Goal: Participate in discussion: Engage in conversation with other users on a specific topic

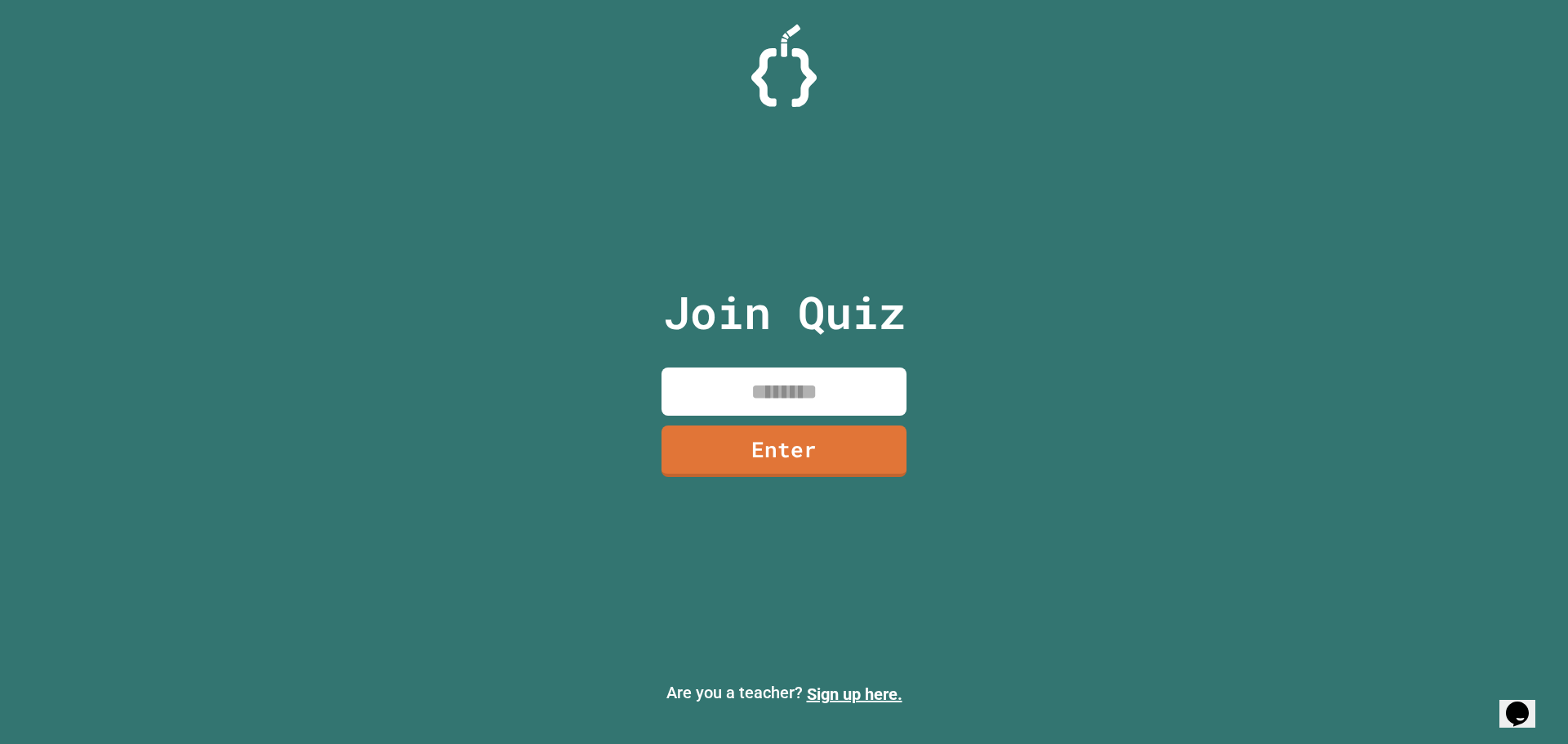
click at [732, 393] on input at bounding box center [784, 391] width 245 height 48
type input "********"
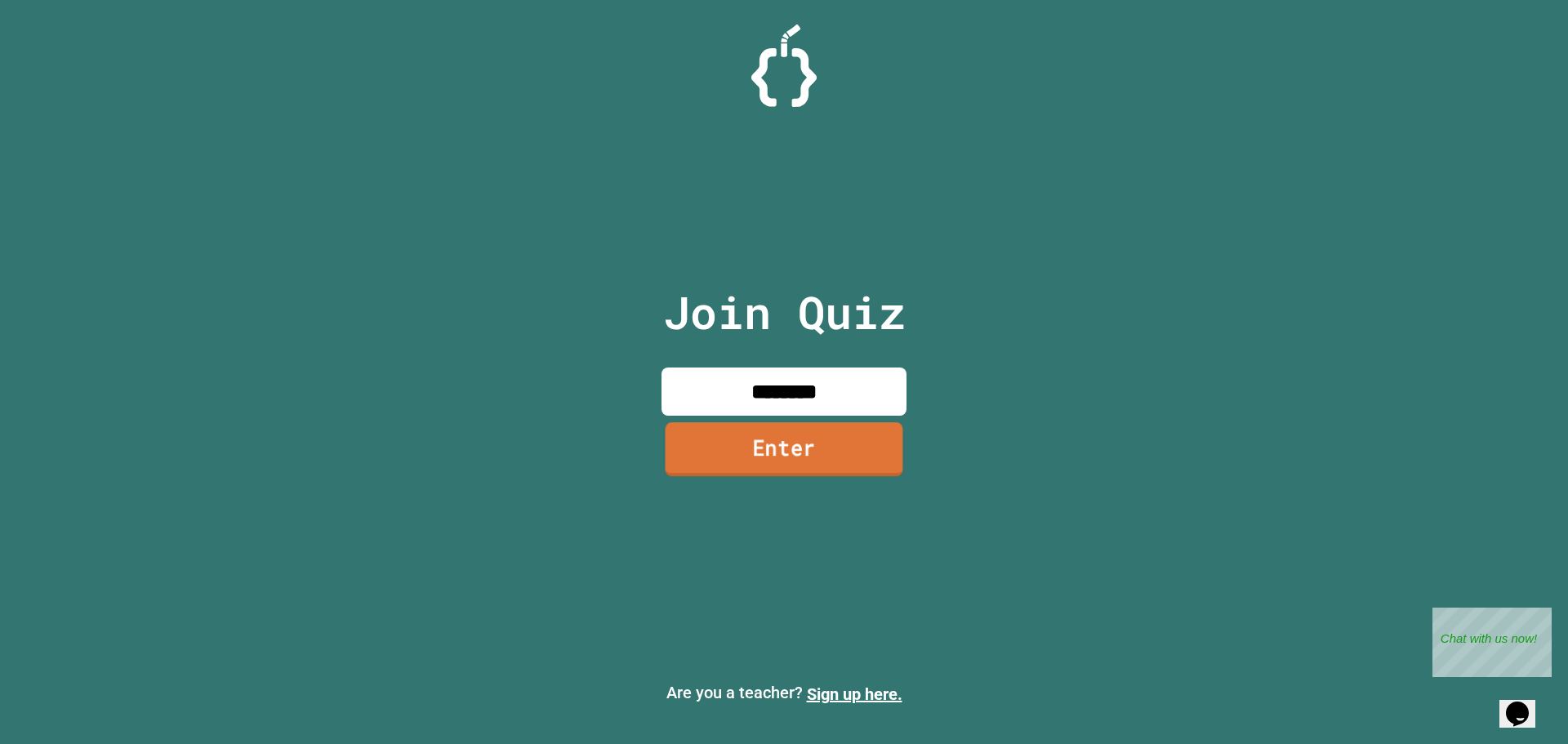
click at [772, 457] on link "Enter" at bounding box center [784, 449] width 237 height 54
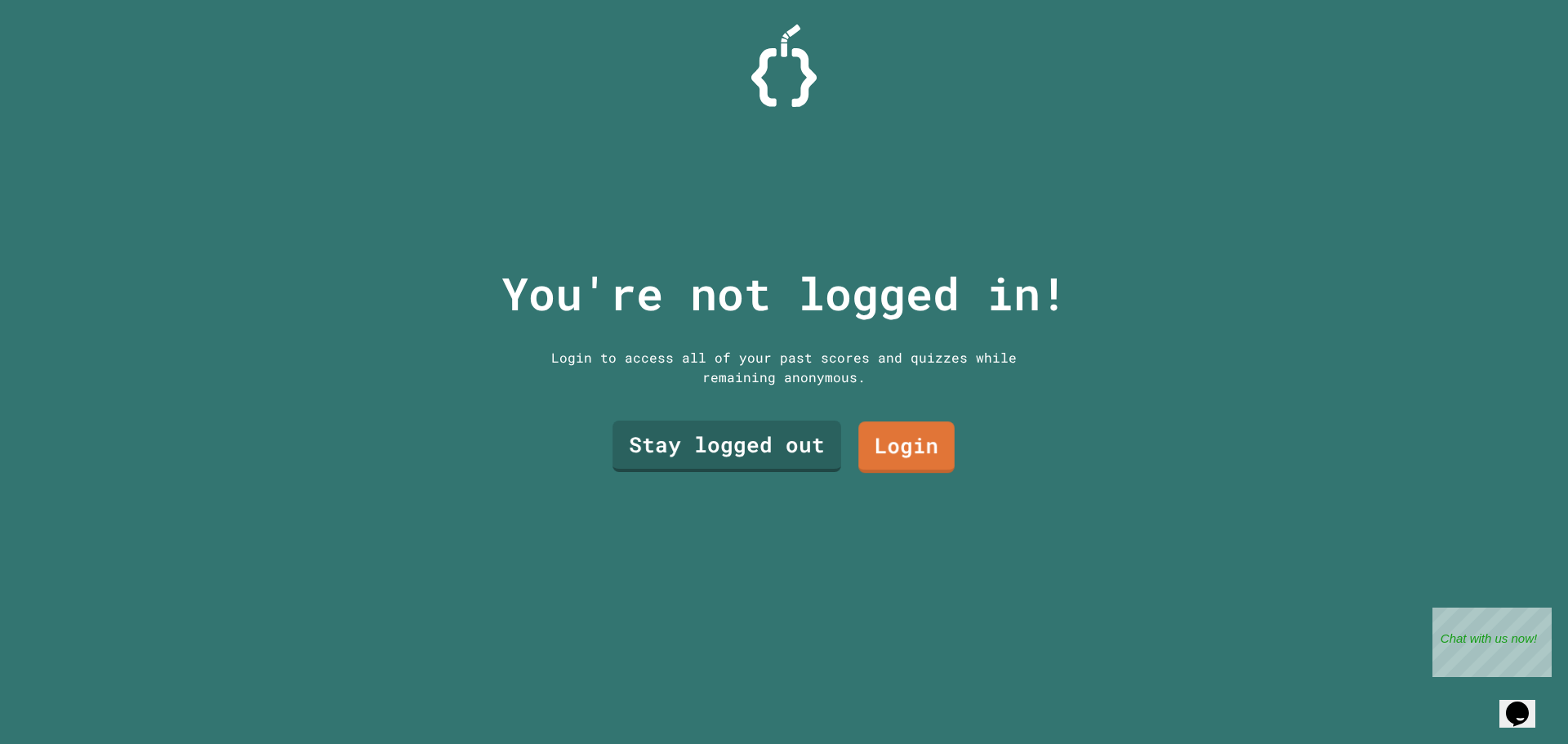
click at [749, 383] on div "You're not logged in! Login to access all of your past scores and quizzes while…" at bounding box center [784, 372] width 599 height 744
click at [734, 425] on link "Stay logged out" at bounding box center [727, 444] width 216 height 54
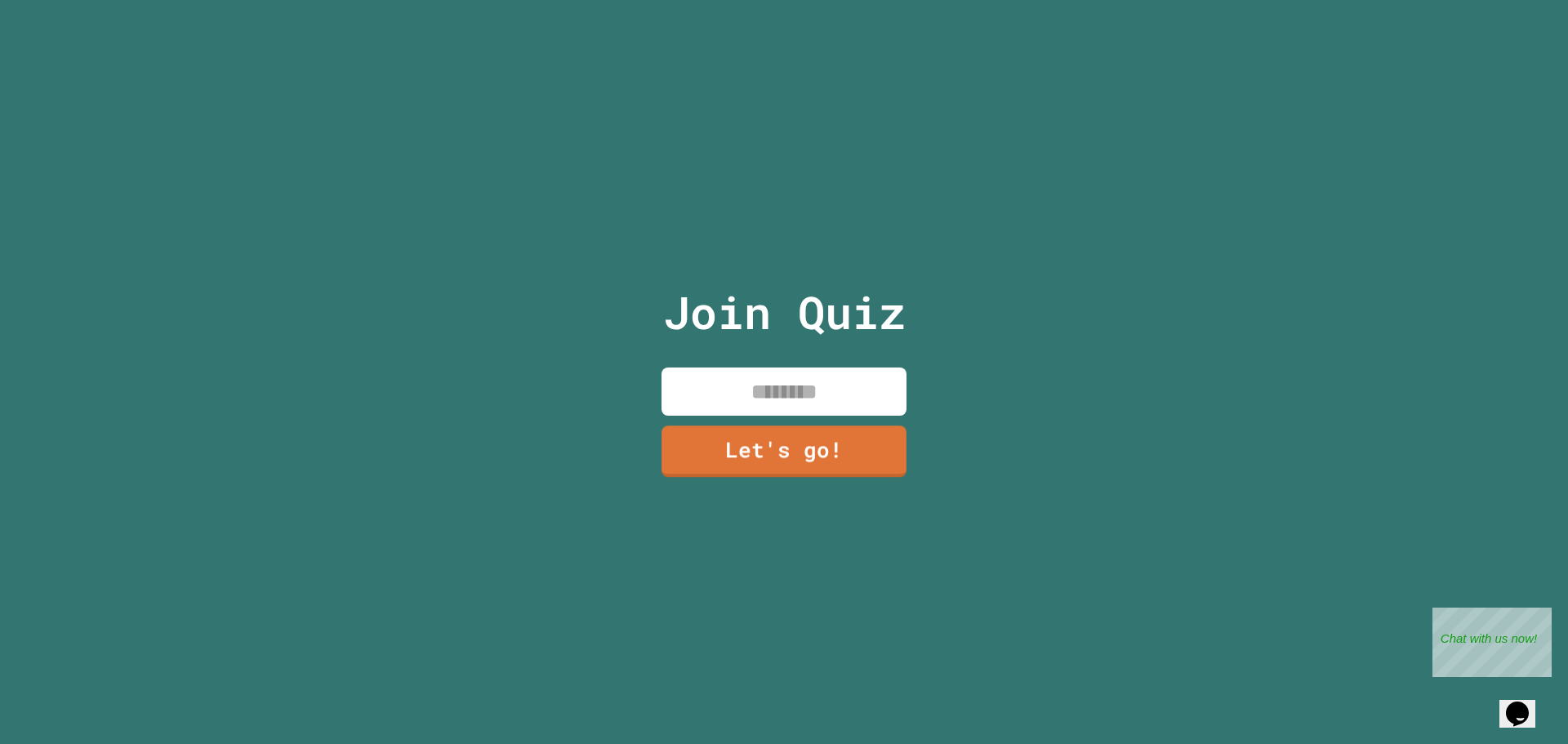
click at [792, 384] on input at bounding box center [784, 391] width 245 height 48
type input "*"
type input "*****"
click at [880, 448] on link "Let's go!" at bounding box center [784, 451] width 245 height 52
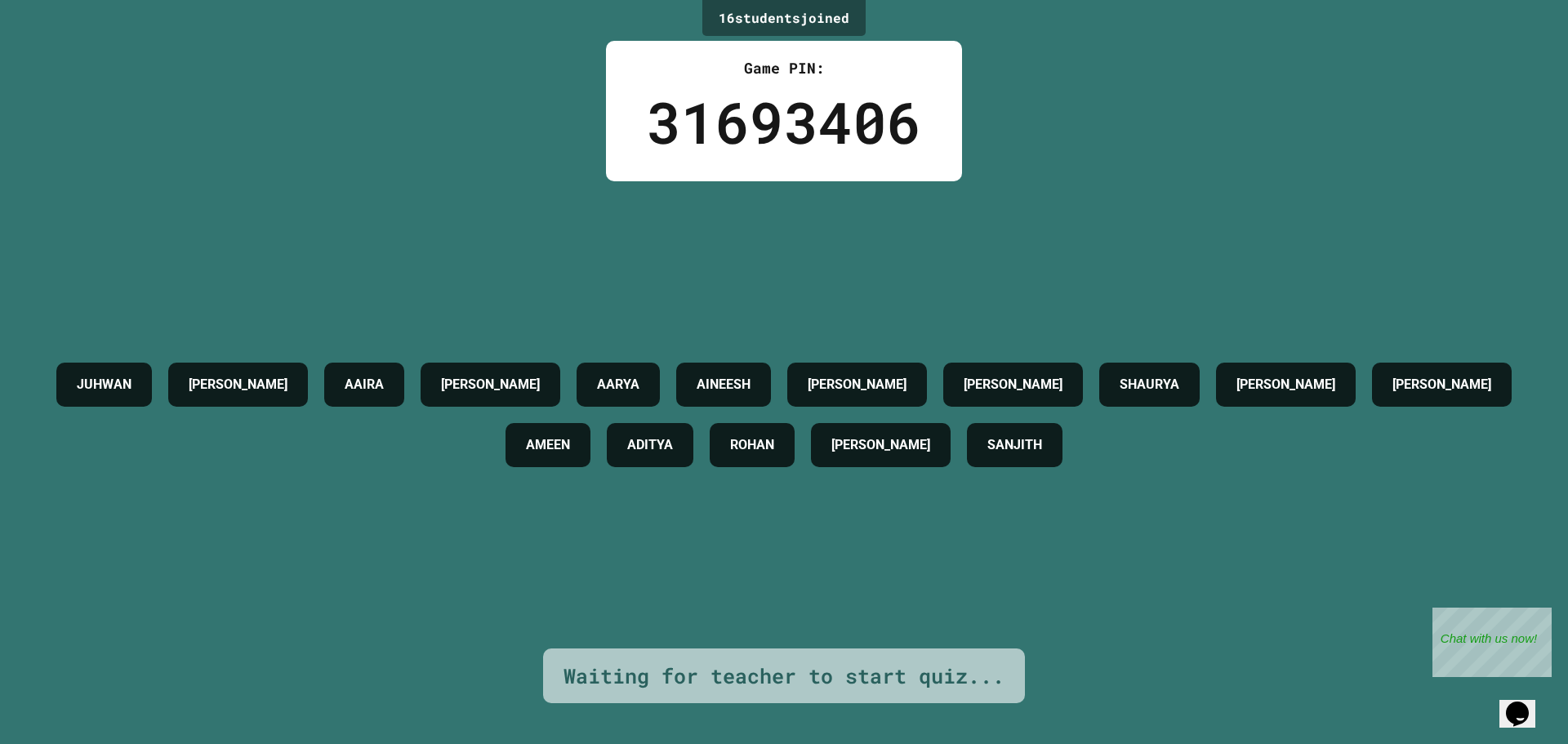
click at [536, 274] on div "[PERSON_NAME] AAIRA [PERSON_NAME] AINEESH [PERSON_NAME] [PERSON_NAME] [PERSON_N…" at bounding box center [784, 415] width 1487 height 467
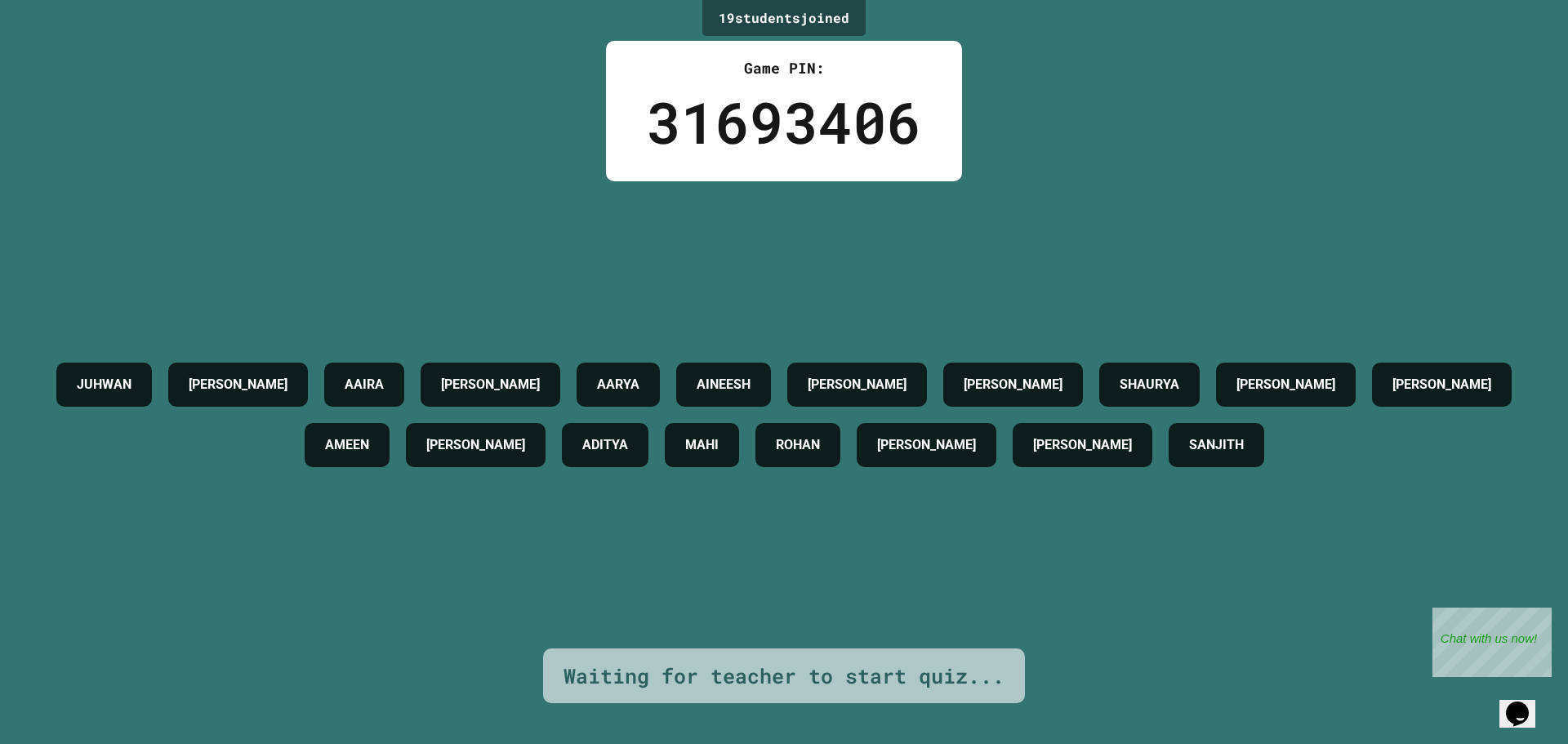
click at [418, 172] on div "19 student s joined Game PIN: 31693406 [PERSON_NAME] AAIRA [PERSON_NAME] AINEES…" at bounding box center [784, 372] width 1568 height 744
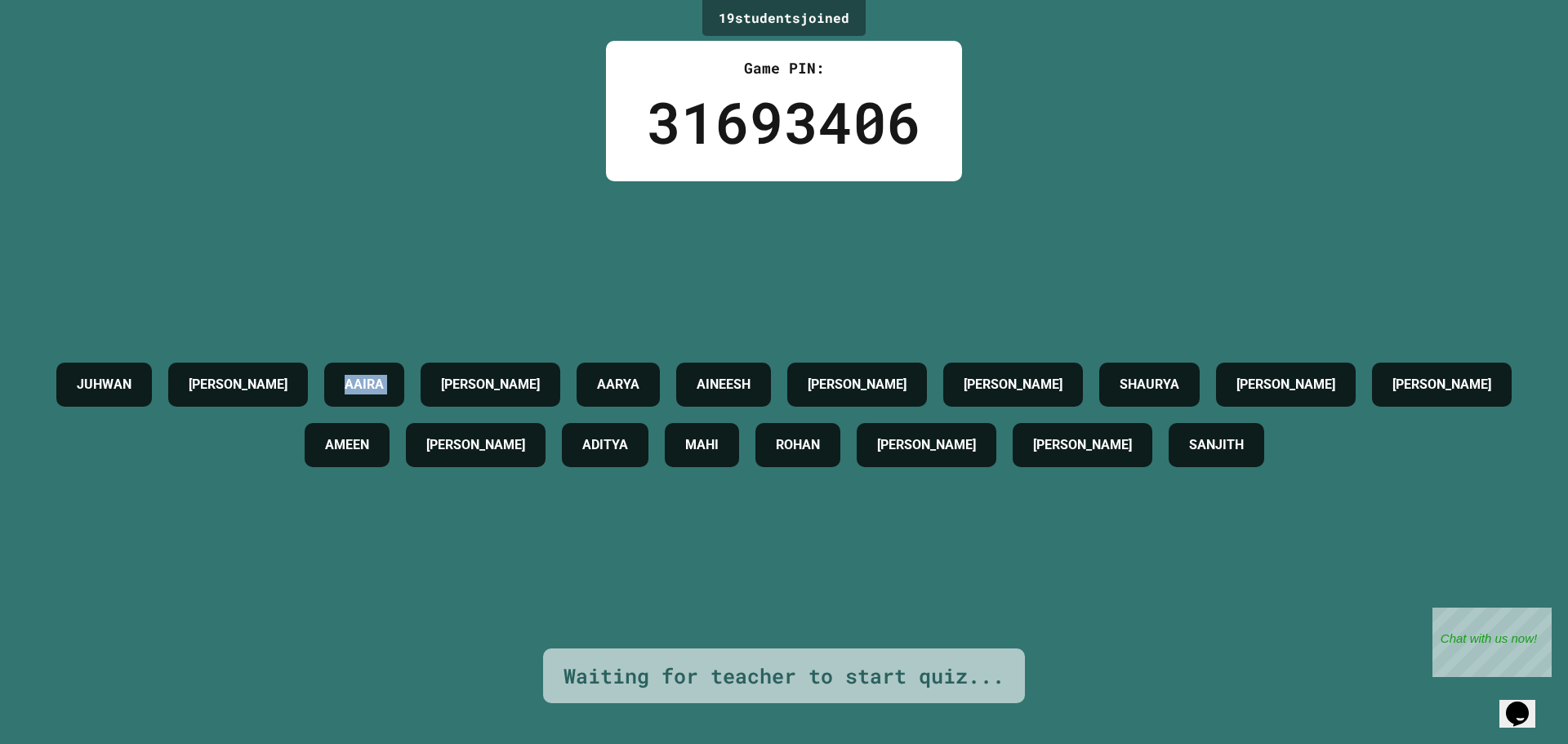
click at [404, 363] on div "AAIRA" at bounding box center [364, 385] width 80 height 44
click at [384, 374] on h4 "AAIRA" at bounding box center [365, 384] width 39 height 20
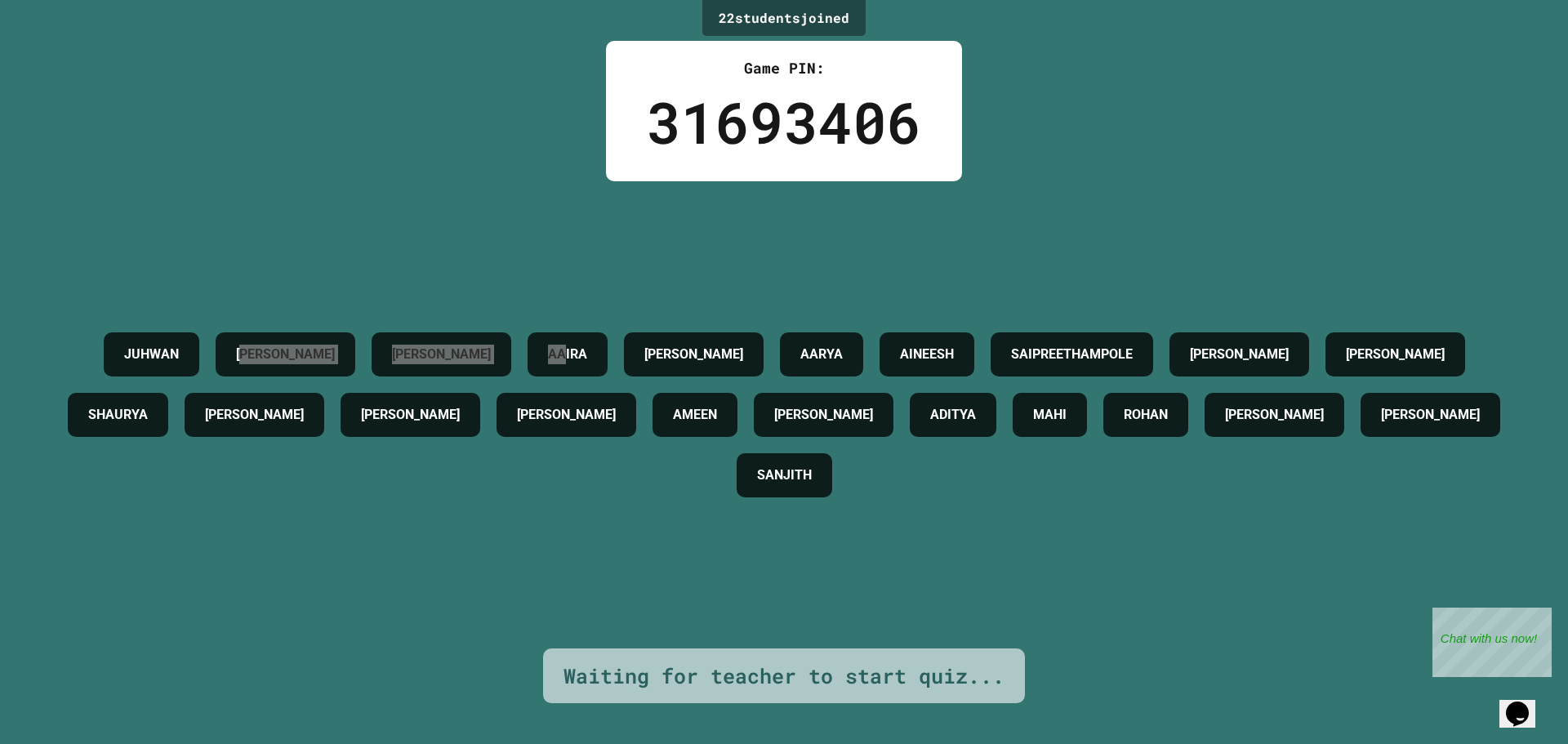
click at [1529, 701] on icon "Chat widget" at bounding box center [1518, 714] width 23 height 25
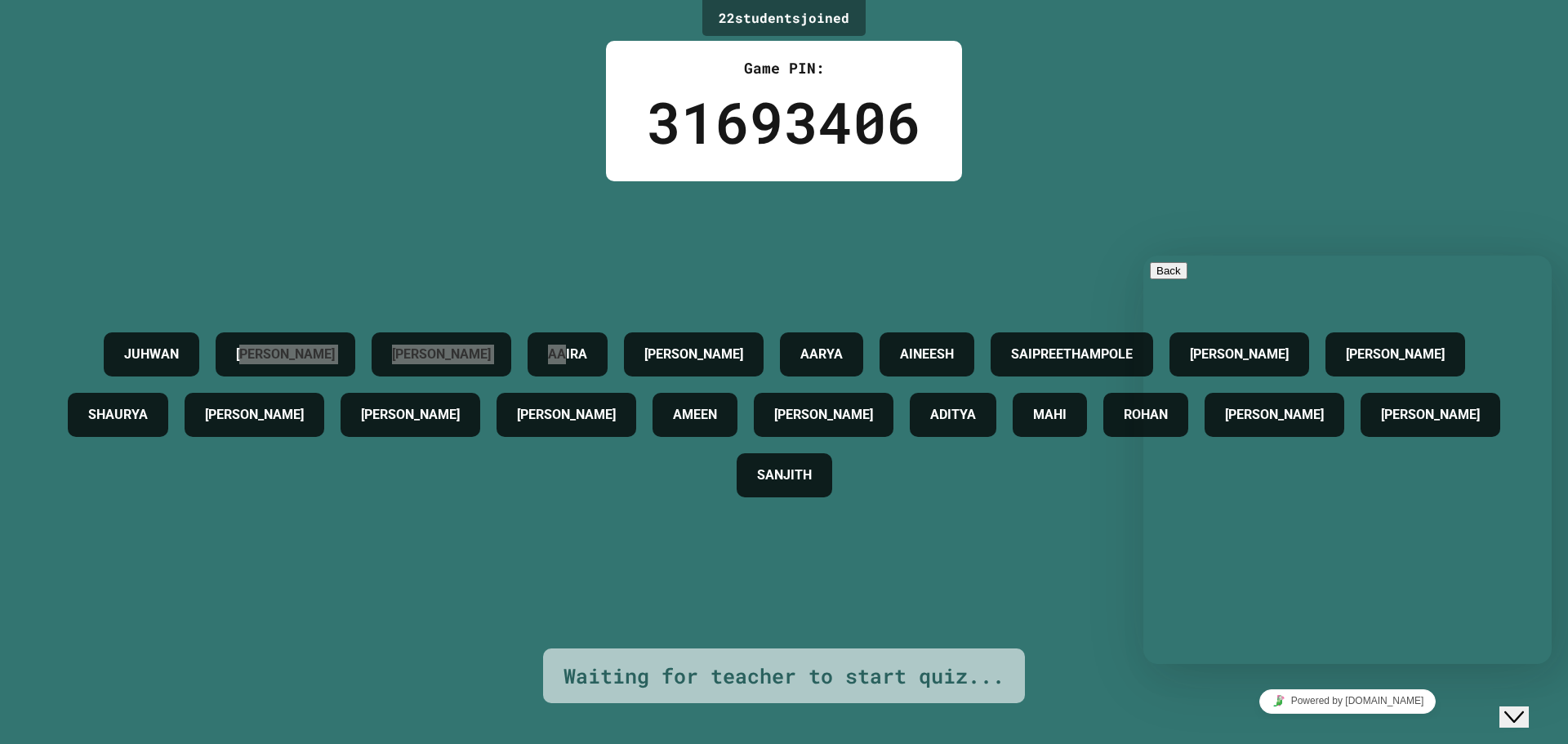
click at [1143, 255] on div "Rate this chat Upload File Insert emoji" at bounding box center [1143, 255] width 0 height 0
click at [1143, 255] on textarea at bounding box center [1143, 255] width 0 height 0
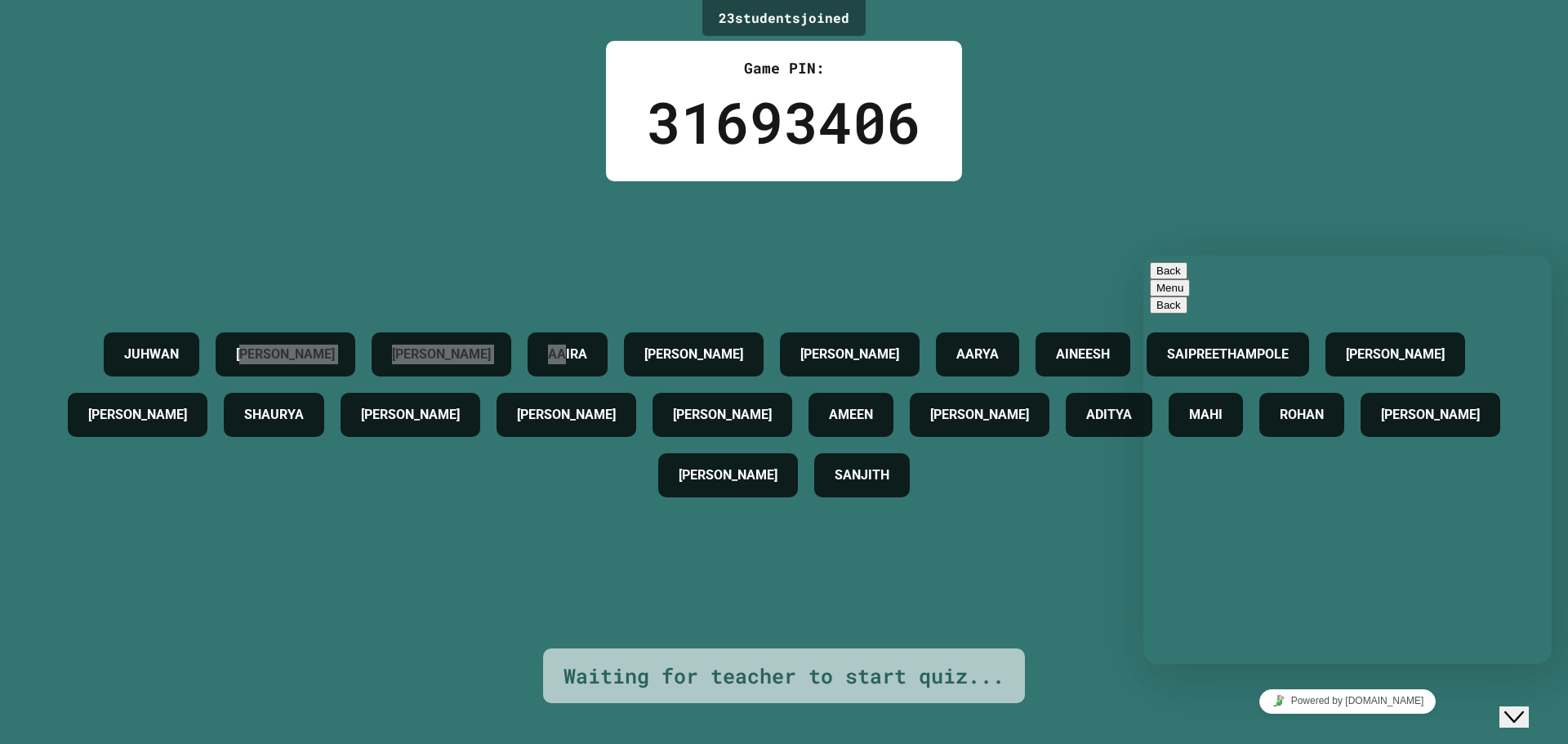
type textarea "*****"
type textarea "*"
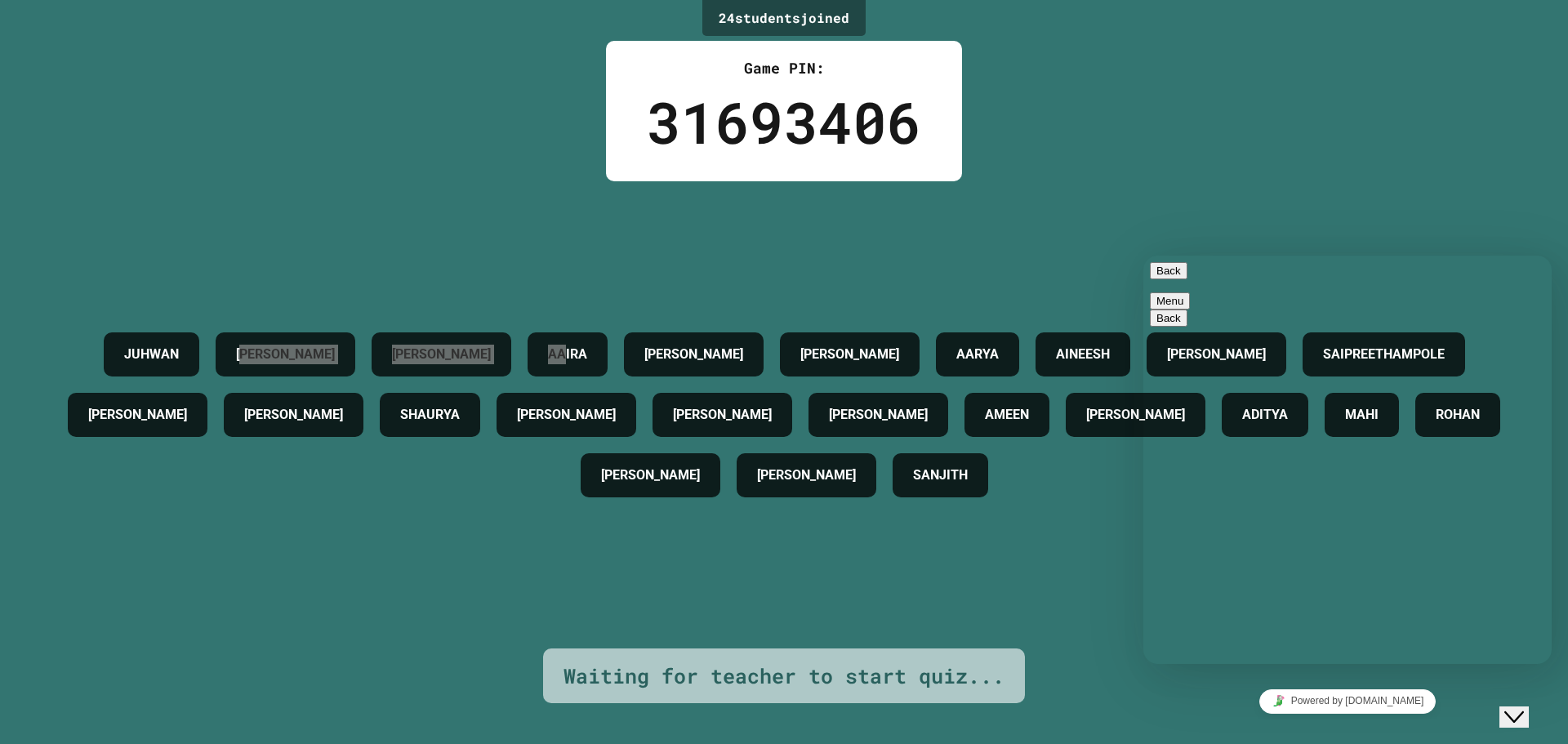
type textarea "*"
type textarea "**********"
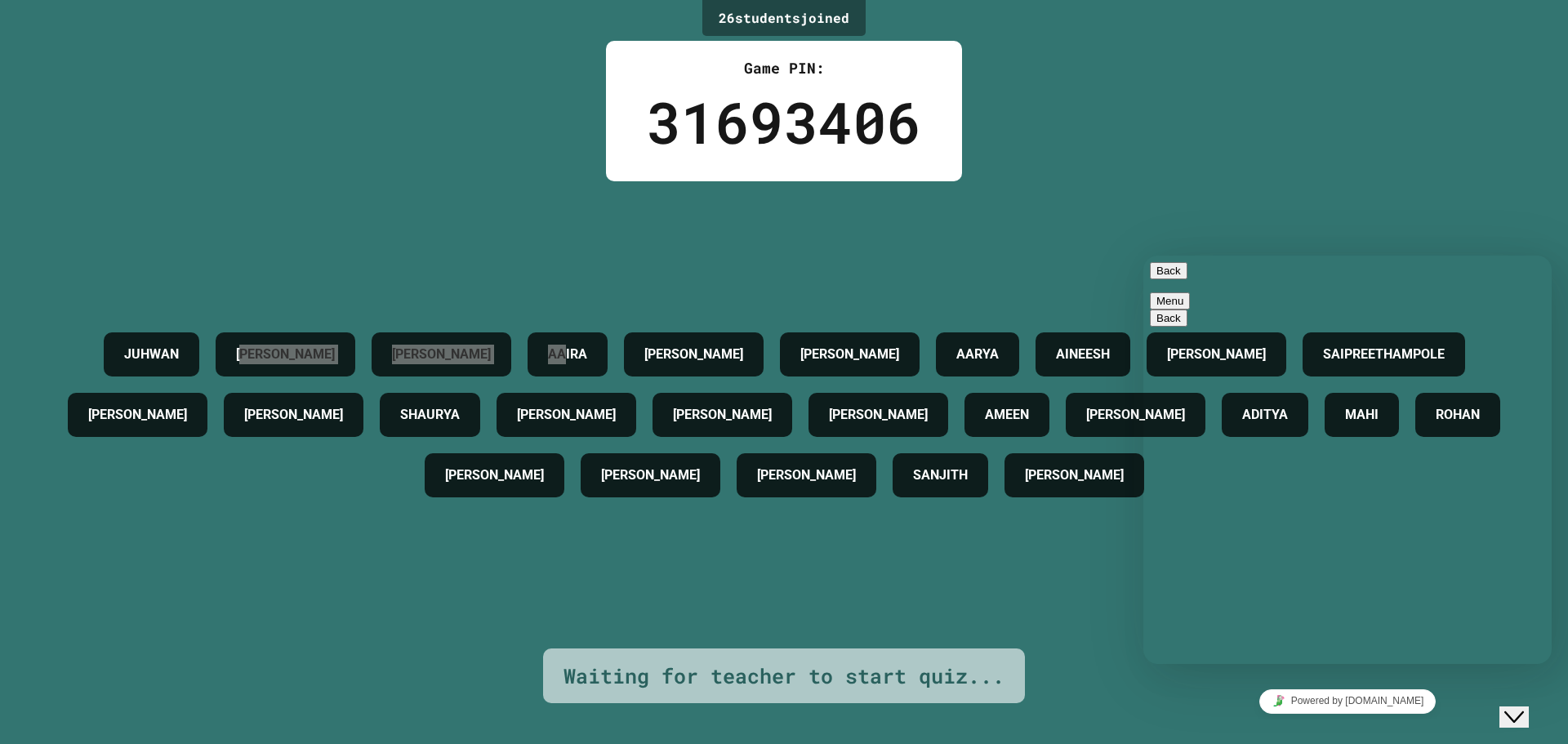
click at [1143, 255] on div "**********" at bounding box center [1143, 255] width 0 height 0
click at [1143, 255] on textarea "**********" at bounding box center [1143, 255] width 0 height 0
type textarea "**********"
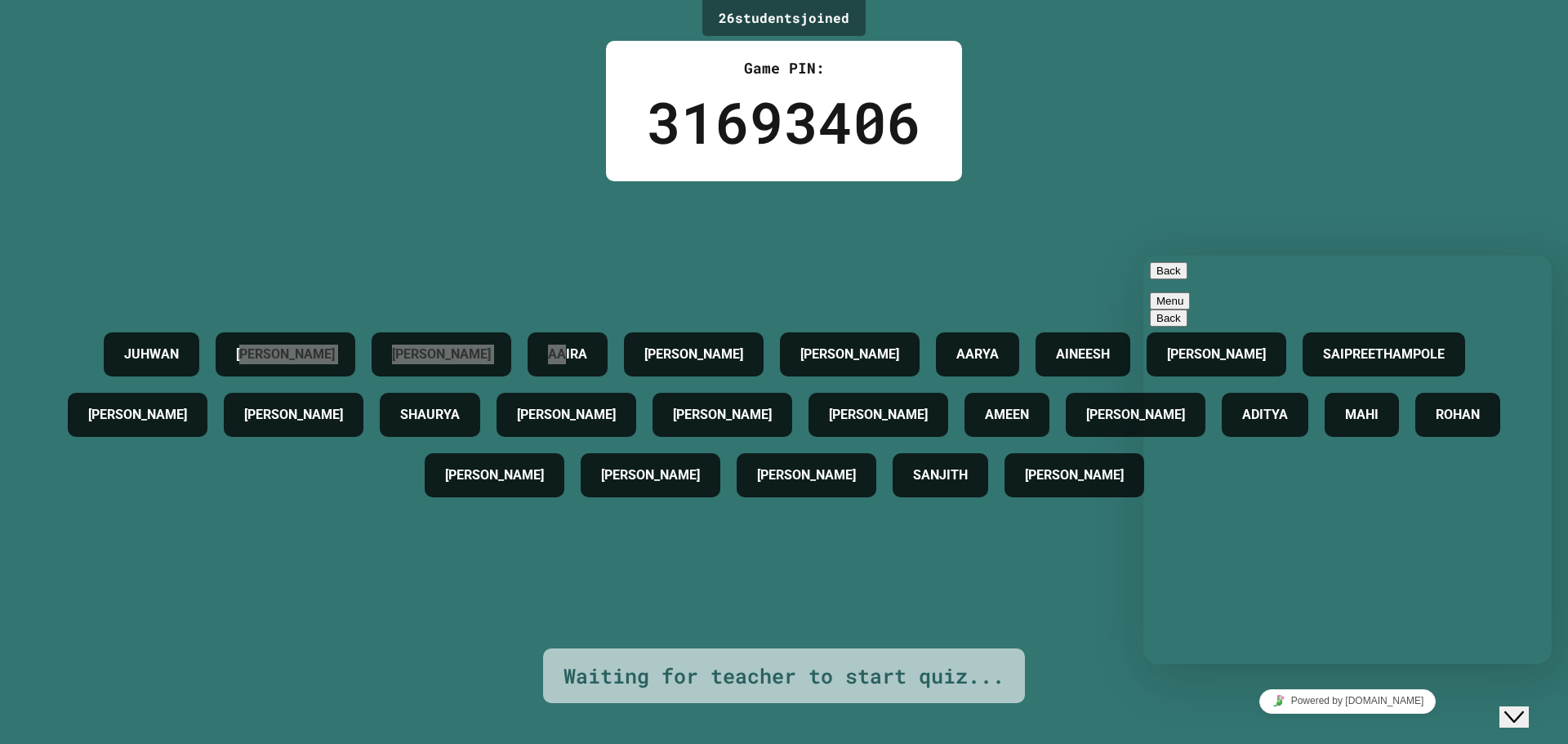
type textarea "**********"
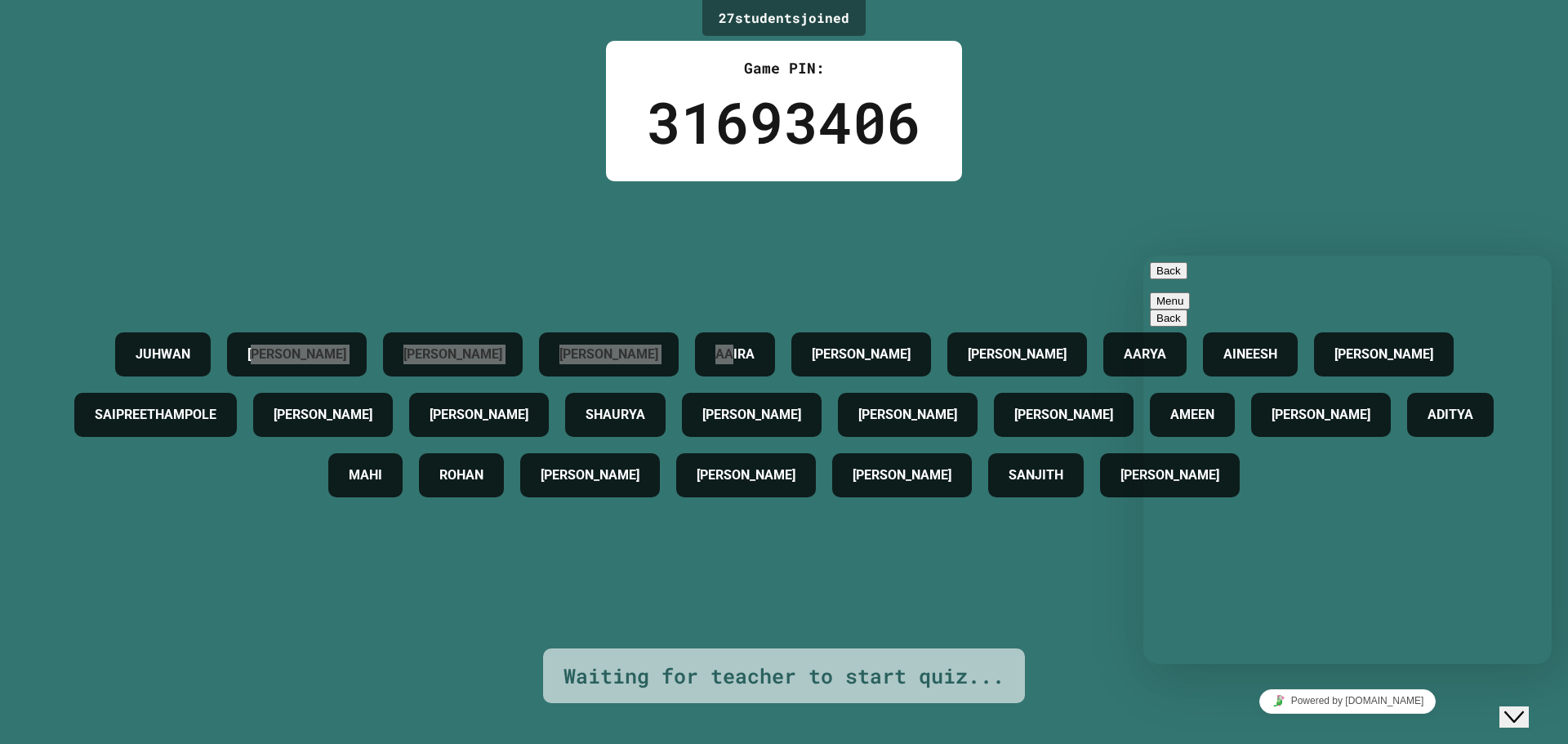
click at [1177, 279] on button "Back" at bounding box center [1169, 270] width 38 height 17
click at [1257, 188] on div "[PERSON_NAME] [PERSON_NAME] [PERSON_NAME] [PERSON_NAME] AINEESH [PERSON_NAME] S…" at bounding box center [784, 415] width 1487 height 467
click at [1524, 711] on icon "Chat widget" at bounding box center [1515, 717] width 20 height 11
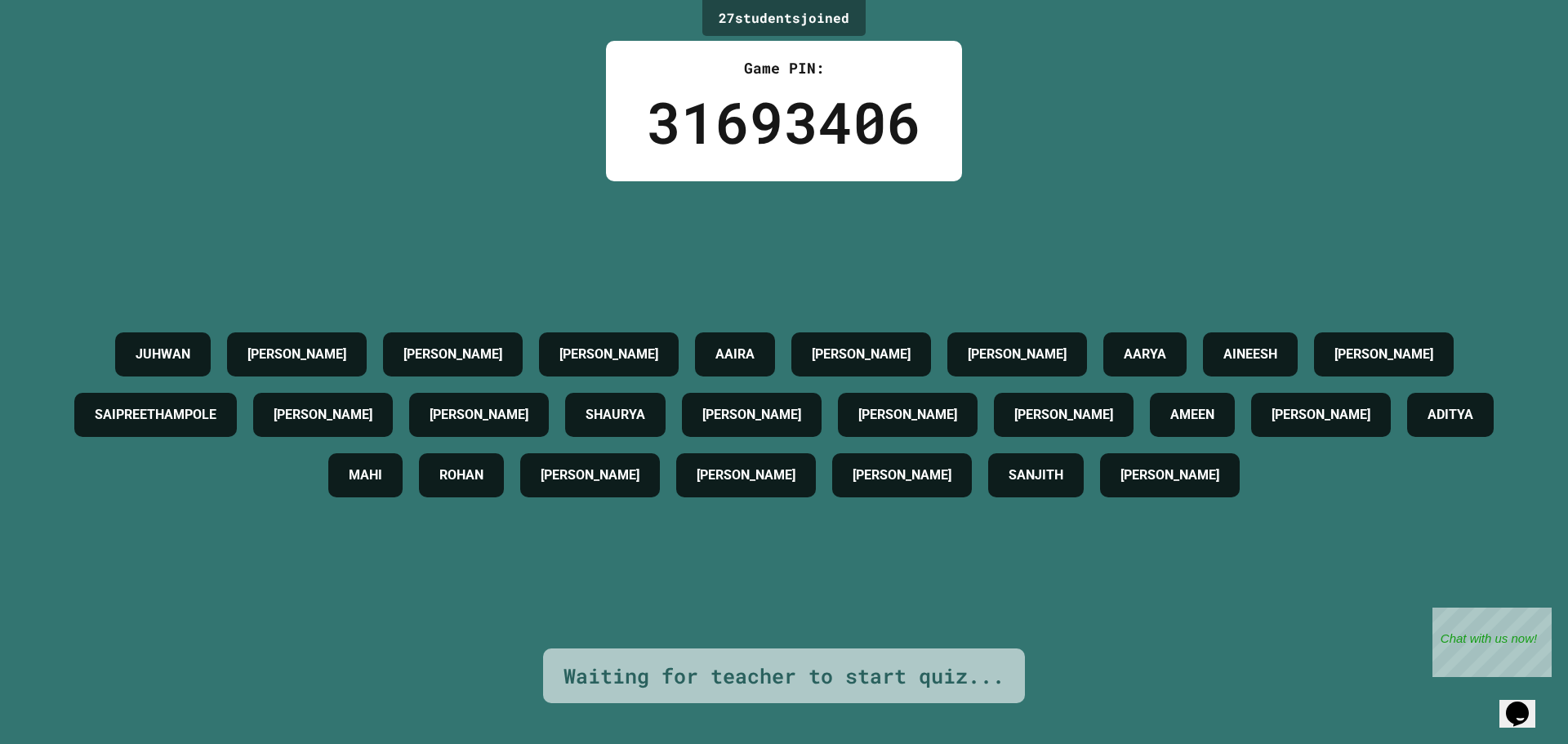
click at [1346, 153] on div "27 student s joined Game PIN: 31693406 [PERSON_NAME] [PERSON_NAME] [PERSON_NAME…" at bounding box center [784, 372] width 1568 height 744
click at [1531, 700] on icon "Opens Chat This icon Opens the chat window." at bounding box center [1518, 714] width 26 height 26
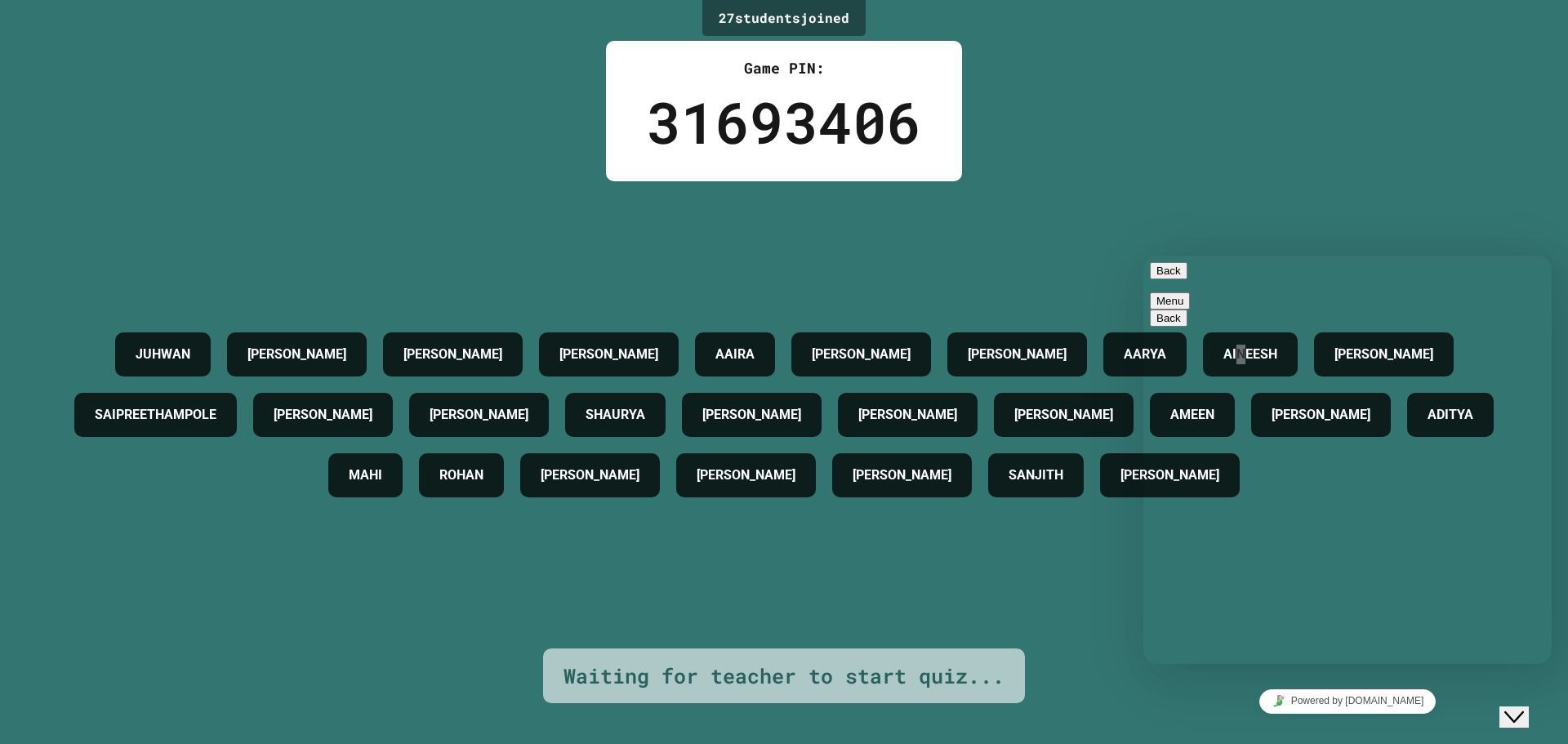
click at [1170, 279] on button "Back" at bounding box center [1169, 270] width 38 height 17
click at [1524, 719] on button "Close Chat This icon closes the chat window." at bounding box center [1515, 717] width 30 height 21
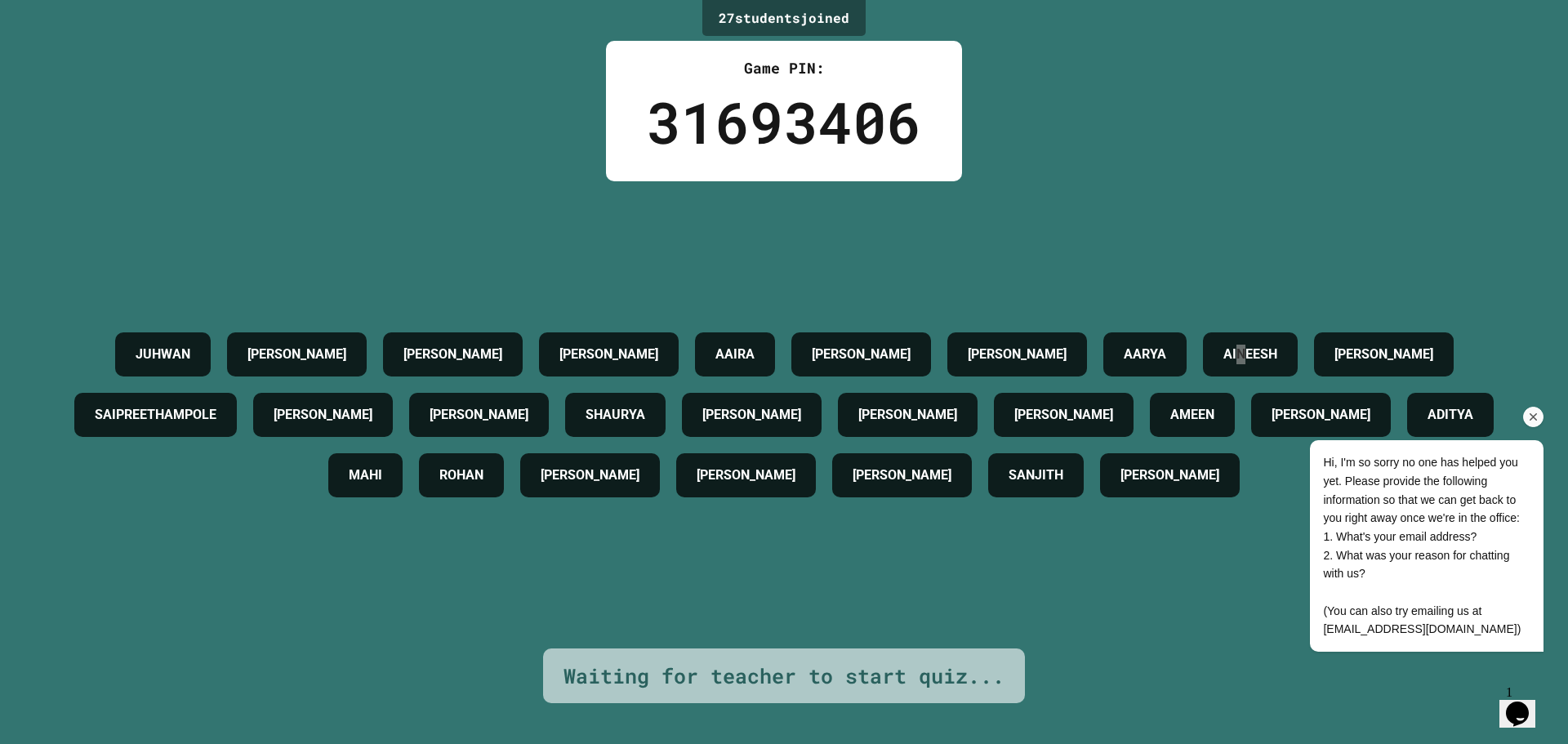
click at [1460, 566] on li "What was your reason for chatting with us?" at bounding box center [1427, 564] width 208 height 37
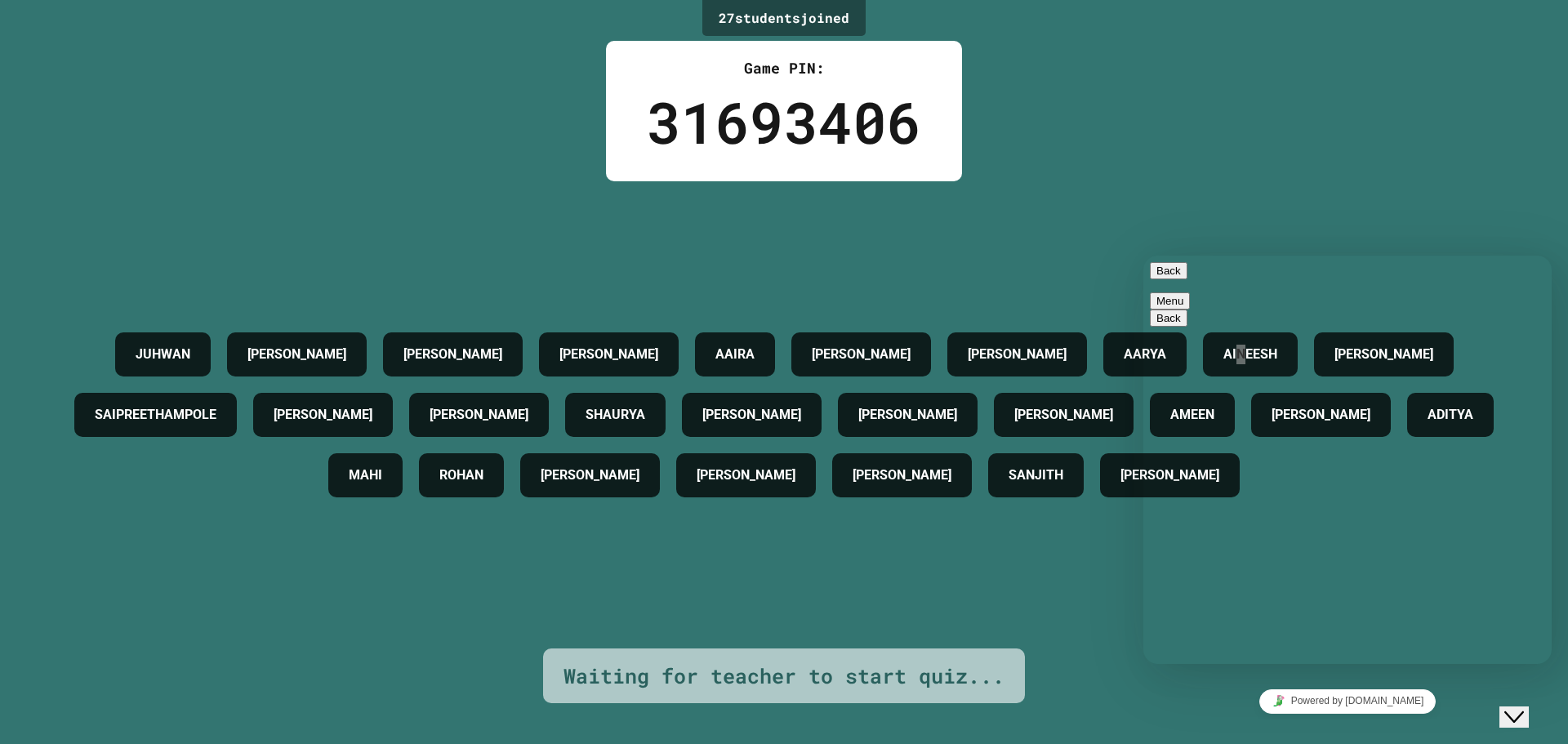
scroll to position [106, 0]
click at [1143, 255] on textarea at bounding box center [1143, 255] width 0 height 0
type textarea "*"
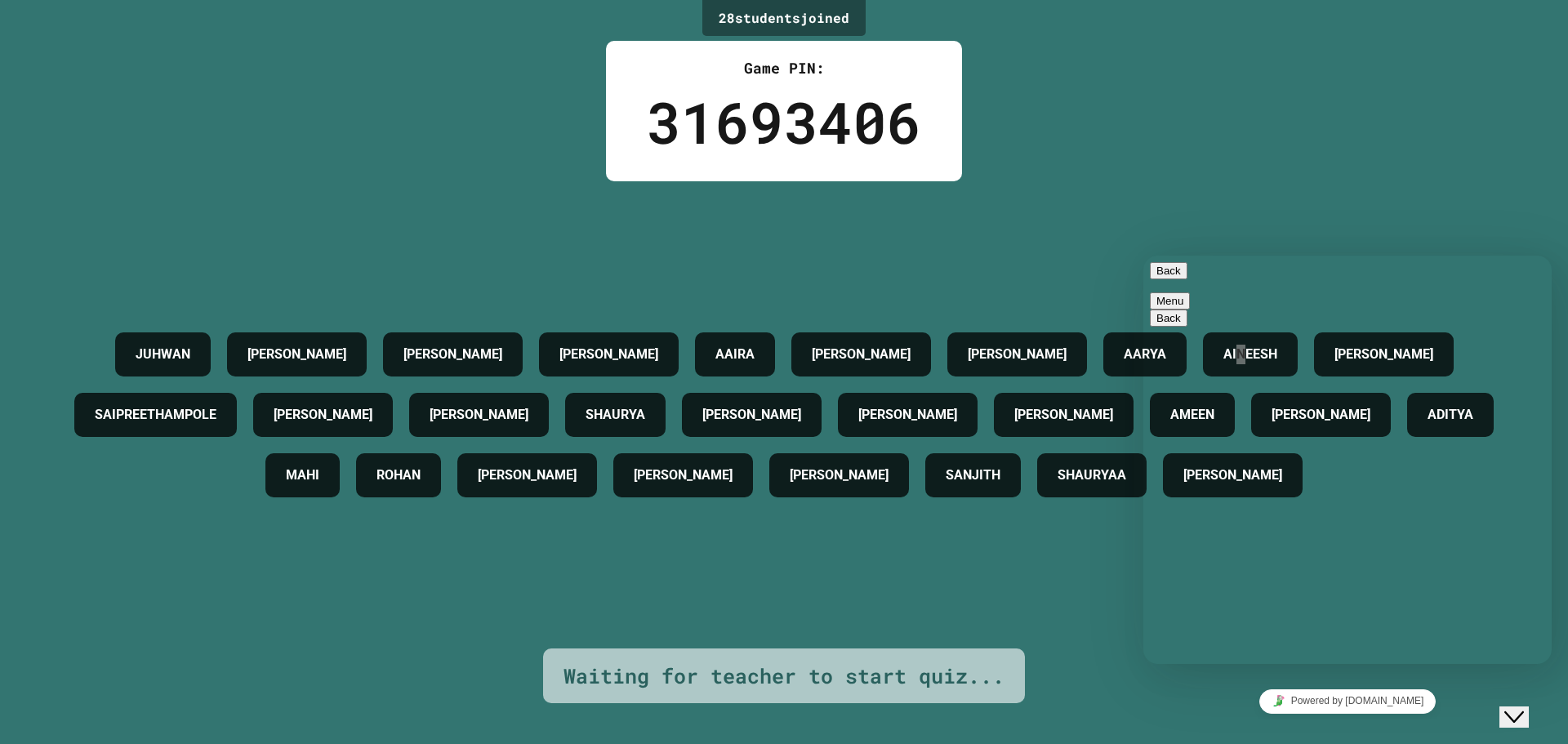
scroll to position [161, 0]
type textarea "**********"
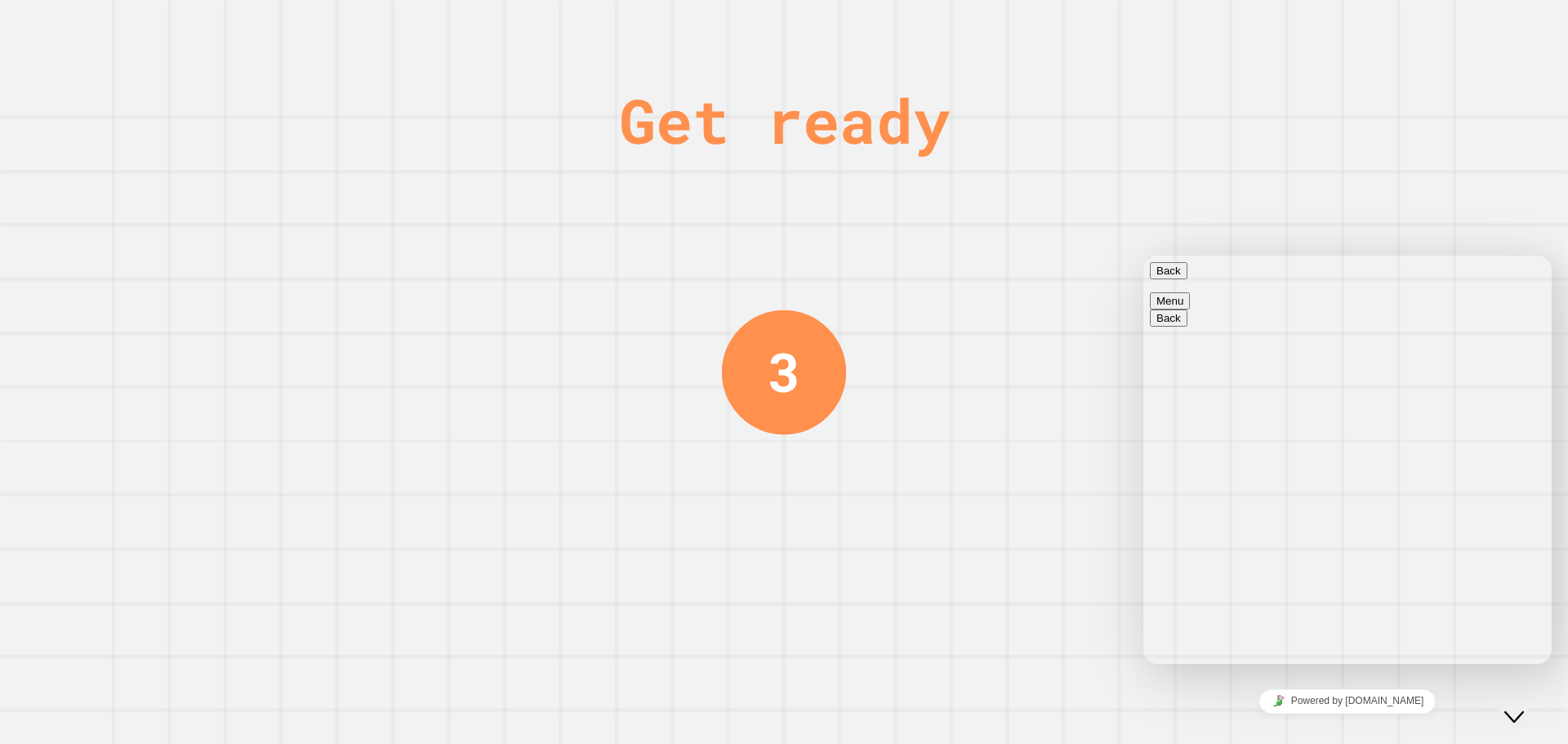
click at [1164, 279] on button "Back" at bounding box center [1169, 270] width 38 height 17
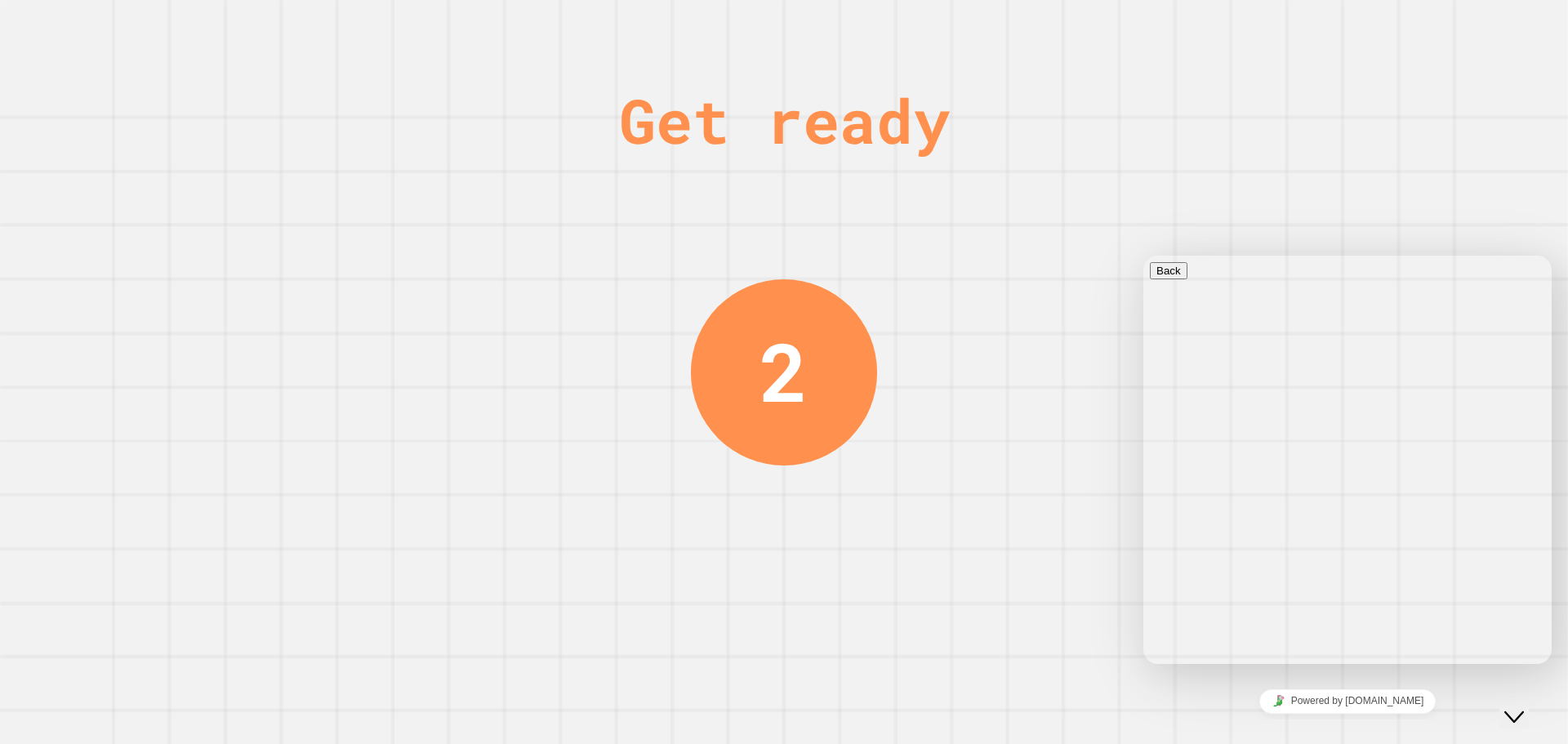
click at [1229, 218] on div "Get ready 2" at bounding box center [784, 372] width 1568 height 744
drag, startPoint x: 1529, startPoint y: 703, endPoint x: 1511, endPoint y: 688, distance: 23.4
click at [1524, 711] on icon "Chat widget" at bounding box center [1515, 717] width 20 height 11
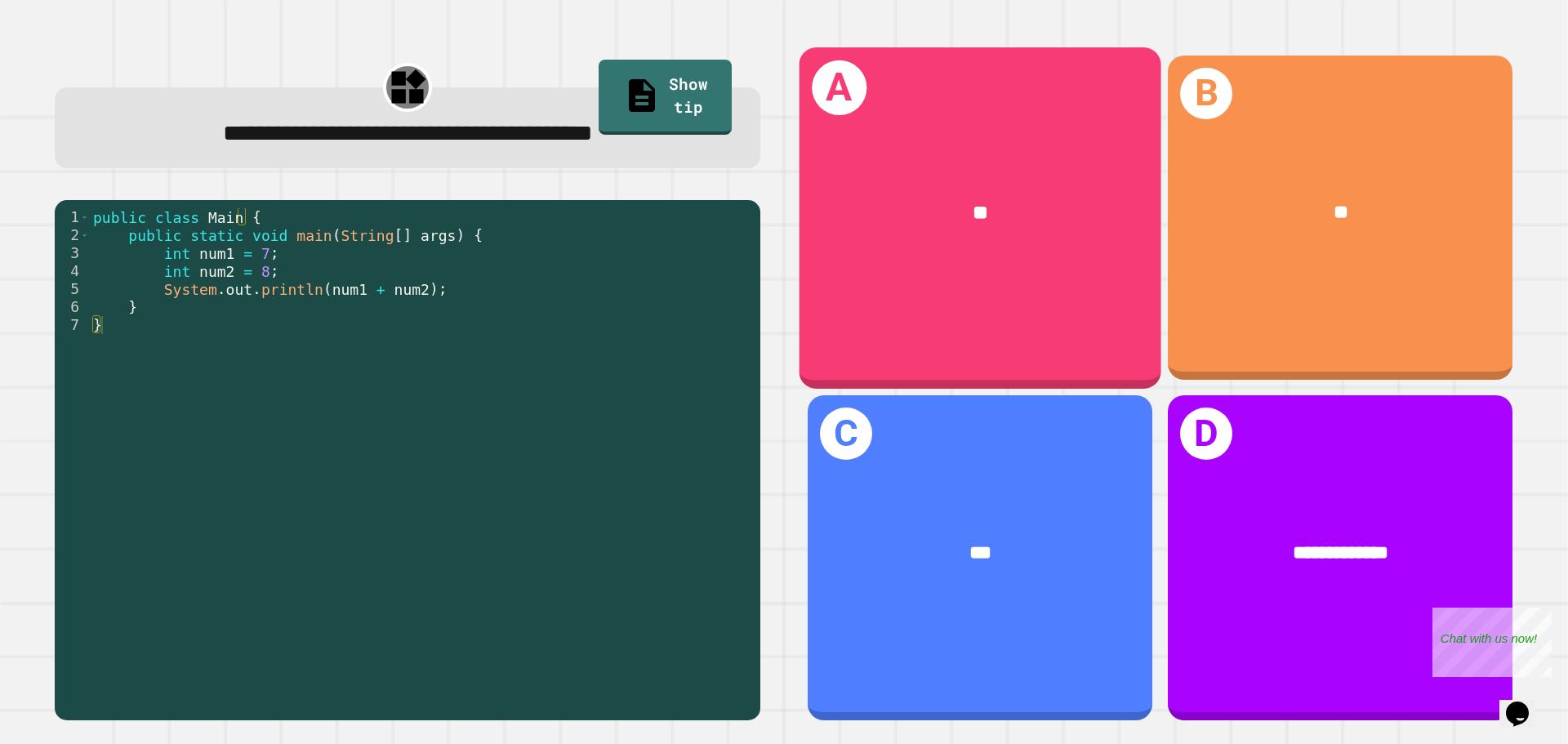
click at [1064, 251] on div "**" at bounding box center [981, 213] width 362 height 109
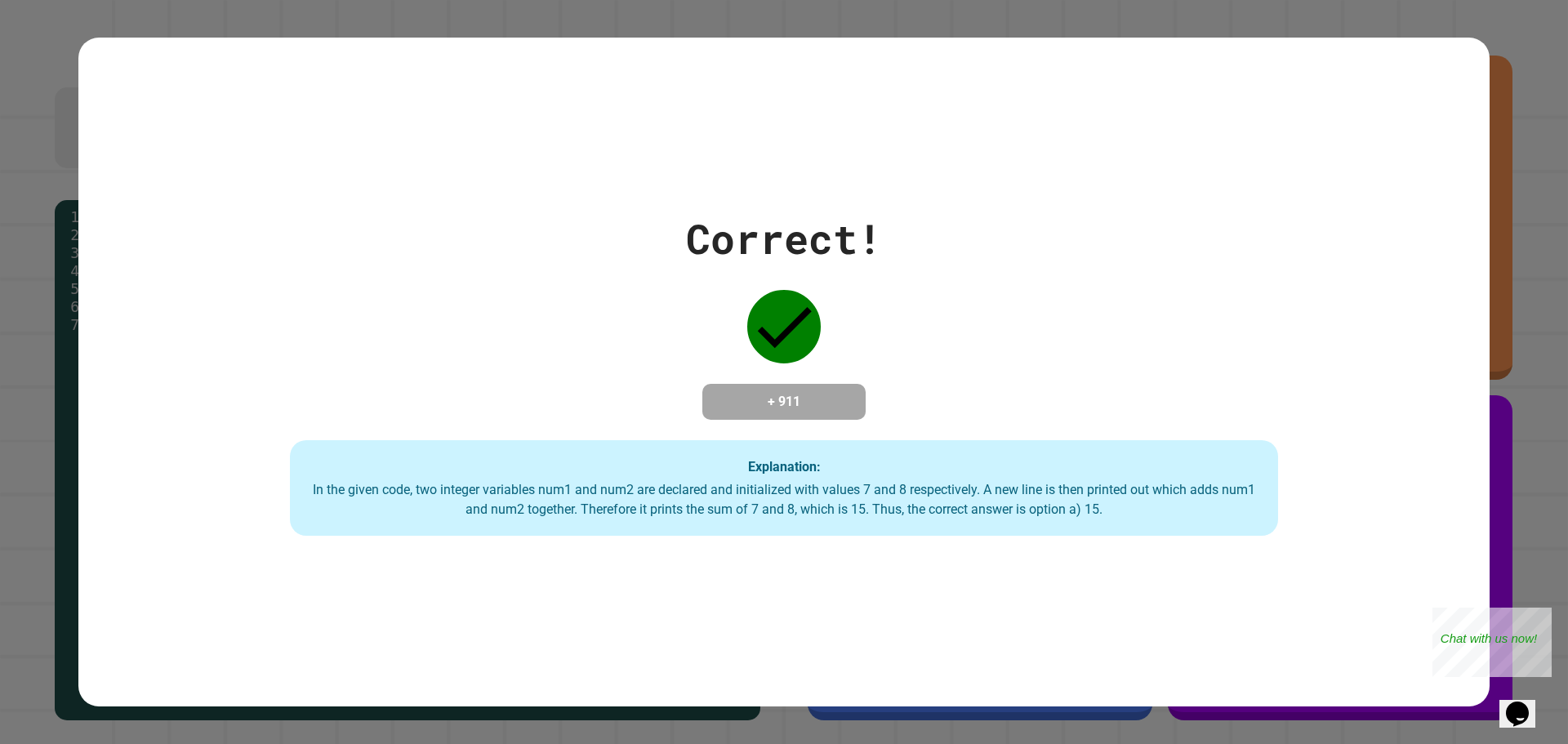
click at [926, 396] on div "Correct! + 911 Explanation: In the given code, two integer variables num1 and n…" at bounding box center [784, 373] width 1411 height 328
click at [956, 457] on div "Explanation: In the given code, two integer variables num1 and num2 are declare…" at bounding box center [784, 488] width 988 height 96
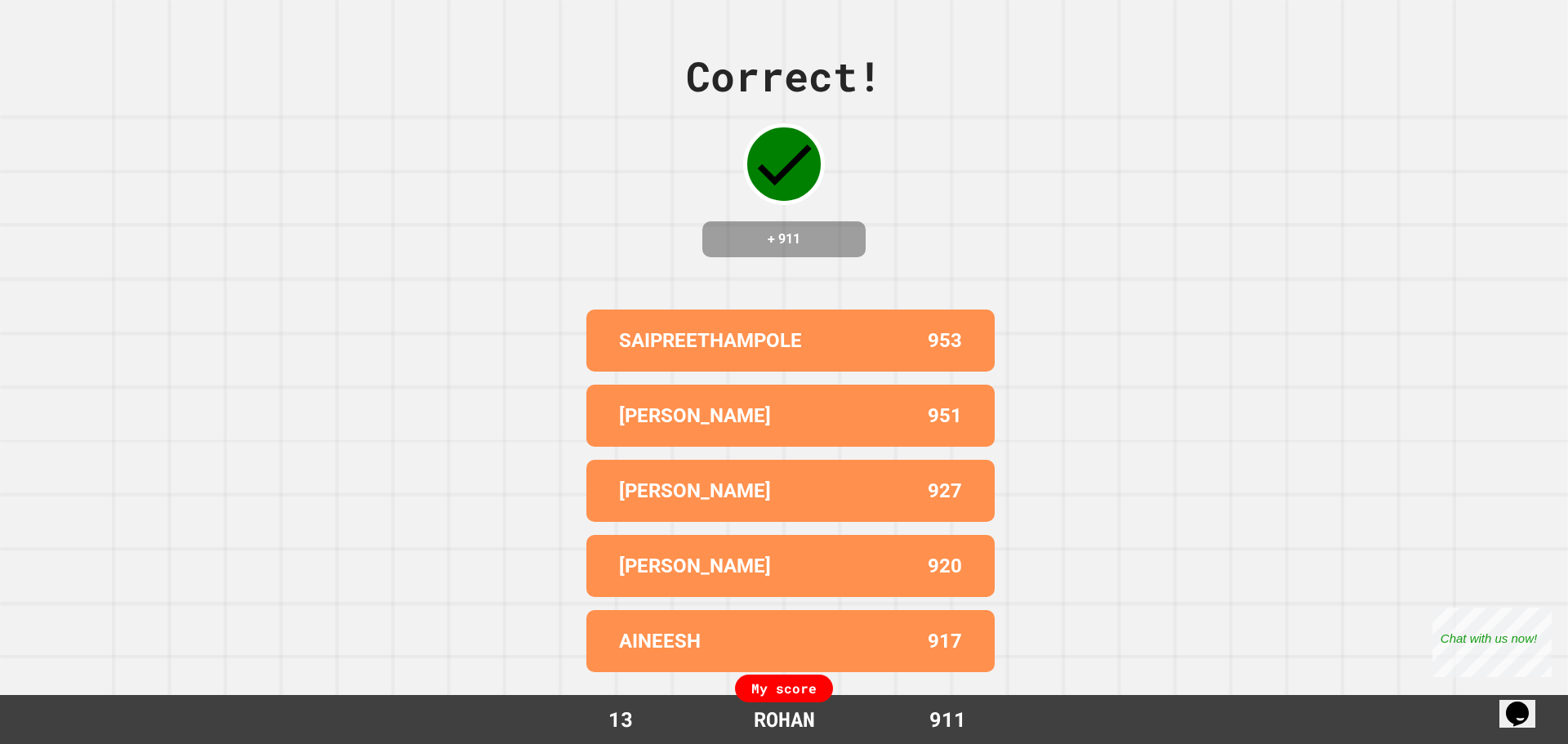
click at [872, 220] on div "Correct! + 911" at bounding box center [784, 152] width 196 height 212
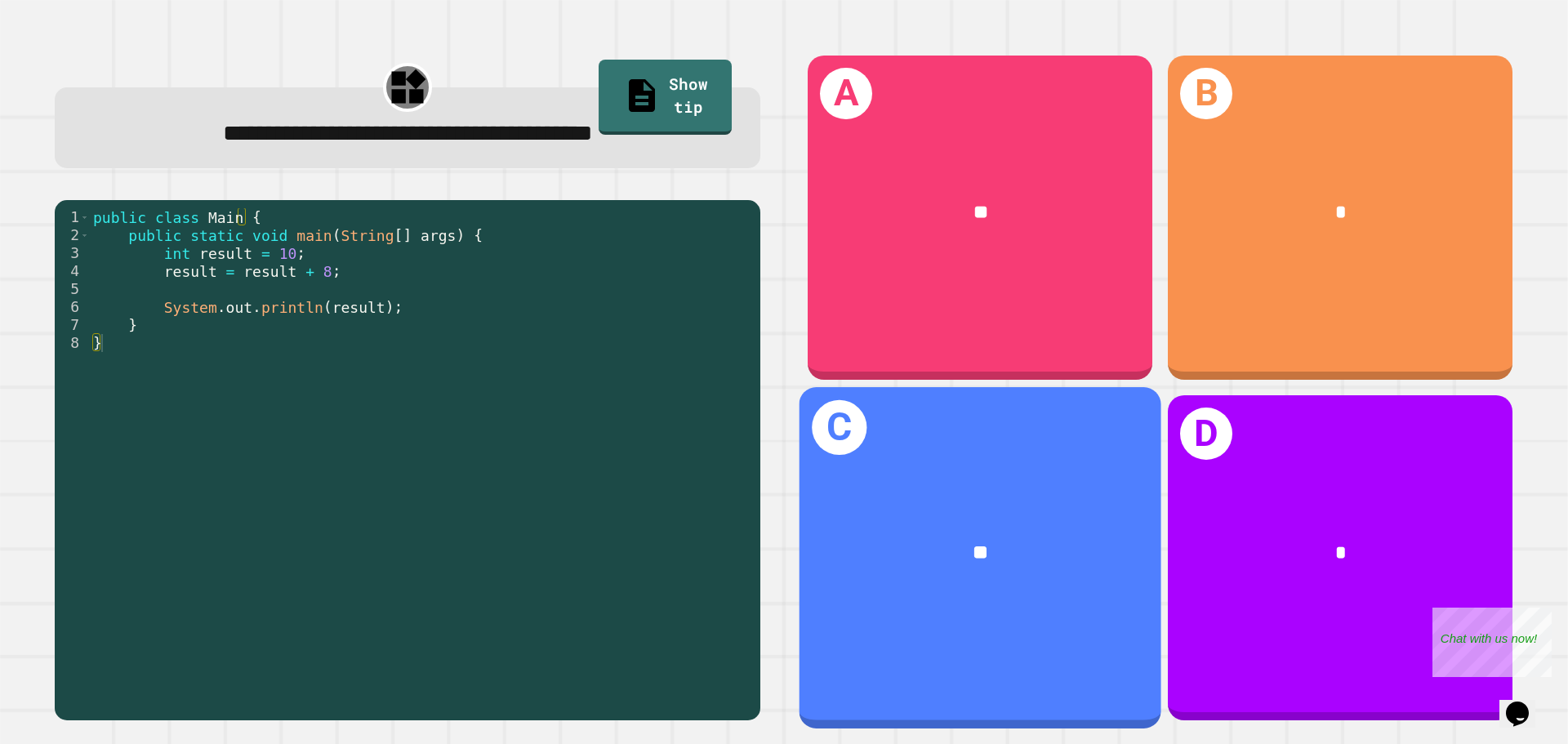
click at [950, 443] on div "C **" at bounding box center [981, 557] width 362 height 341
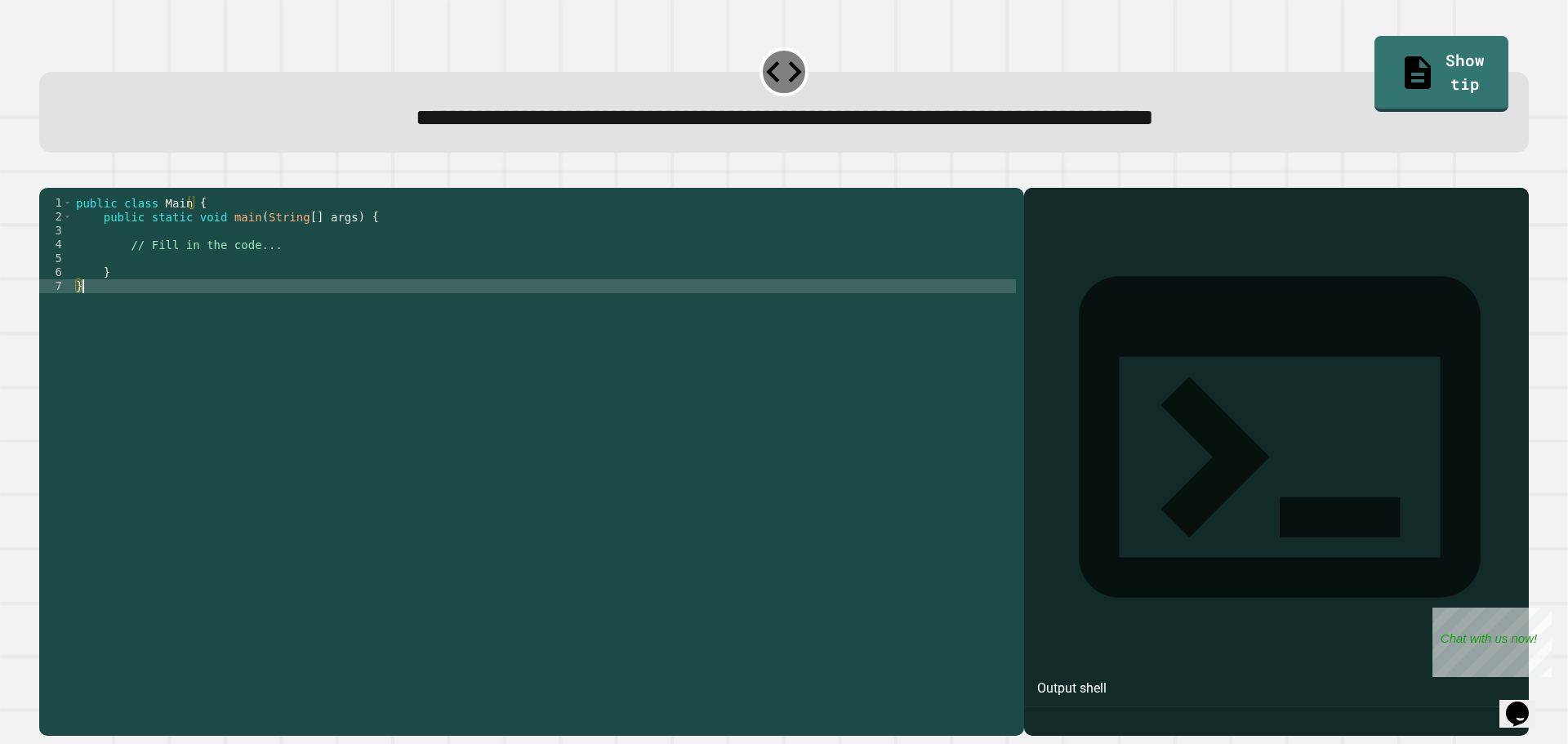
click at [697, 340] on div "public class Main { public static void main ( String [ ] args ) { // Fill in th…" at bounding box center [545, 446] width 944 height 500
click at [697, 312] on div "public class Main { public static void main ( String [ ] args ) { // Fill in th…" at bounding box center [545, 446] width 944 height 500
click at [229, 265] on div "public class Main { public static void main ( String [ ] args ) { // Fill in th…" at bounding box center [545, 446] width 944 height 500
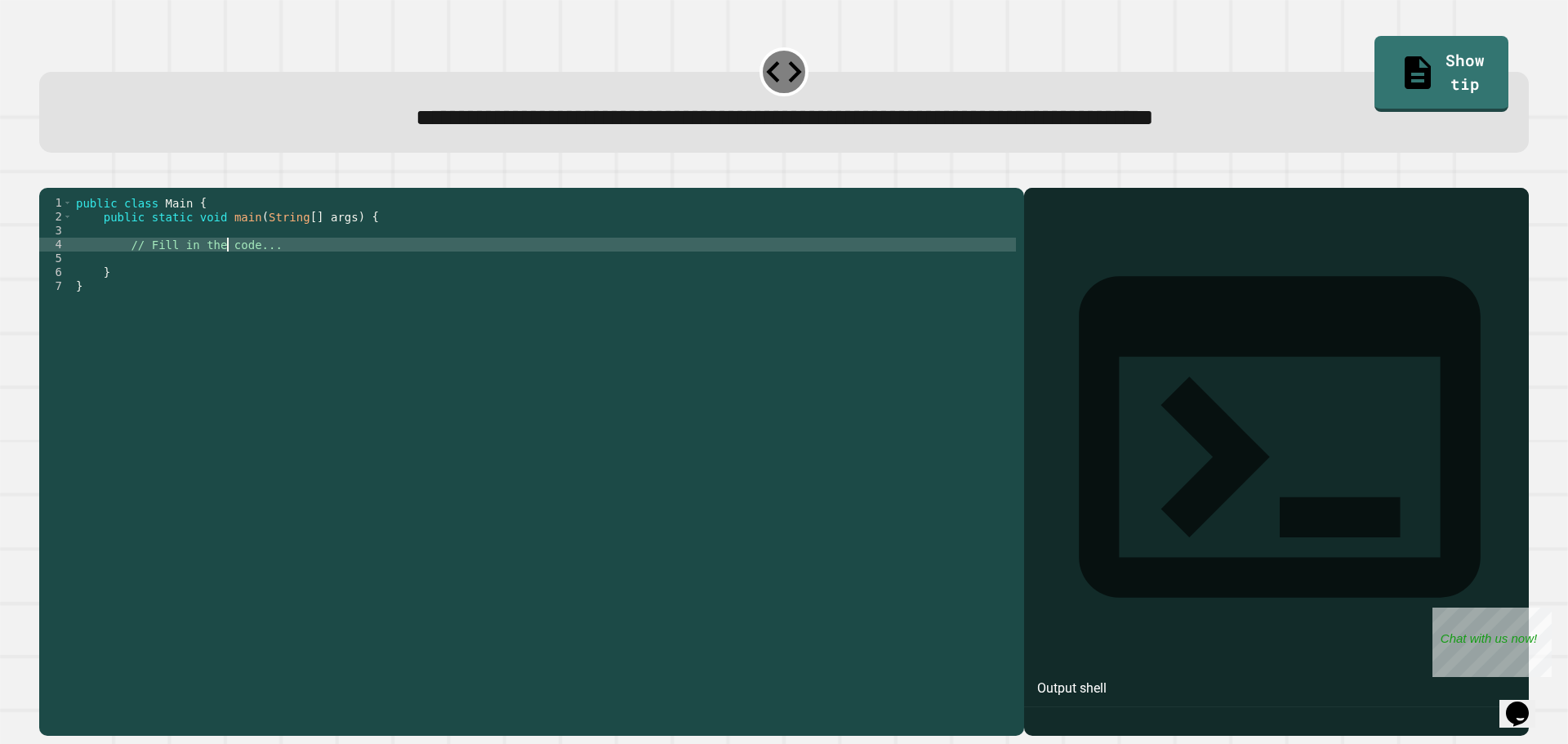
click at [269, 265] on div "public class Main { public static void main ( String [ ] args ) { // Fill in th…" at bounding box center [545, 446] width 944 height 500
type textarea "*"
click at [1408, 65] on icon at bounding box center [1419, 70] width 24 height 34
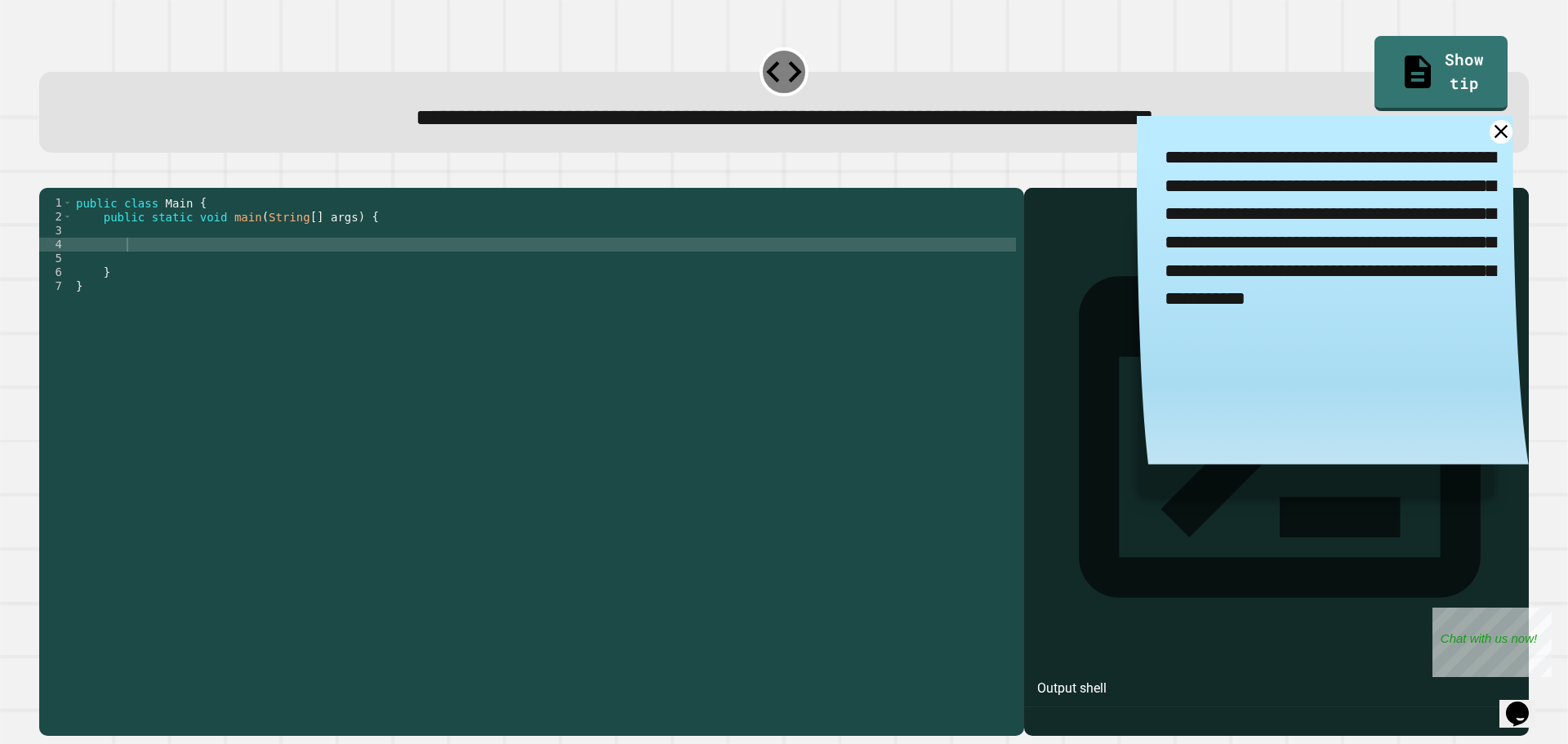
click at [245, 263] on div "public class Main { public static void main ( String [ ] args ) { } }" at bounding box center [545, 446] width 944 height 500
type textarea "**********"
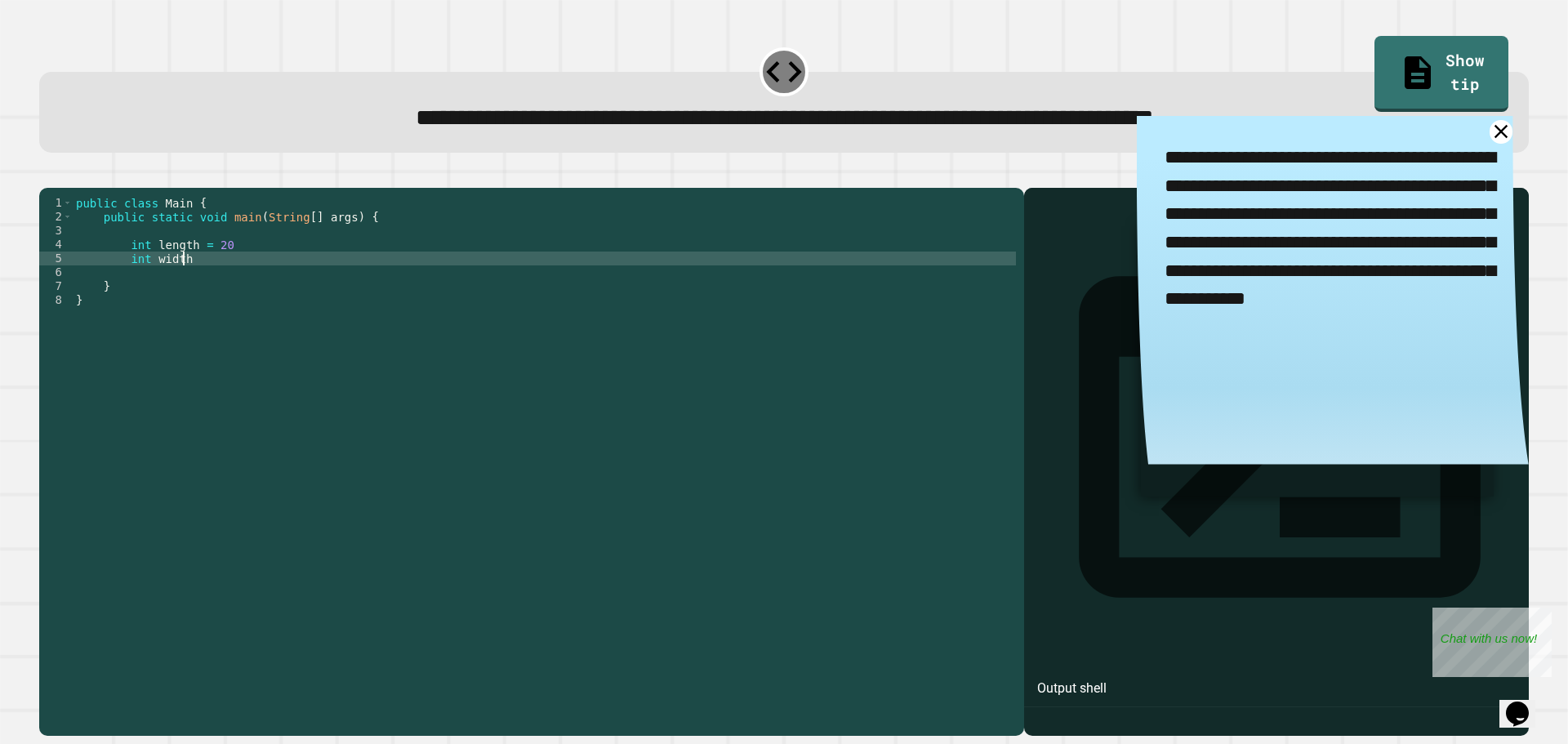
scroll to position [0, 8]
click at [1488, 141] on icon at bounding box center [1501, 131] width 29 height 29
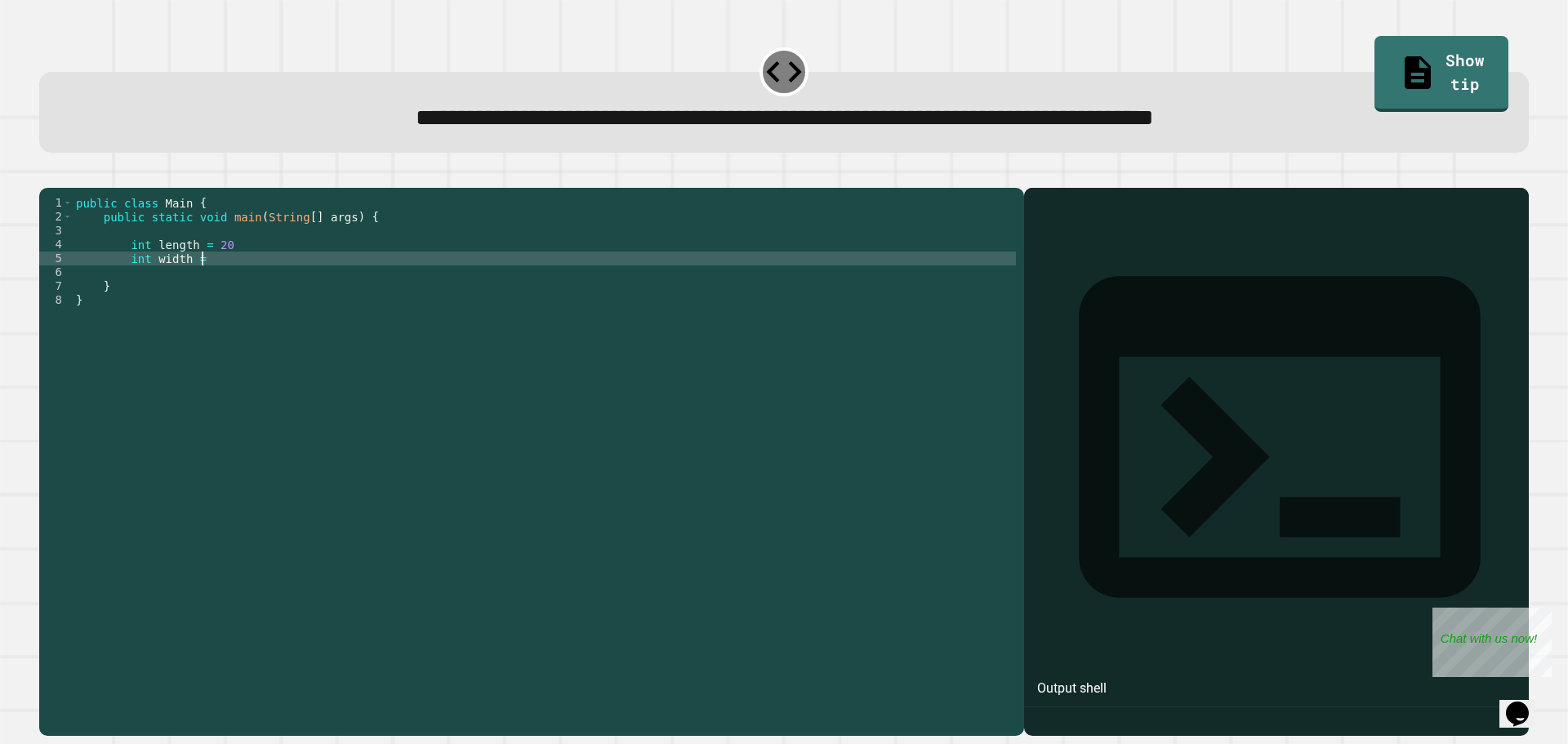
click at [554, 287] on div "public class Main { public static void main ( String [ ] args ) { int length = …" at bounding box center [545, 446] width 944 height 500
type textarea "**********"
click at [159, 278] on div "public class Main { public static void main ( String [ ] args ) { int length = …" at bounding box center [545, 446] width 944 height 500
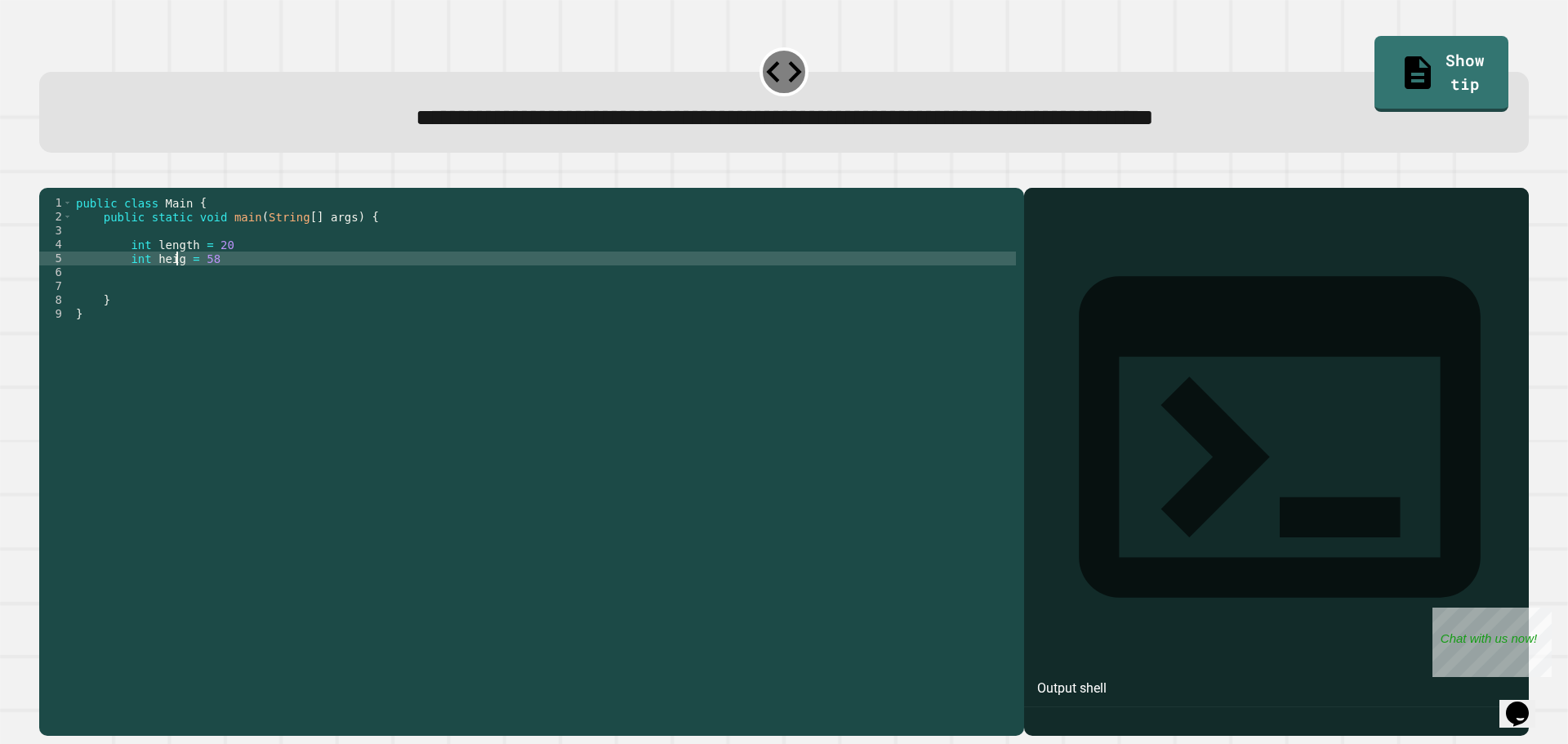
scroll to position [0, 7]
type textarea "**********"
click at [349, 287] on div "public class Main { public static void main ( String [ ] args ) { int length = …" at bounding box center [545, 446] width 944 height 500
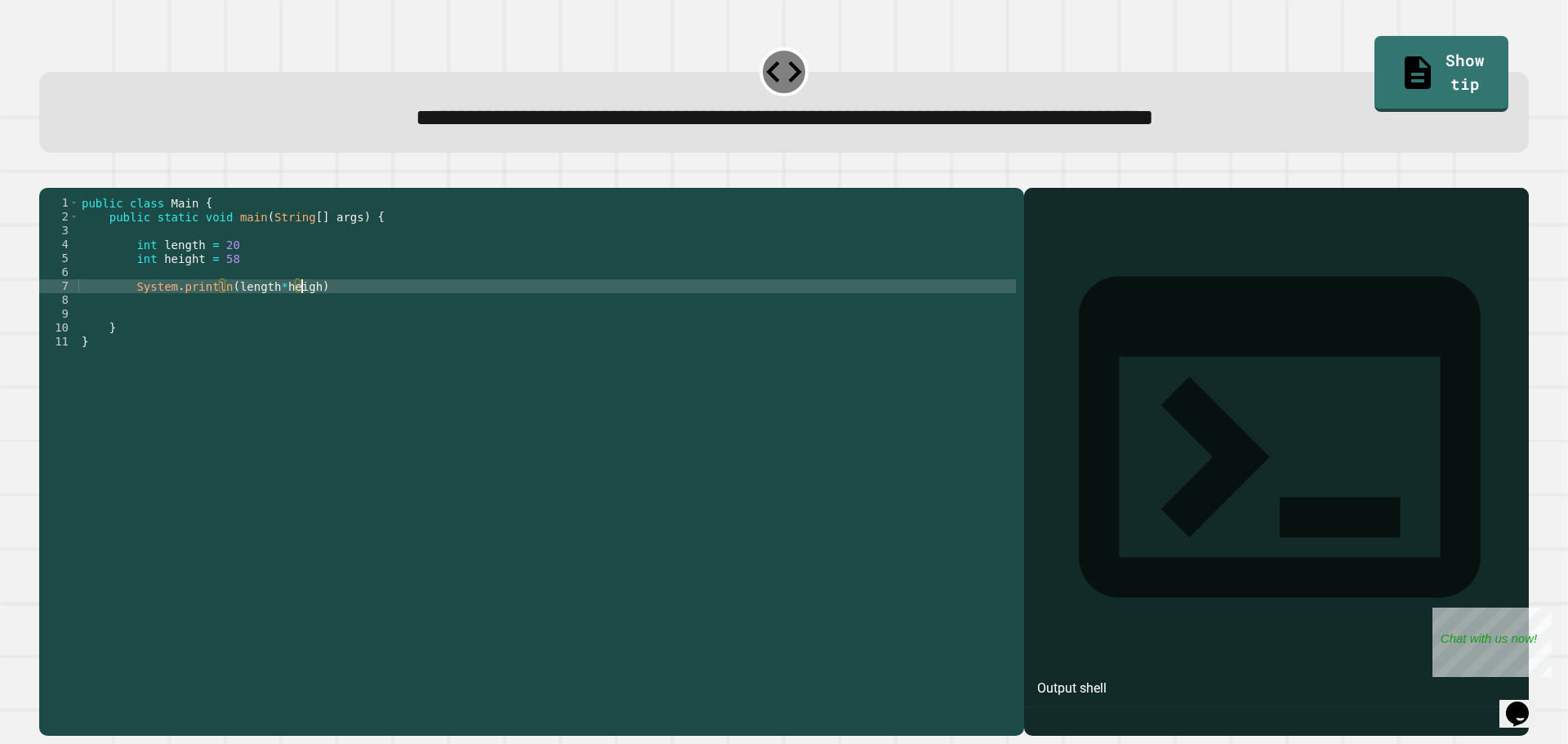
scroll to position [0, 15]
click at [48, 175] on icon "button" at bounding box center [48, 175] width 0 height 0
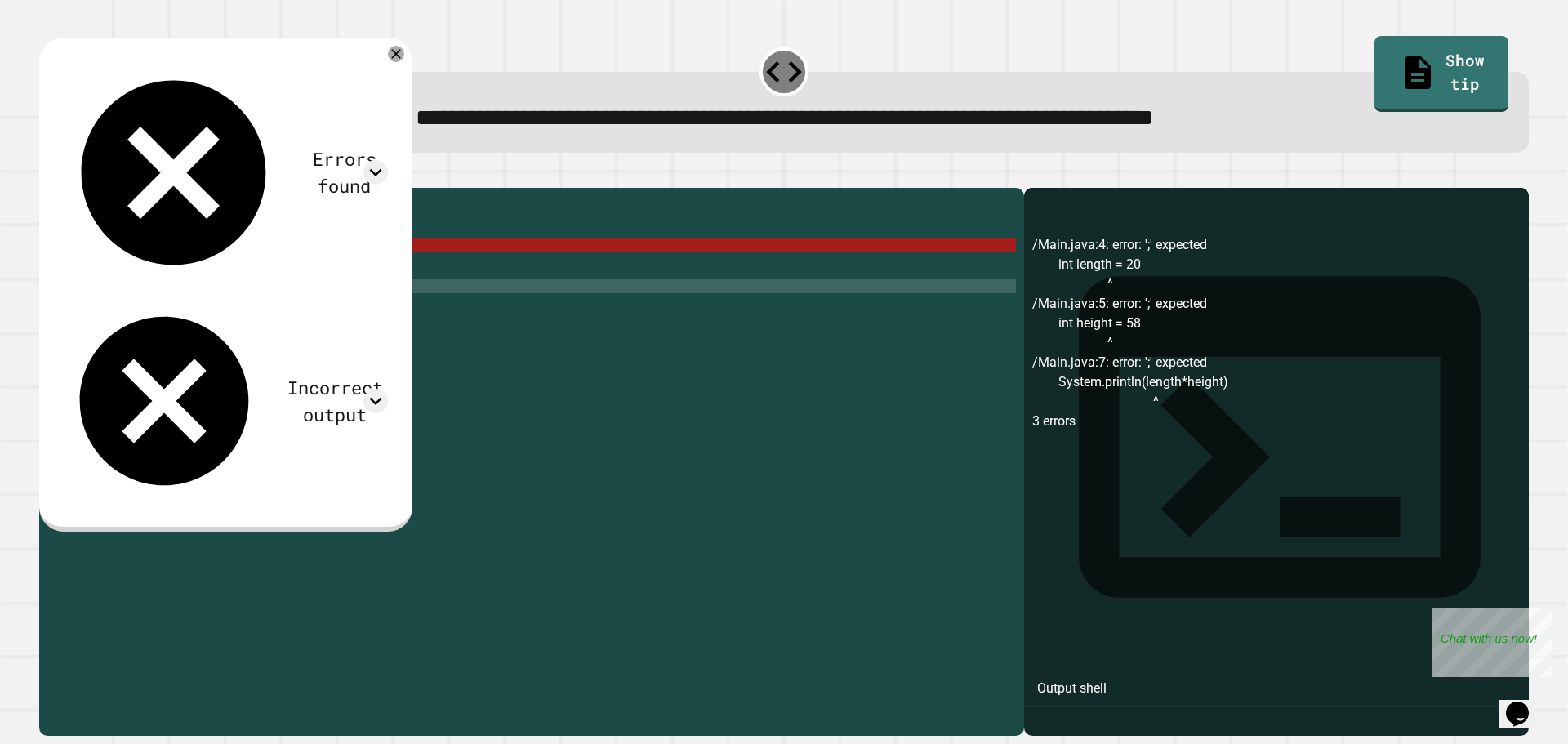
click at [322, 309] on div "public class Main { public static void main ( String [ ] args ) { int length = …" at bounding box center [547, 446] width 938 height 500
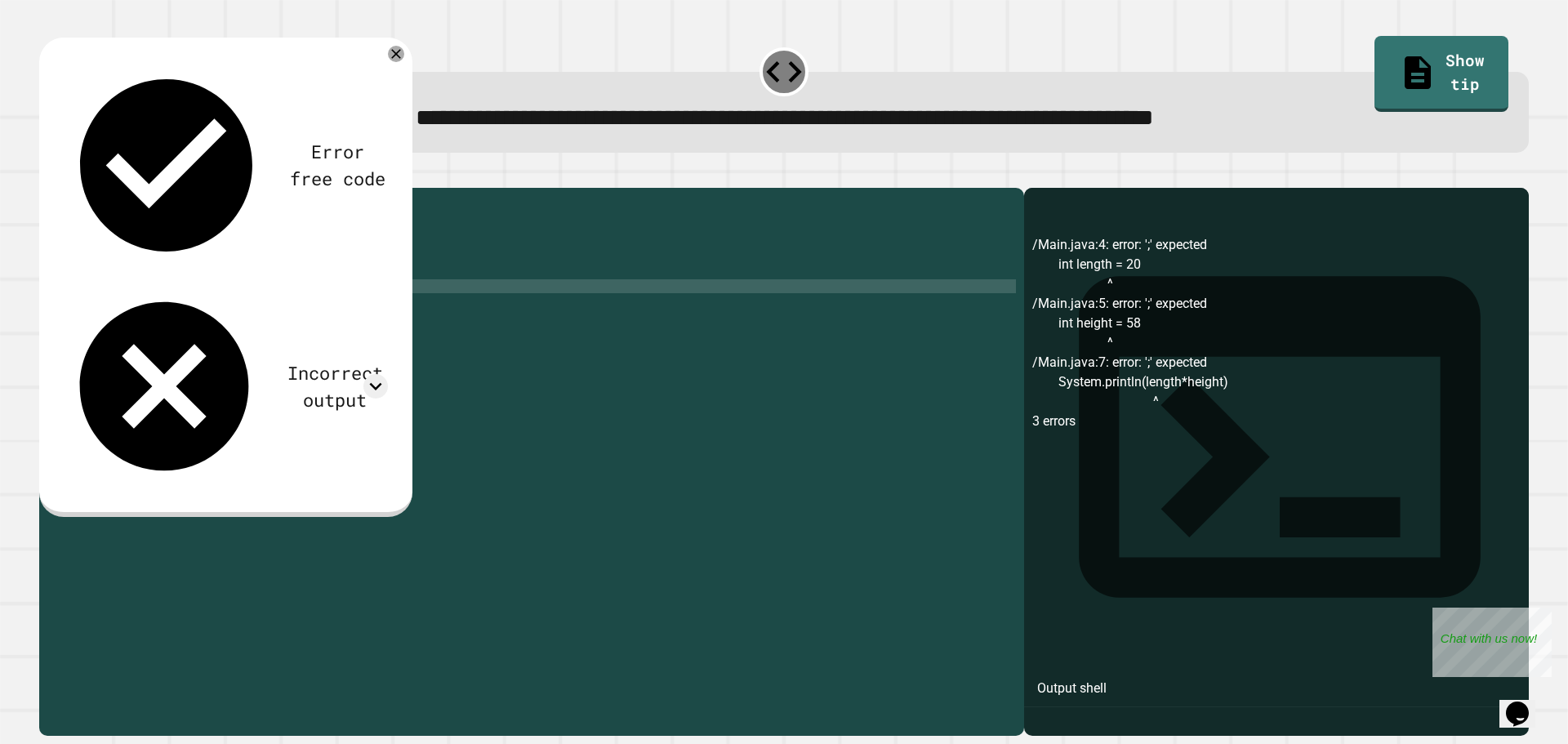
scroll to position [0, 16]
click at [62, 189] on icon "button" at bounding box center [58, 185] width 9 height 11
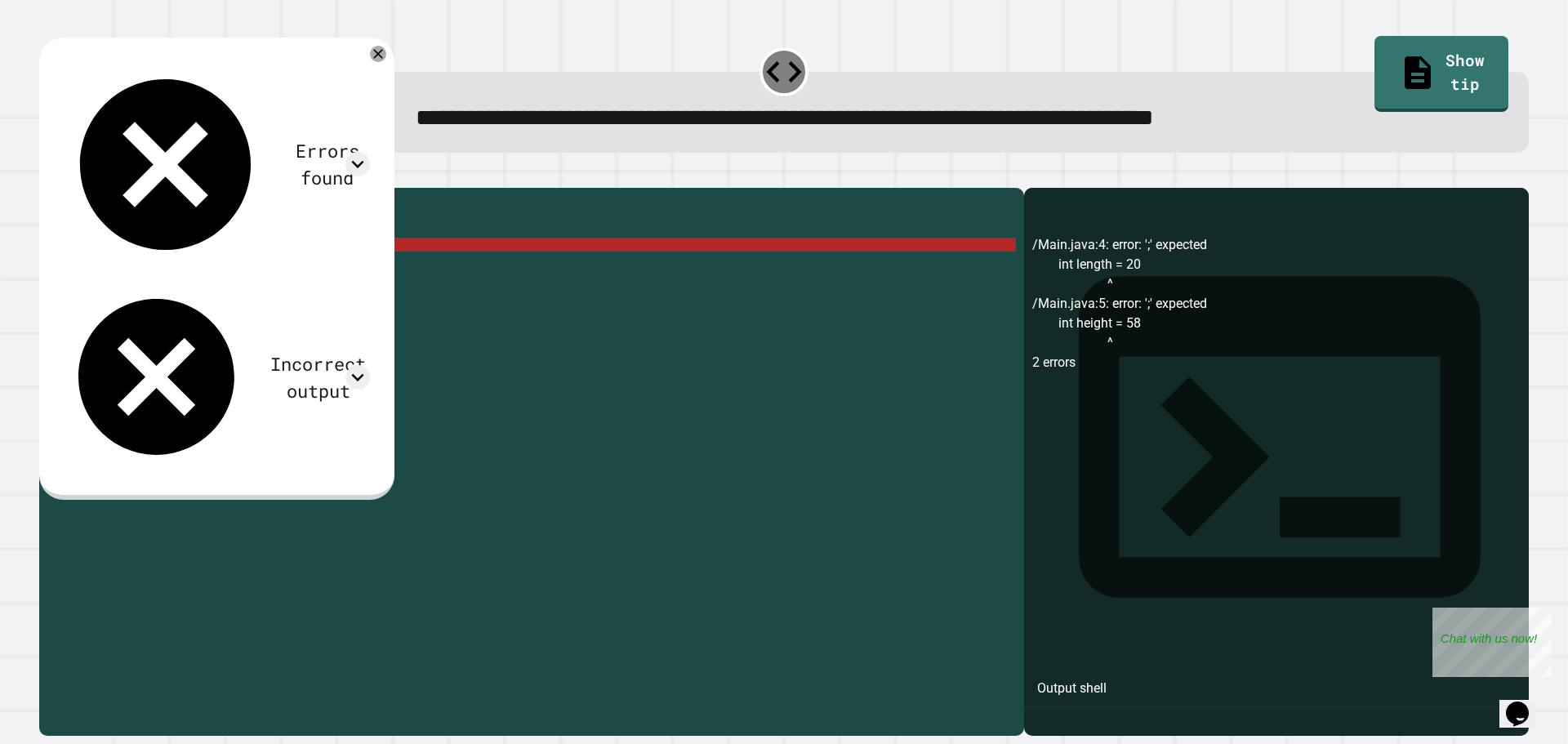
click at [246, 269] on div "public class Main { public static void main ( String [ ] args ) { int length = …" at bounding box center [547, 446] width 938 height 500
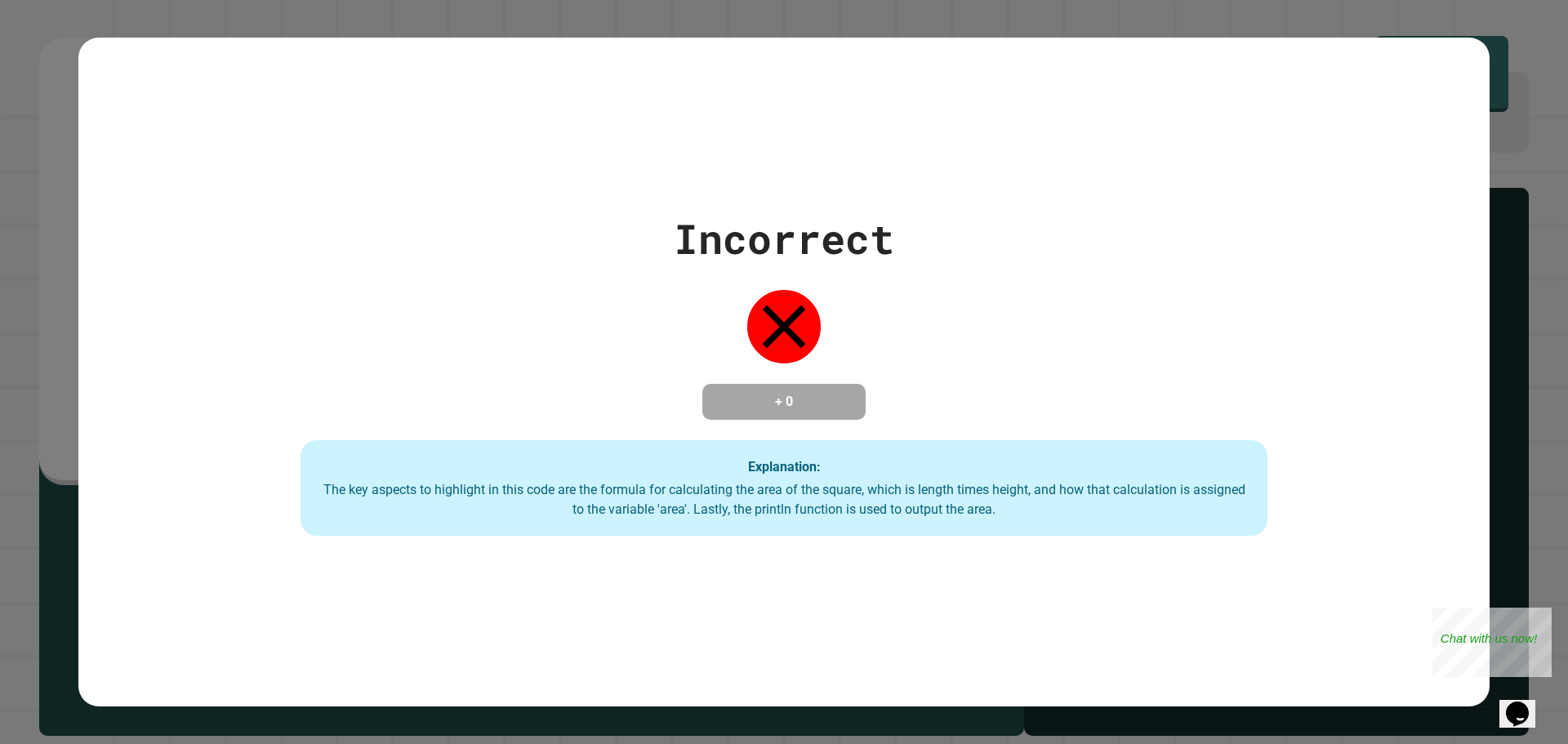
type textarea "**********"
click at [338, 10] on div "Incorrect + 0 Explanation: The key aspects to highlight in this code are the fo…" at bounding box center [784, 372] width 1568 height 744
click at [378, 113] on div "Incorrect + 0 Explanation: The key aspects to highlight in this code are the fo…" at bounding box center [784, 372] width 1411 height 669
drag, startPoint x: 378, startPoint y: 113, endPoint x: 278, endPoint y: 131, distance: 101.6
click at [278, 131] on div "Incorrect + 0 Explanation: The key aspects to highlight in this code are the fo…" at bounding box center [784, 372] width 1411 height 669
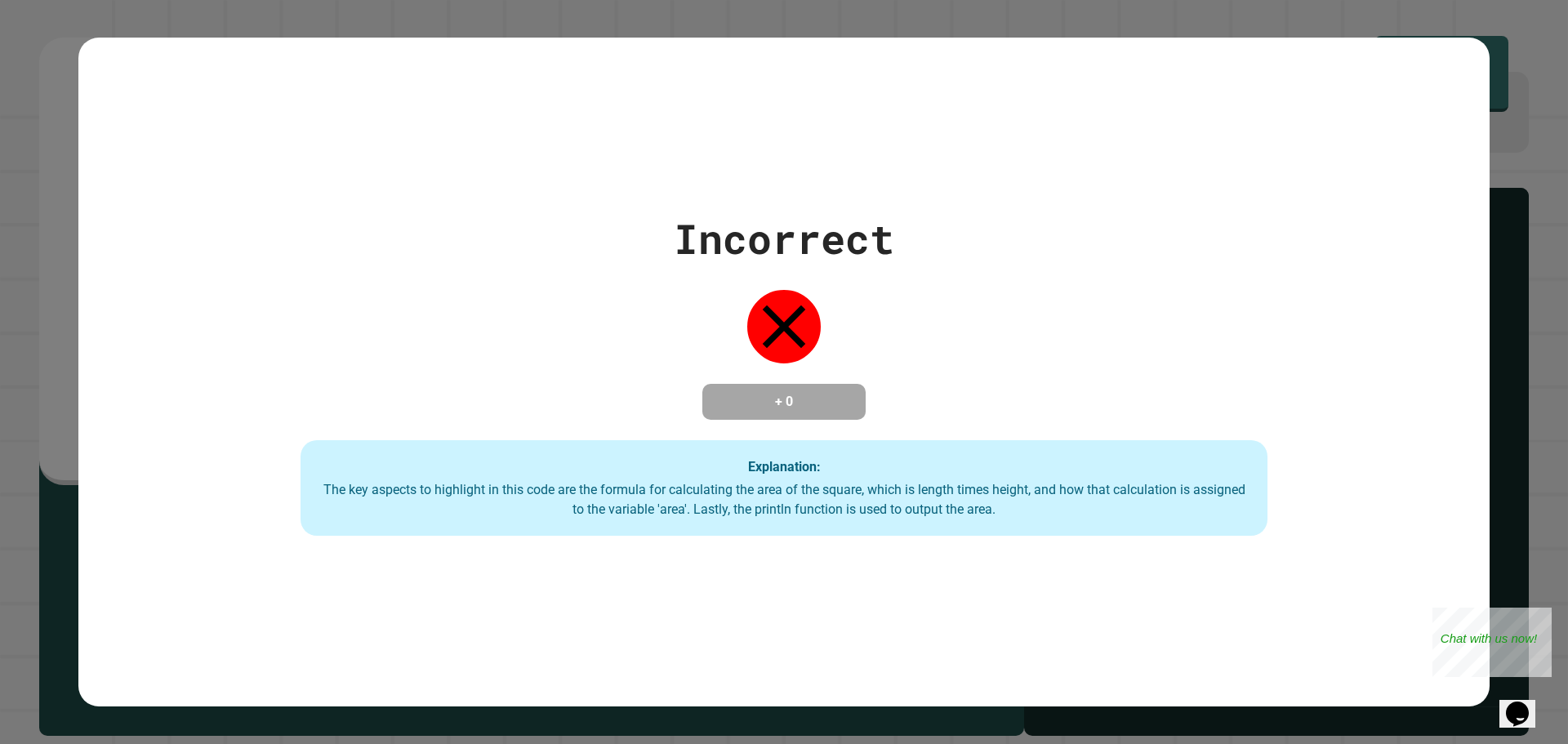
click at [1382, 174] on div "Incorrect + 0 Explanation: The key aspects to highlight in this code are the fo…" at bounding box center [784, 372] width 1411 height 669
click at [1547, 616] on div "Close" at bounding box center [1540, 618] width 21 height 21
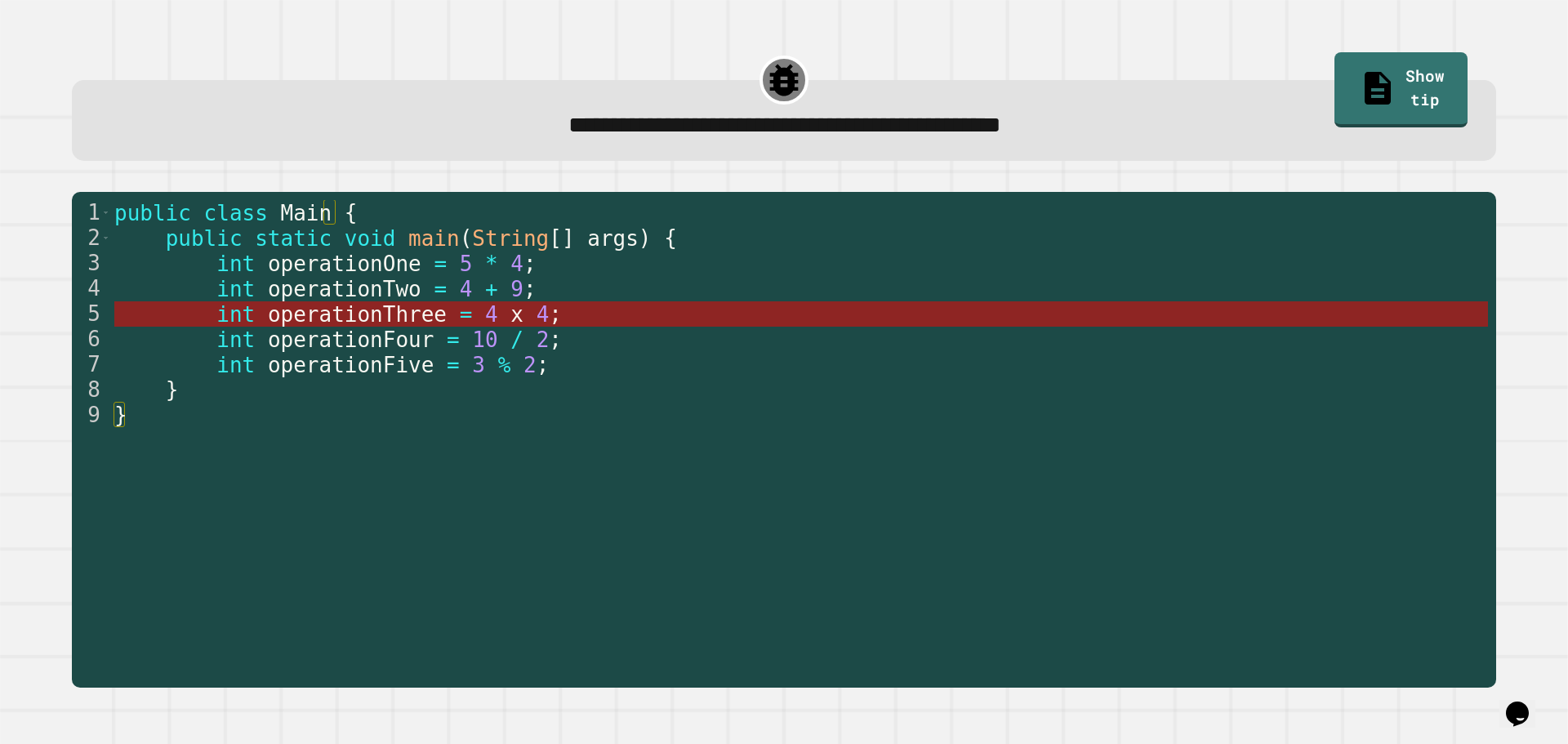
click at [351, 312] on span "operationThree" at bounding box center [356, 315] width 179 height 25
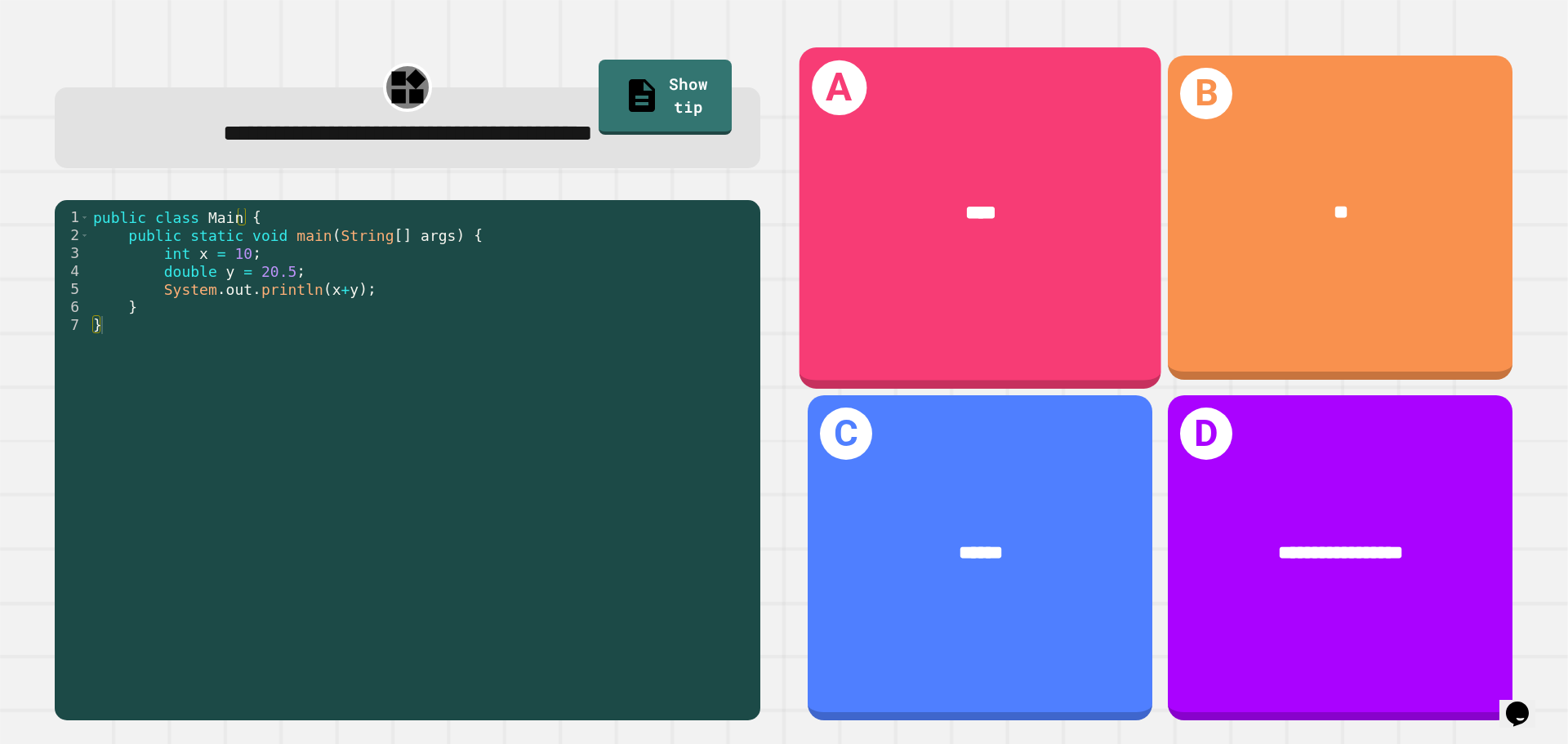
click at [1019, 302] on div "A ****" at bounding box center [981, 218] width 362 height 341
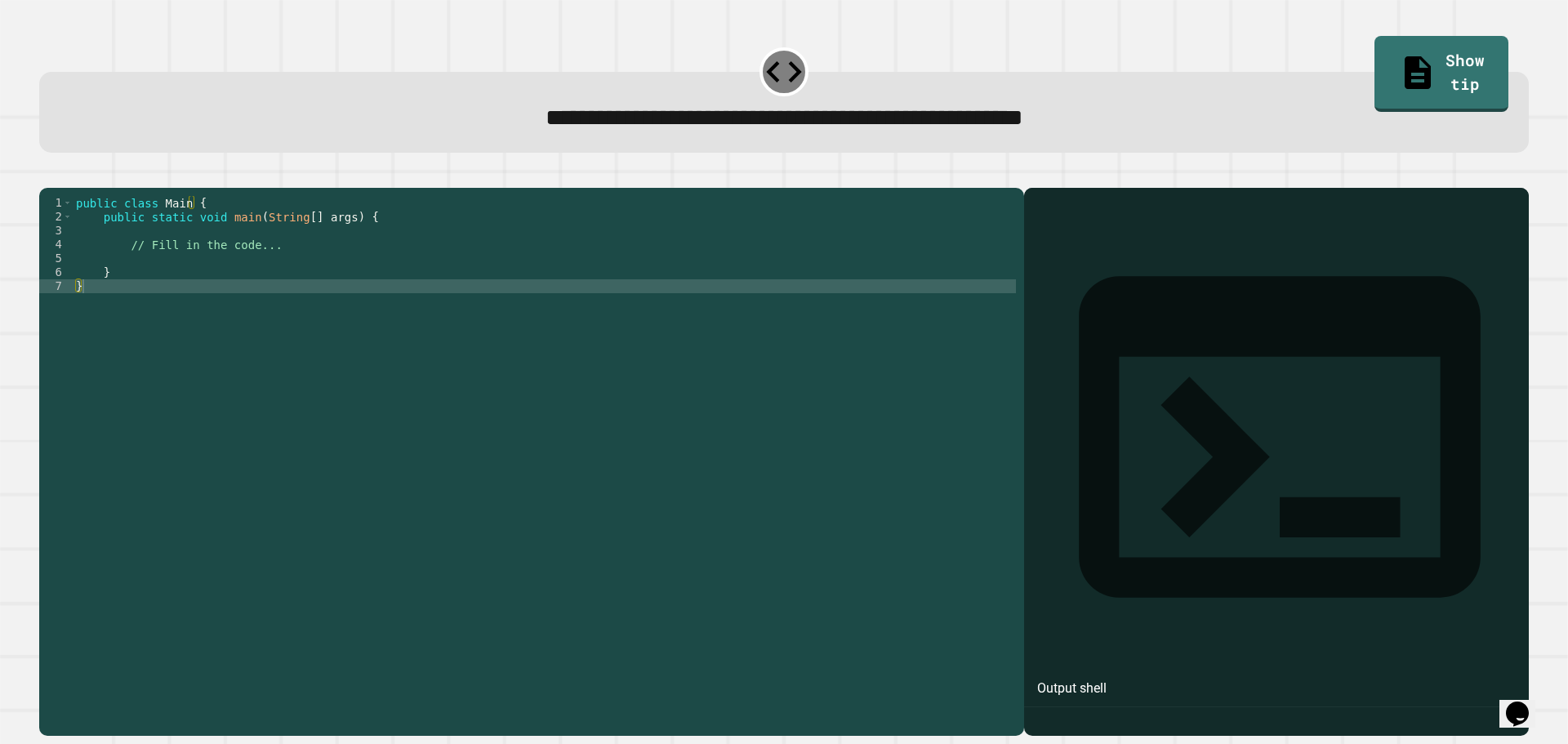
click at [282, 265] on div "public class Main { public static void main ( String [ ] args ) { // Fill in th…" at bounding box center [545, 446] width 944 height 500
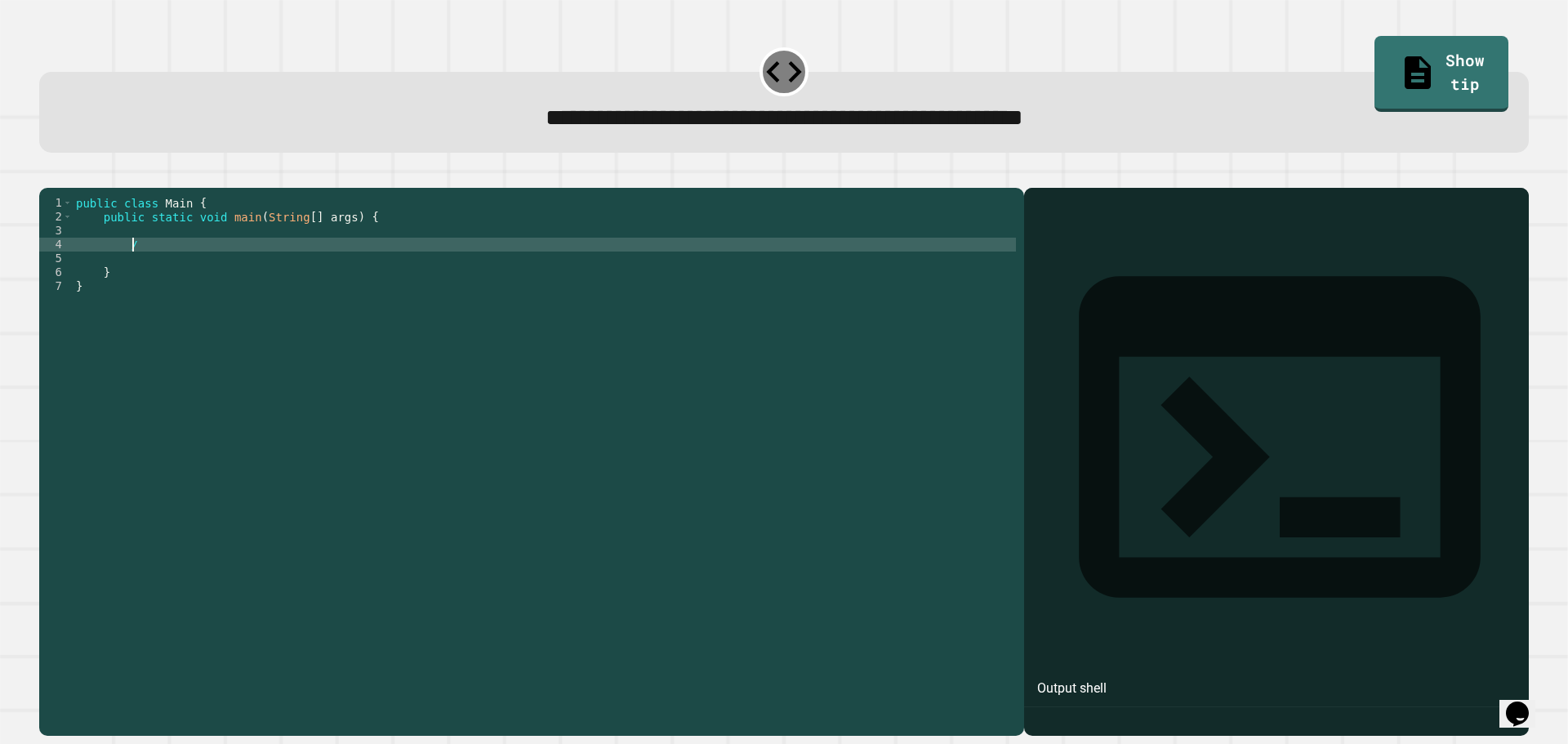
type textarea "*"
click at [238, 268] on div "public class Main { public static void main ( String [ ] args ) { } }" at bounding box center [545, 446] width 944 height 500
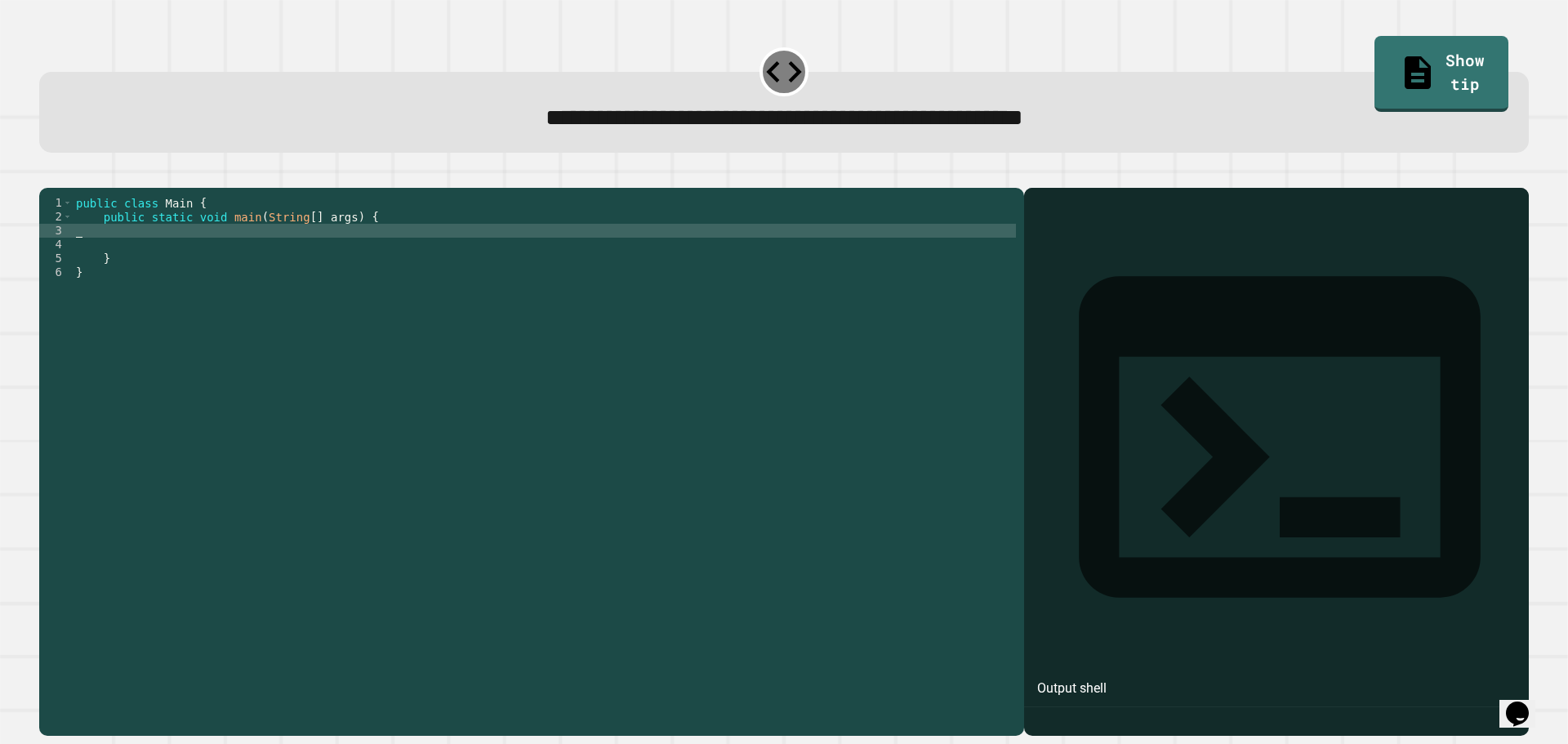
type textarea "**********"
click at [116, 271] on div "public class Main { public static void main ( String [ ] args ) { // Fill in th…" at bounding box center [545, 446] width 944 height 500
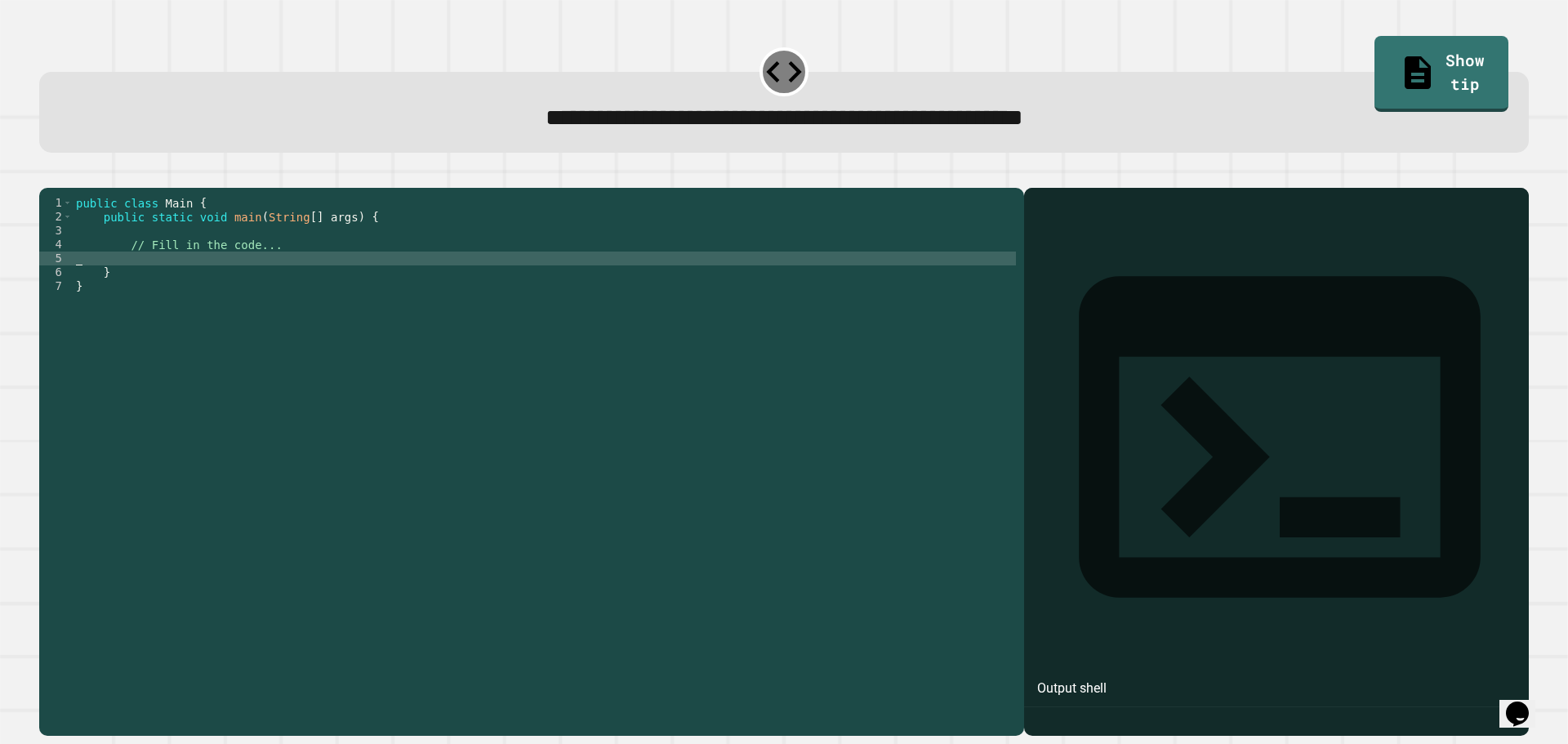
click at [170, 278] on div "public class Main { public static void main ( String [ ] args ) { // Fill in th…" at bounding box center [545, 446] width 944 height 500
click at [177, 273] on div "public class Main { public static void main ( String [ ] args ) { // Fill in th…" at bounding box center [545, 446] width 944 height 500
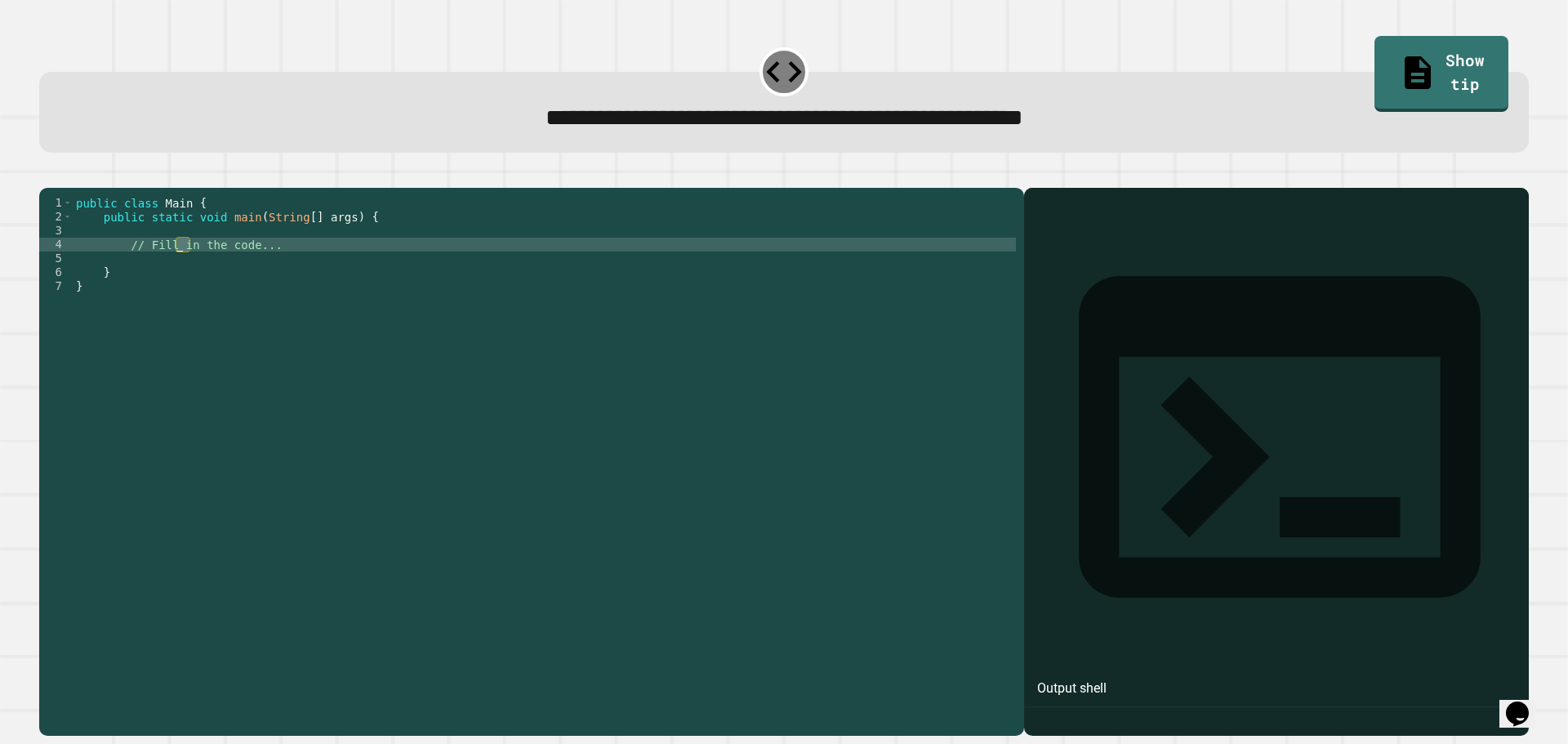
click at [177, 273] on div "public class Main { public static void main ( String [ ] args ) { // Fill in th…" at bounding box center [545, 446] width 944 height 500
click at [274, 269] on div "public class Main { public static void main ( String [ ] args ) { // Fill in th…" at bounding box center [545, 432] width 944 height 472
click at [280, 266] on div "public class Main { public static void main ( String [ ] args ) { // Fill in th…" at bounding box center [545, 446] width 944 height 500
type textarea "*"
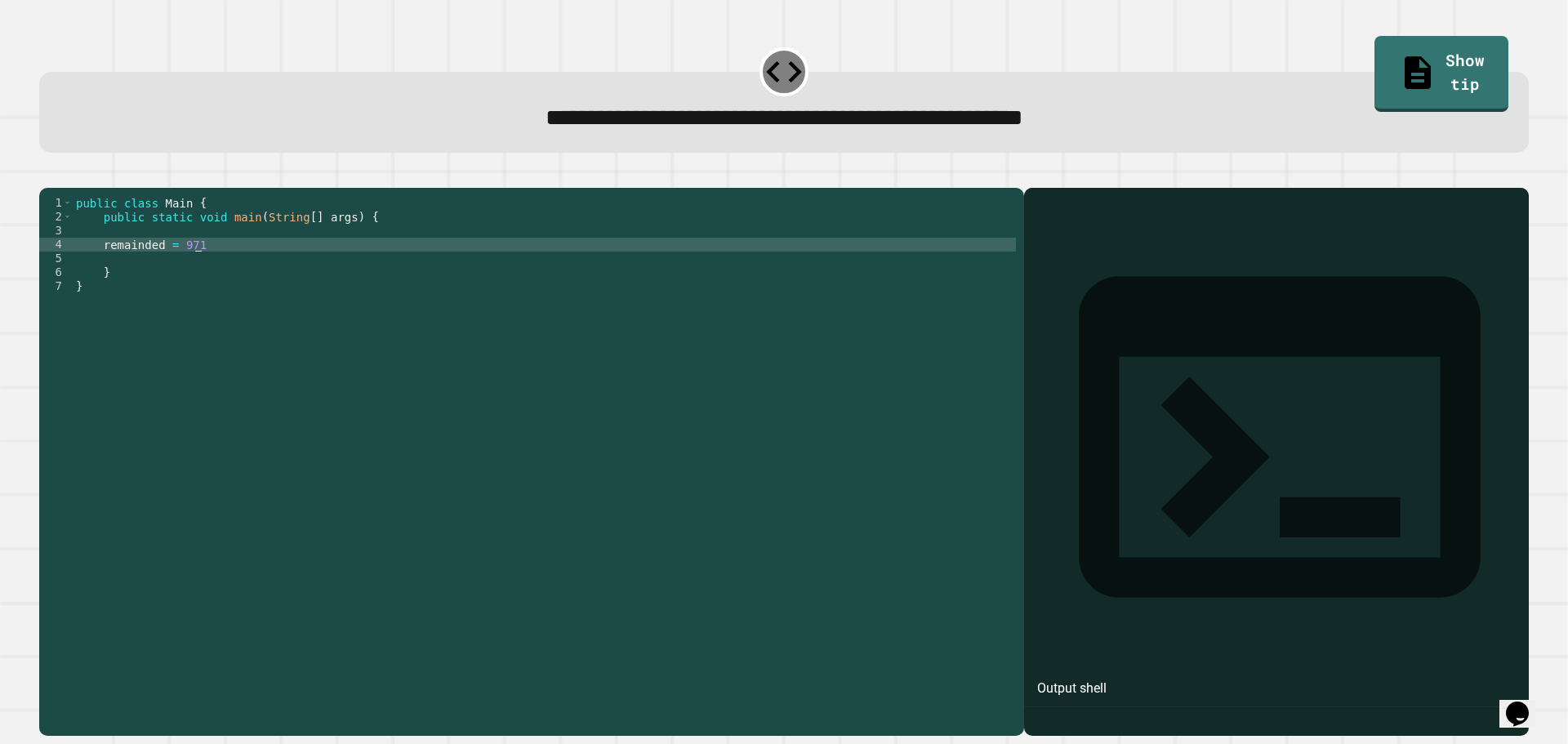
scroll to position [0, 8]
type textarea "**********"
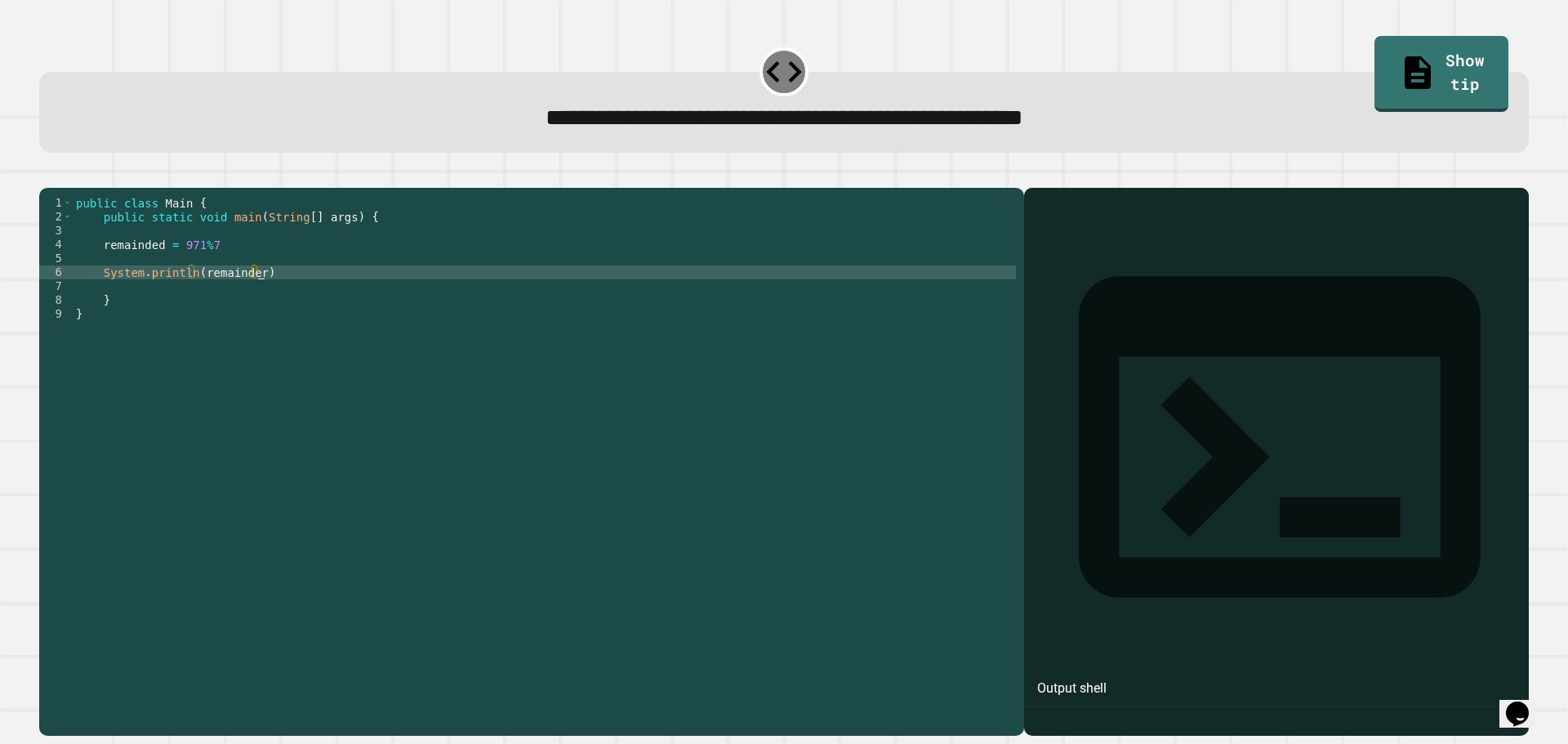
scroll to position [0, 12]
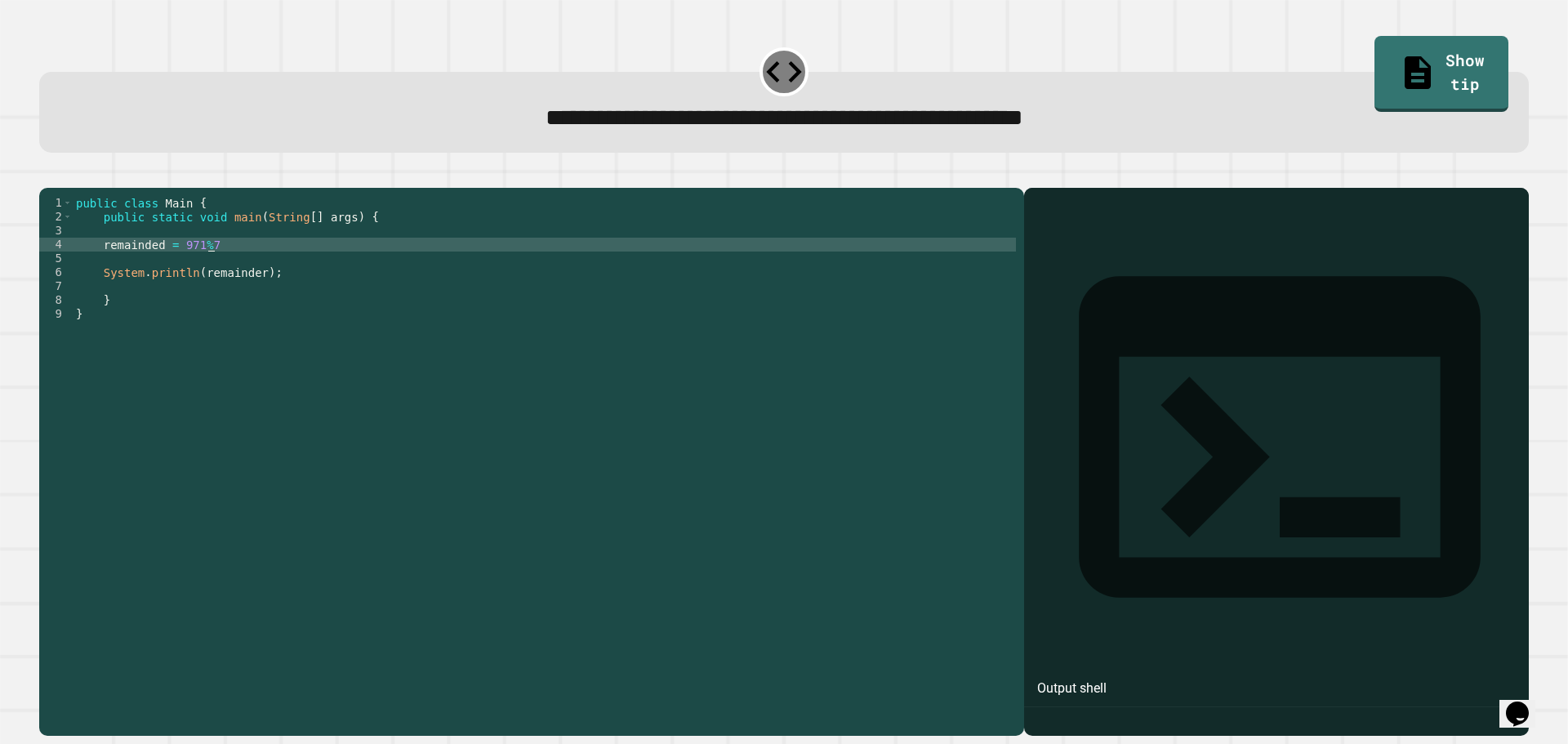
click at [282, 267] on div "public class Main { public static void main ( String [ ] args ) { remainded = 9…" at bounding box center [545, 446] width 944 height 500
click at [63, 188] on icon "button" at bounding box center [58, 185] width 9 height 11
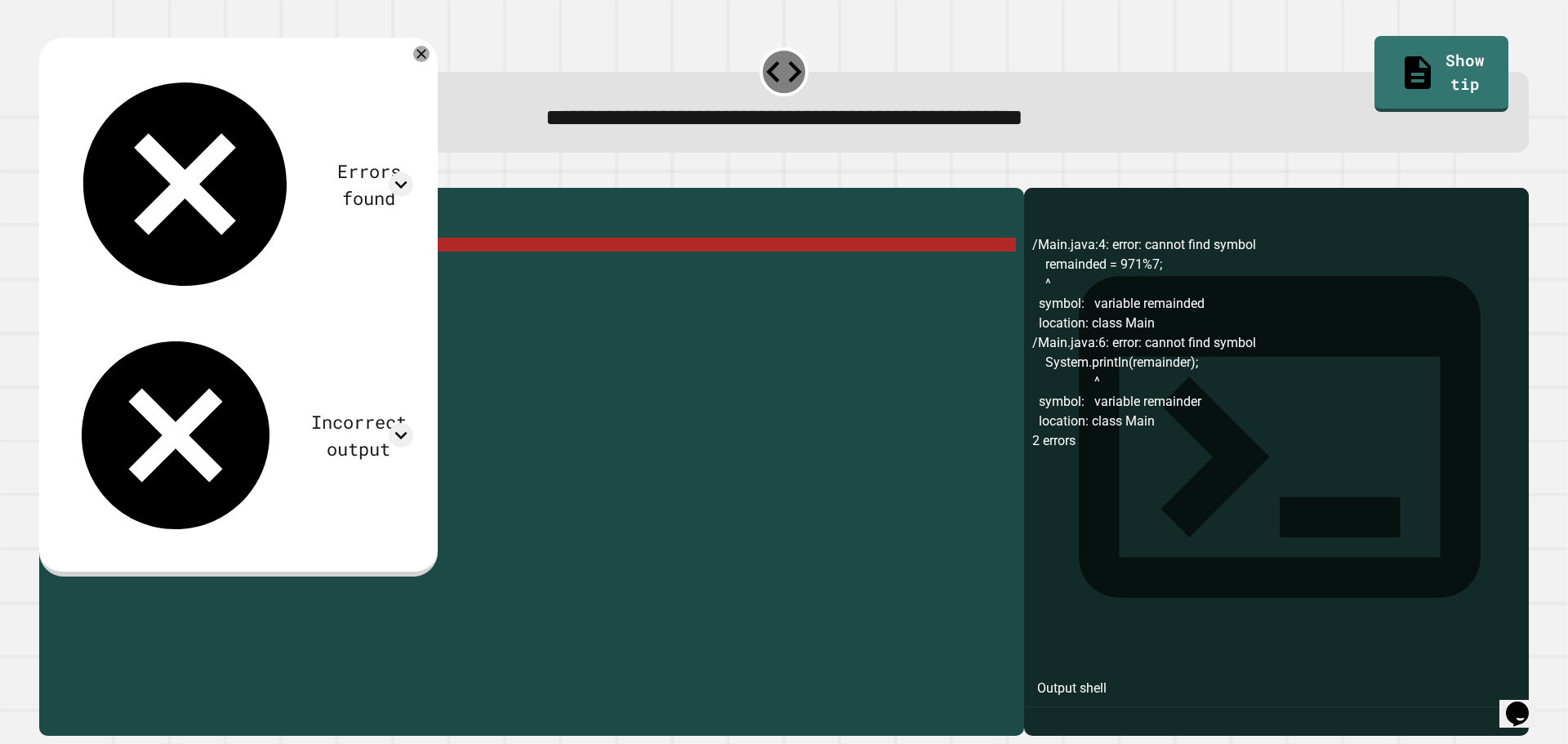
click at [278, 261] on div "public class Main { public static void main ( String [ ] args ) { remainded = 9…" at bounding box center [545, 446] width 944 height 500
click at [149, 273] on div "public class Main { public static void main ( String [ ] args ) { remainded = 9…" at bounding box center [545, 446] width 944 height 500
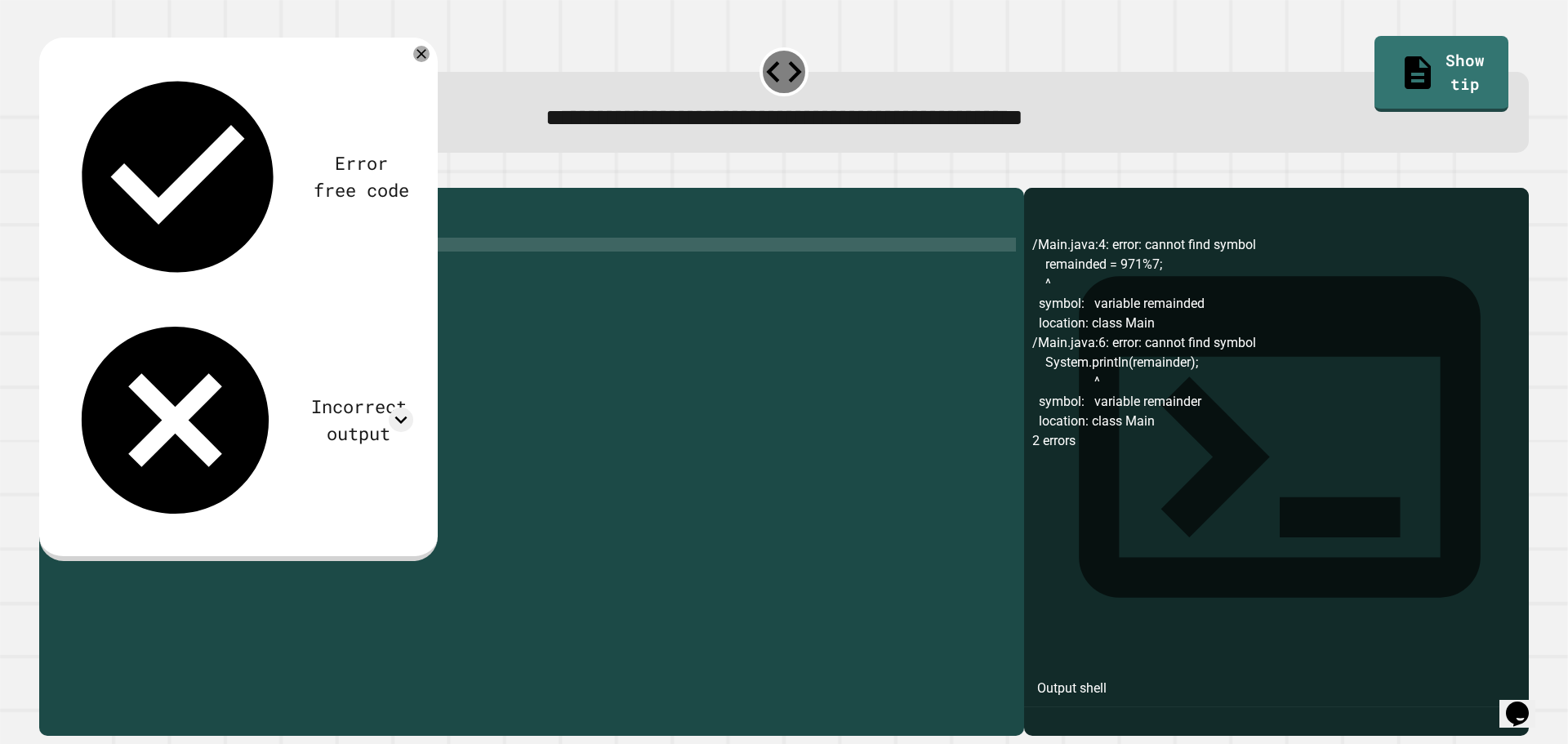
scroll to position [0, 5]
click at [48, 175] on icon "button" at bounding box center [48, 175] width 0 height 0
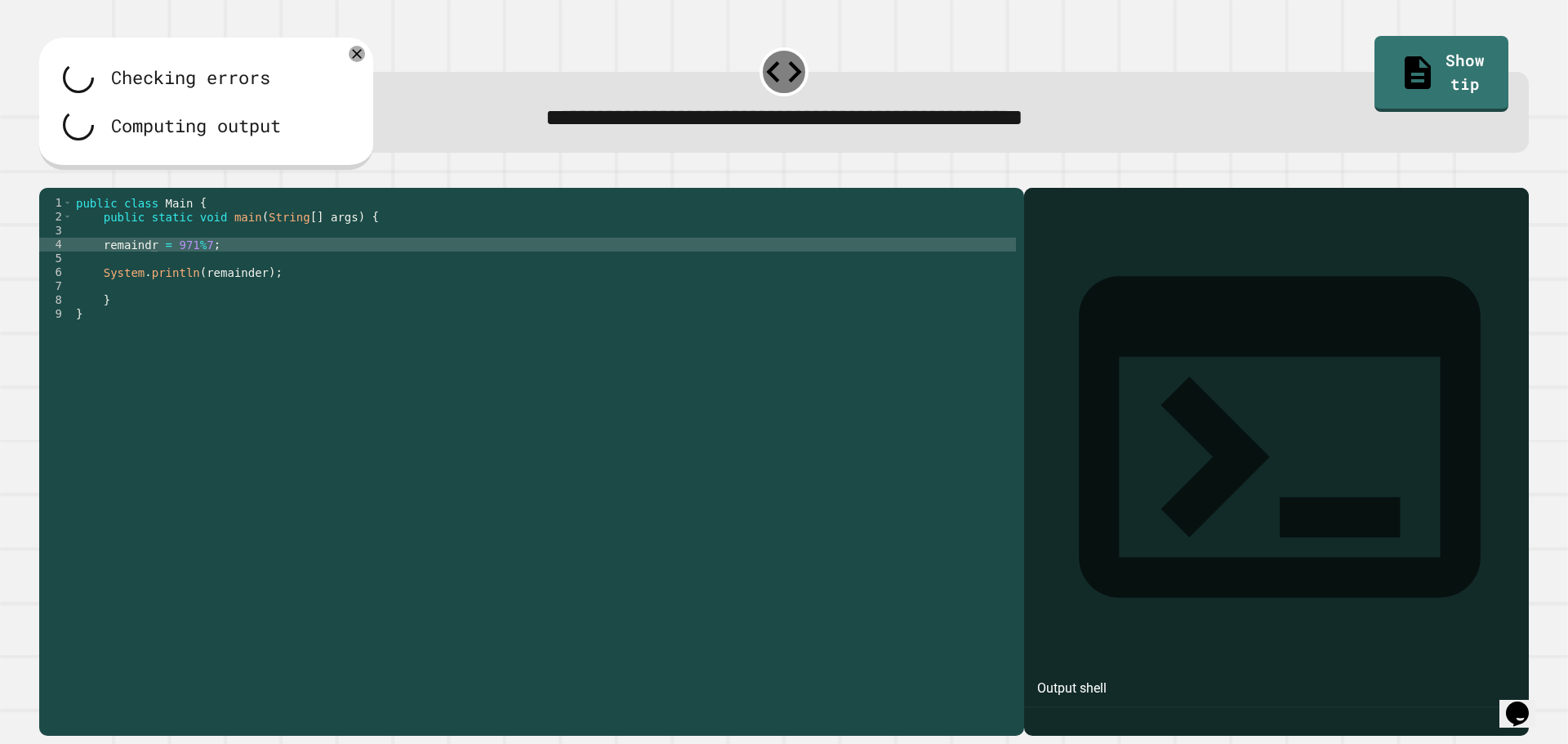
click at [145, 273] on div "public class Main { public static void main ( String [ ] args ) { remaindr = 97…" at bounding box center [545, 446] width 944 height 500
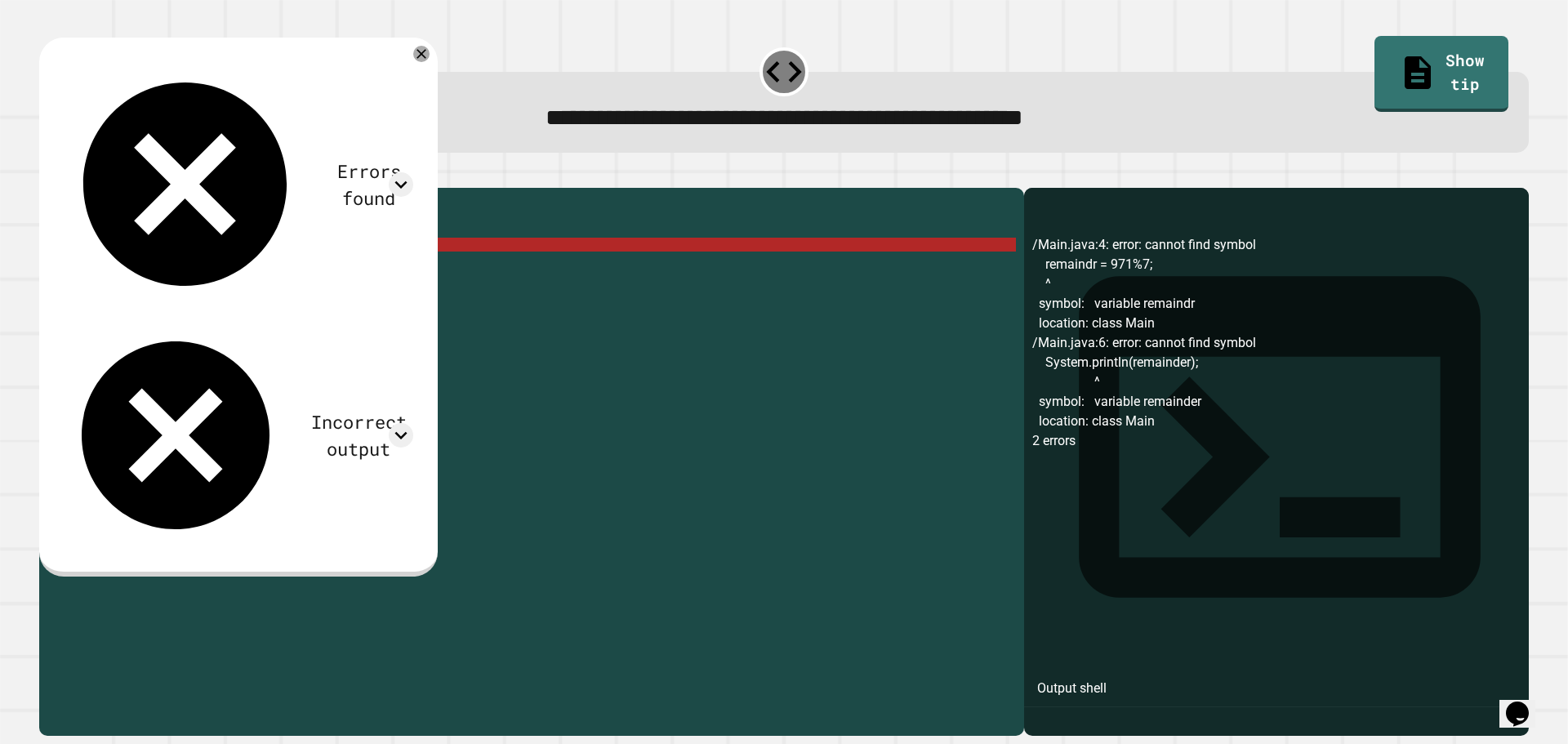
click at [63, 190] on icon "button" at bounding box center [58, 185] width 9 height 11
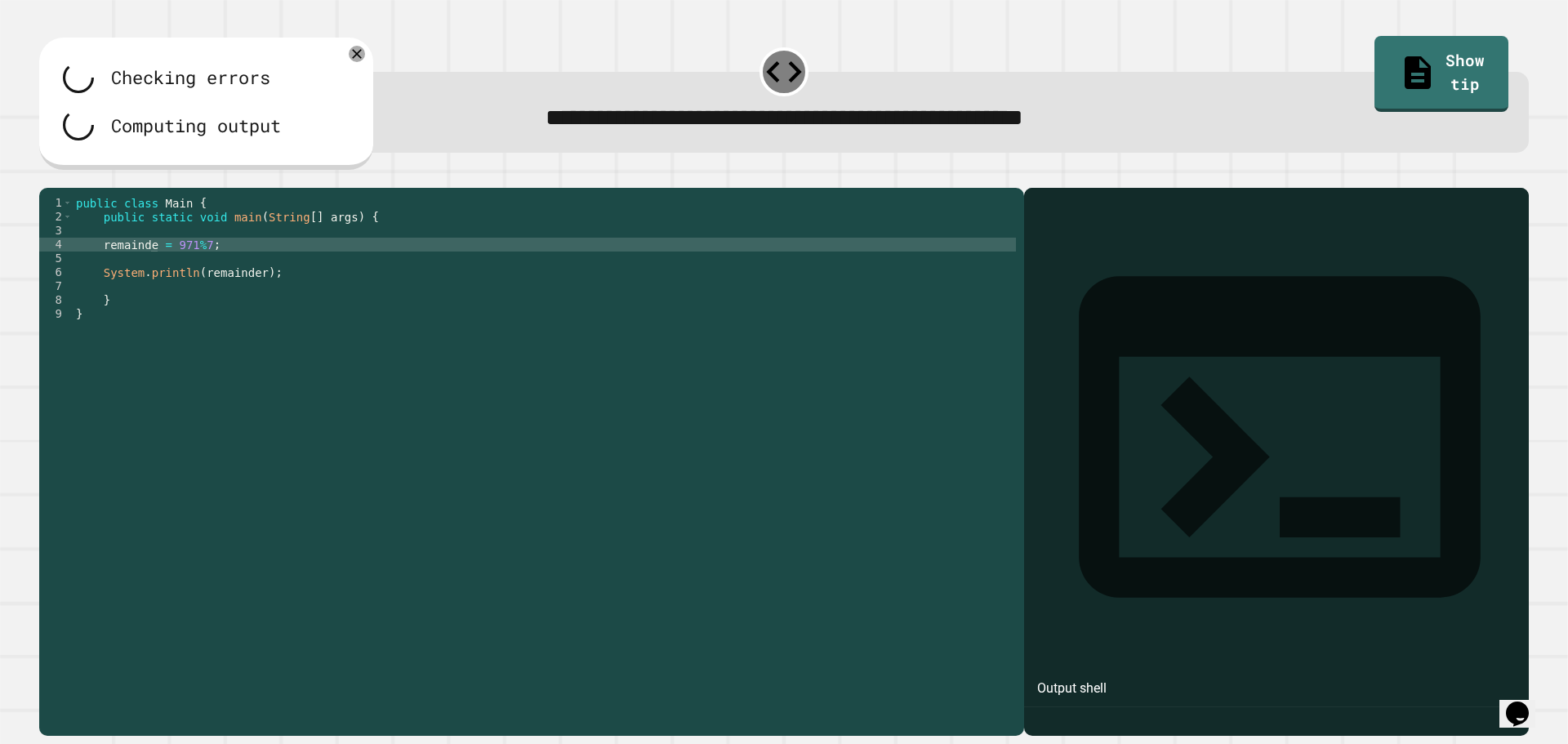
click at [150, 267] on div "public class Main { public static void main ( String [ ] args ) { remainde = 97…" at bounding box center [545, 446] width 944 height 500
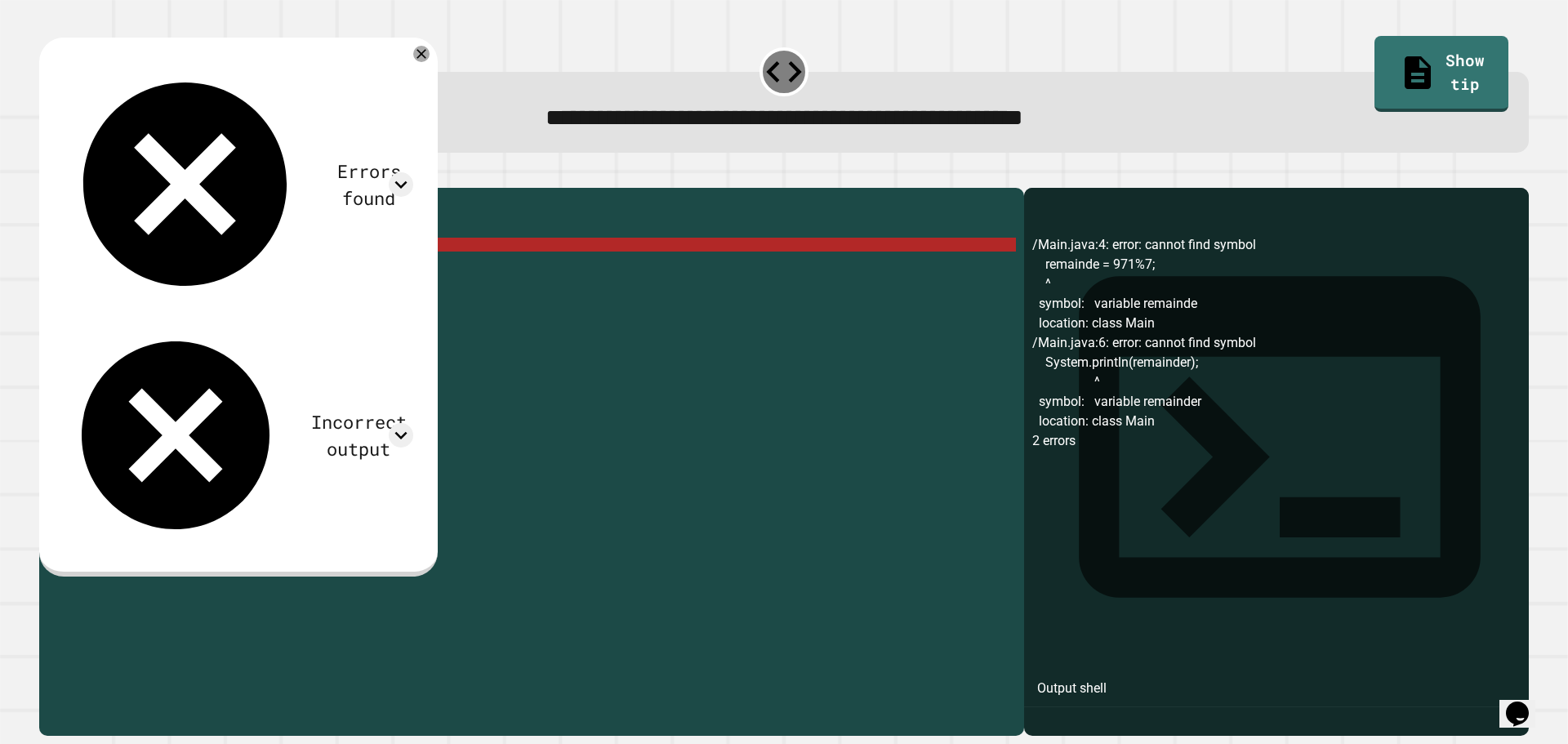
click at [48, 175] on button "button" at bounding box center [48, 175] width 0 height 0
click at [224, 267] on div "public class Main { public static void main ( String [ ] args ) { remainder = 9…" at bounding box center [545, 446] width 944 height 500
click at [287, 296] on div "public class Main { public static void main ( String [ ] args ) { remainder = 9…" at bounding box center [545, 446] width 944 height 500
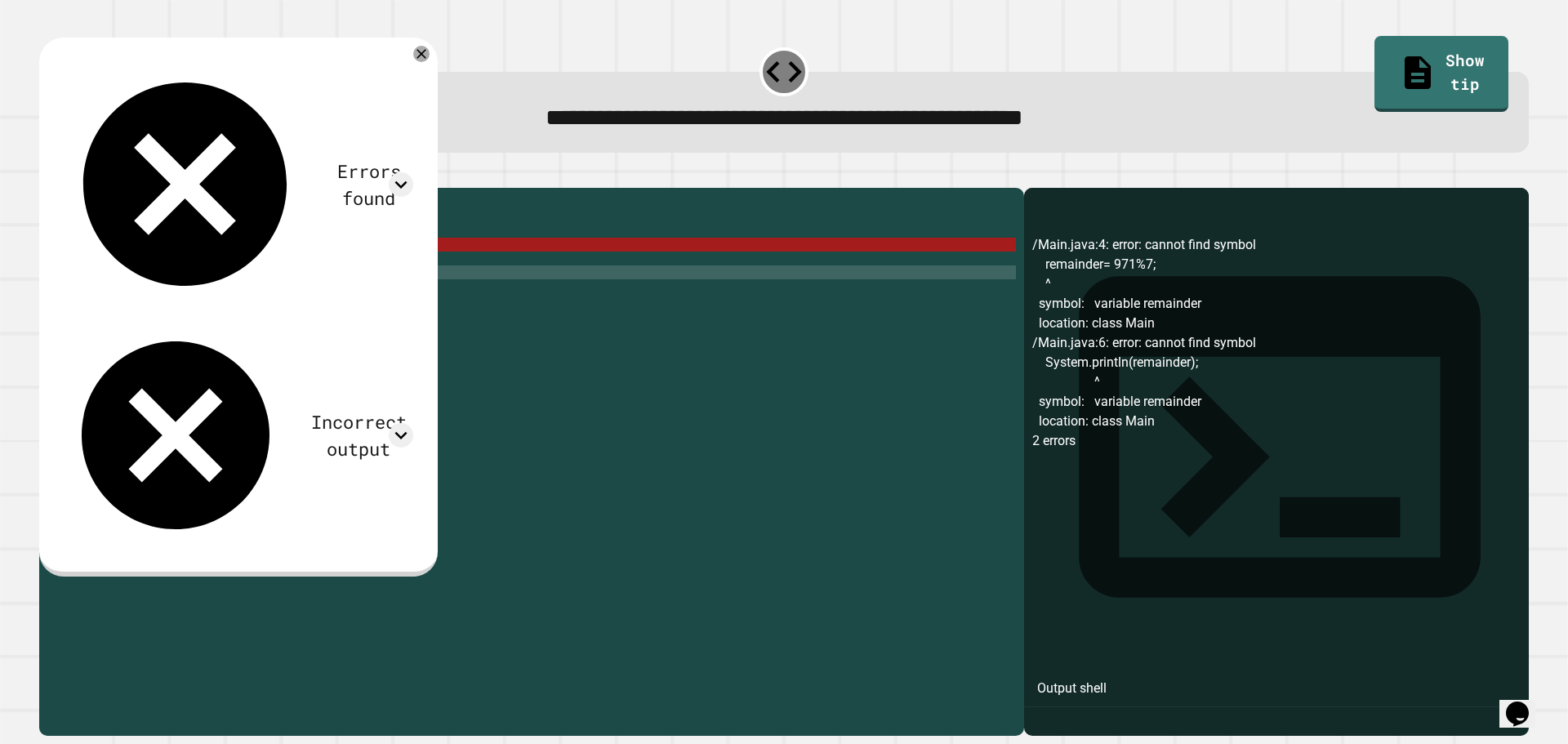
click at [144, 304] on div "public class Main { public static void main ( String [ ] args ) { remainder = 9…" at bounding box center [545, 446] width 944 height 500
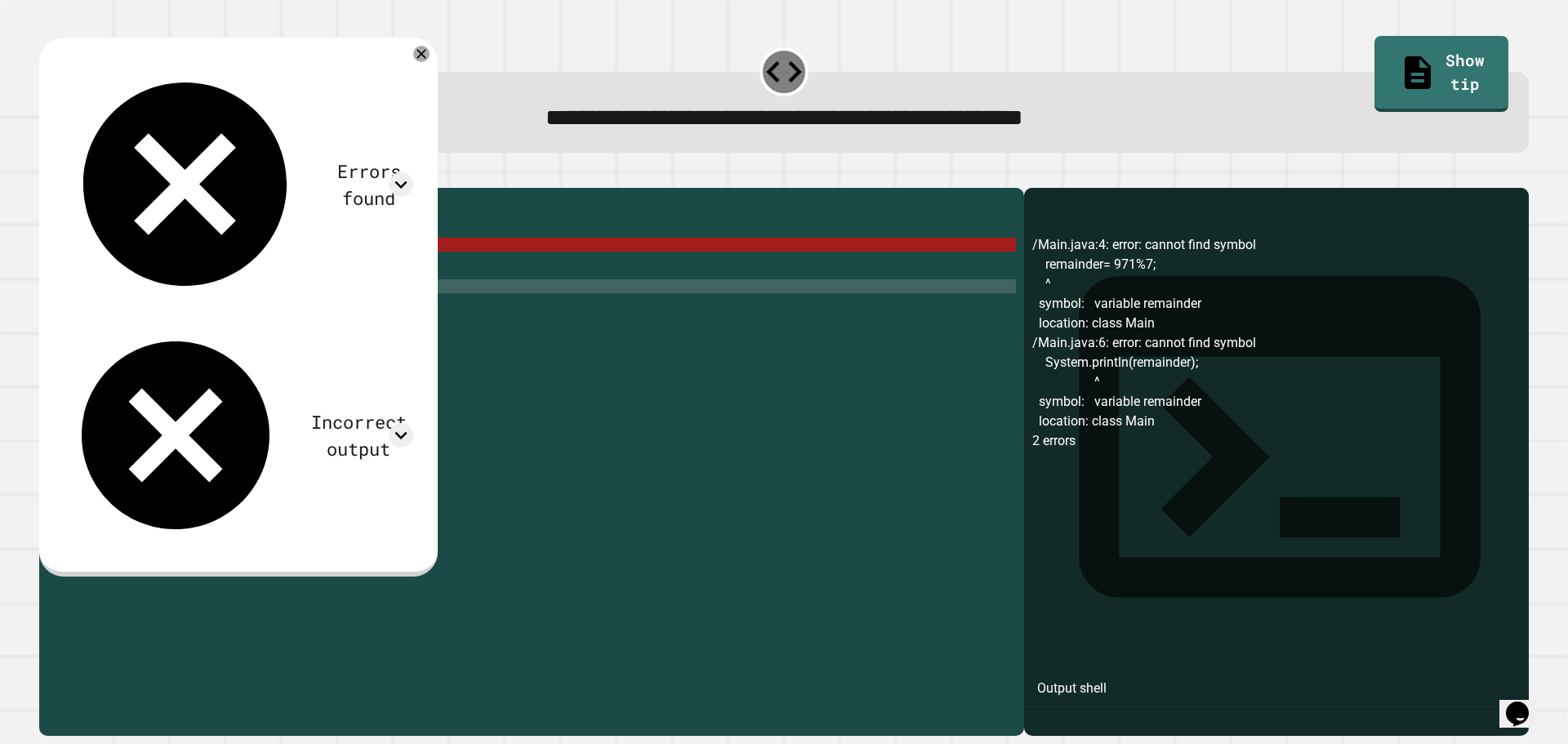
scroll to position [0, 0]
click at [144, 291] on div "public class Main { public static void main ( String [ ] args ) { remainder = 9…" at bounding box center [545, 446] width 944 height 500
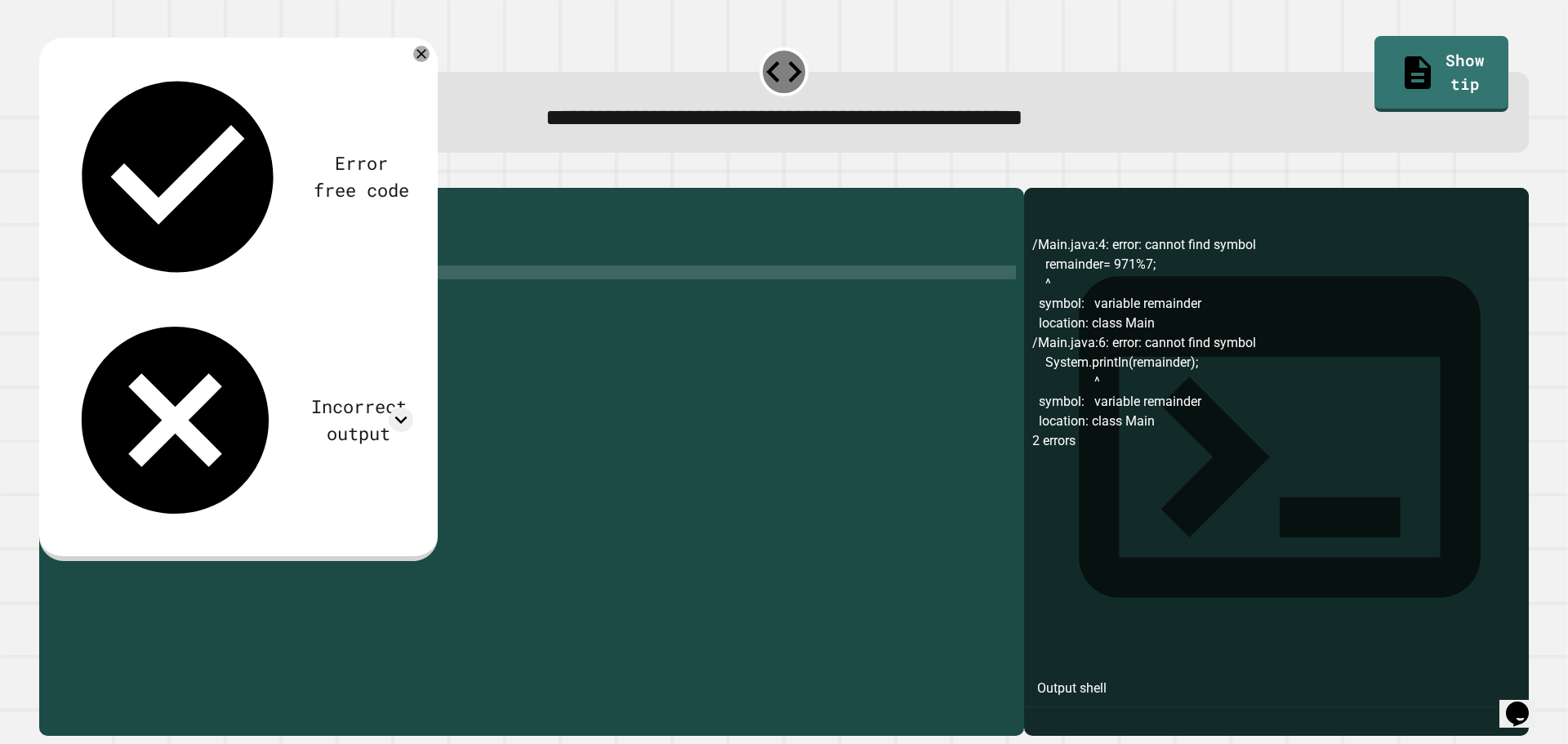
scroll to position [0, 12]
click at [48, 175] on button "button" at bounding box center [48, 175] width 0 height 0
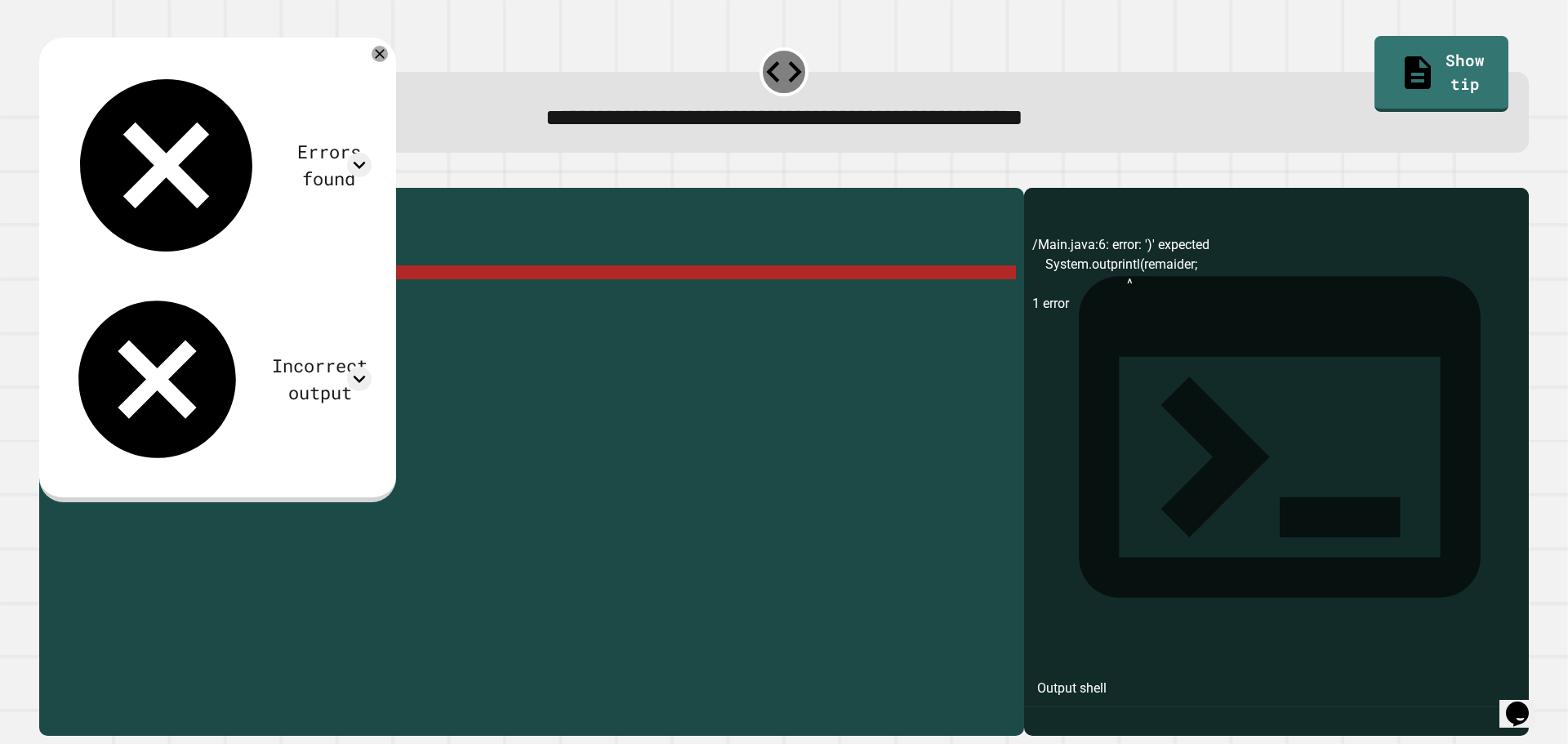
click at [285, 294] on div "public class Main { public static void main ( String [ ] args ) { remainder = 9…" at bounding box center [545, 446] width 944 height 500
click at [261, 296] on div "public class Main { public static void main ( String [ ] args ) { remainder = 9…" at bounding box center [545, 446] width 944 height 500
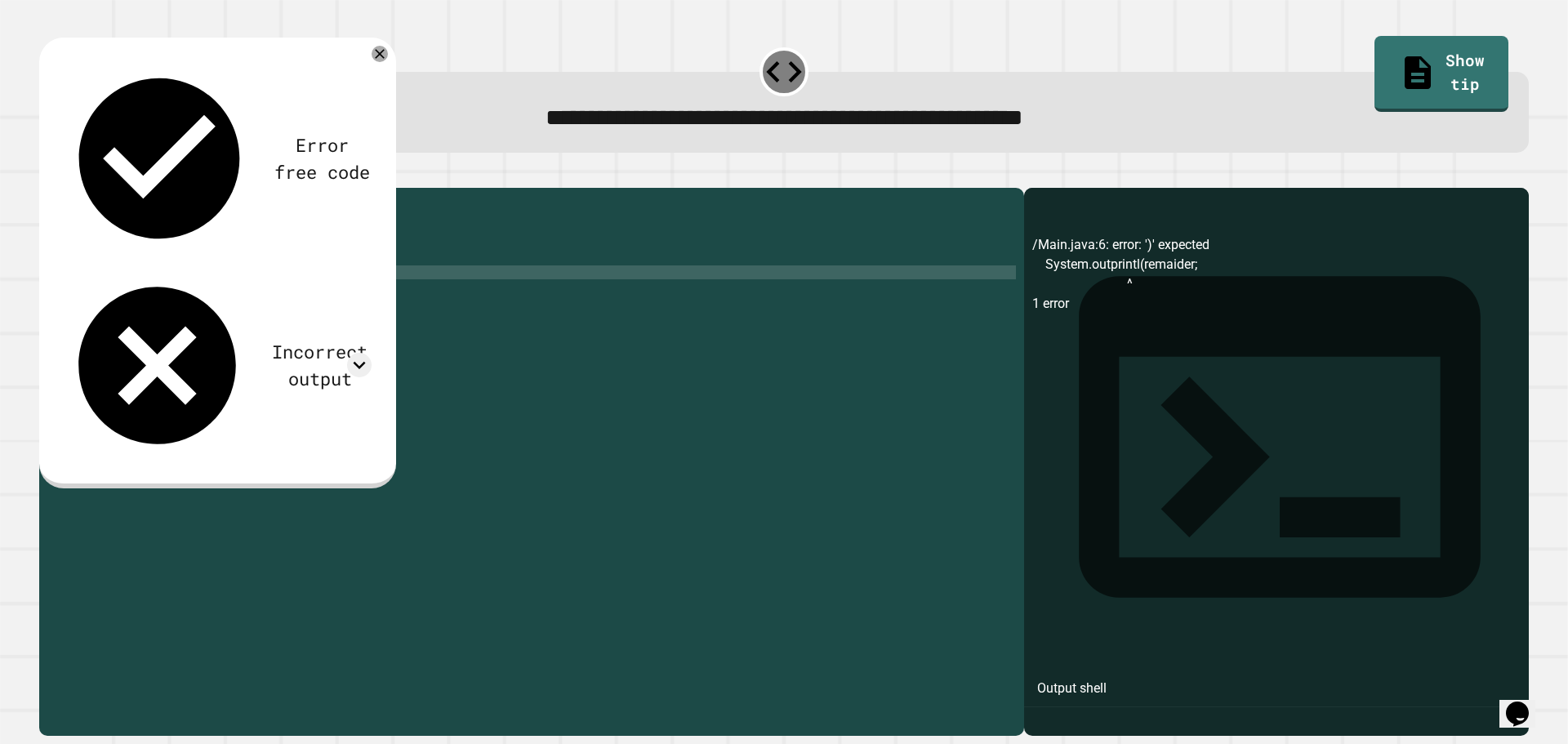
scroll to position [0, 13]
type textarea "**********"
click at [48, 175] on button "button" at bounding box center [48, 175] width 0 height 0
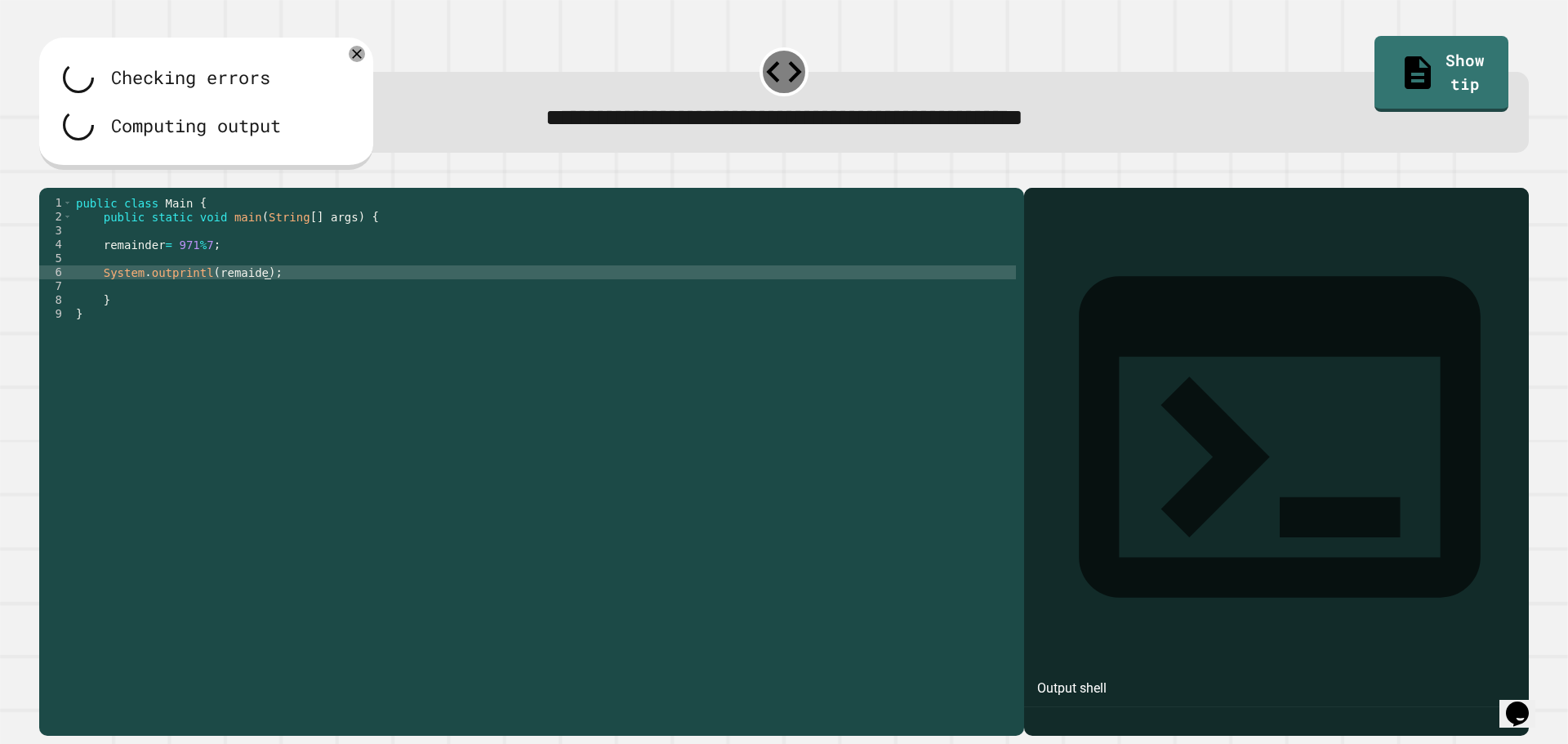
click at [301, 296] on div "public class Main { public static void main ( String [ ] args ) { remainder = 9…" at bounding box center [545, 446] width 944 height 500
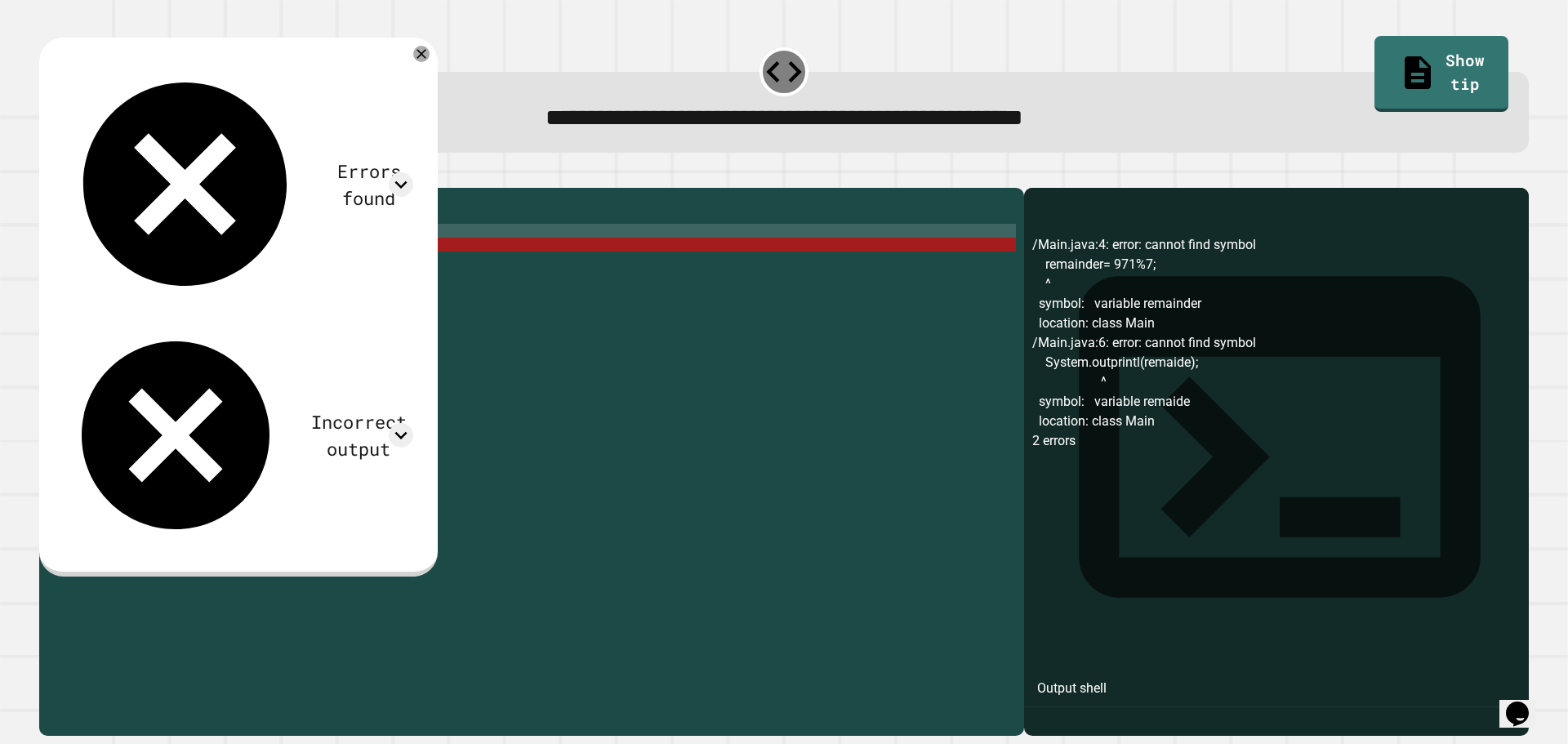
click at [232, 259] on div "public class Main { public static void main ( String [ ] args ) { remainder = 9…" at bounding box center [545, 446] width 944 height 500
type textarea "**********"
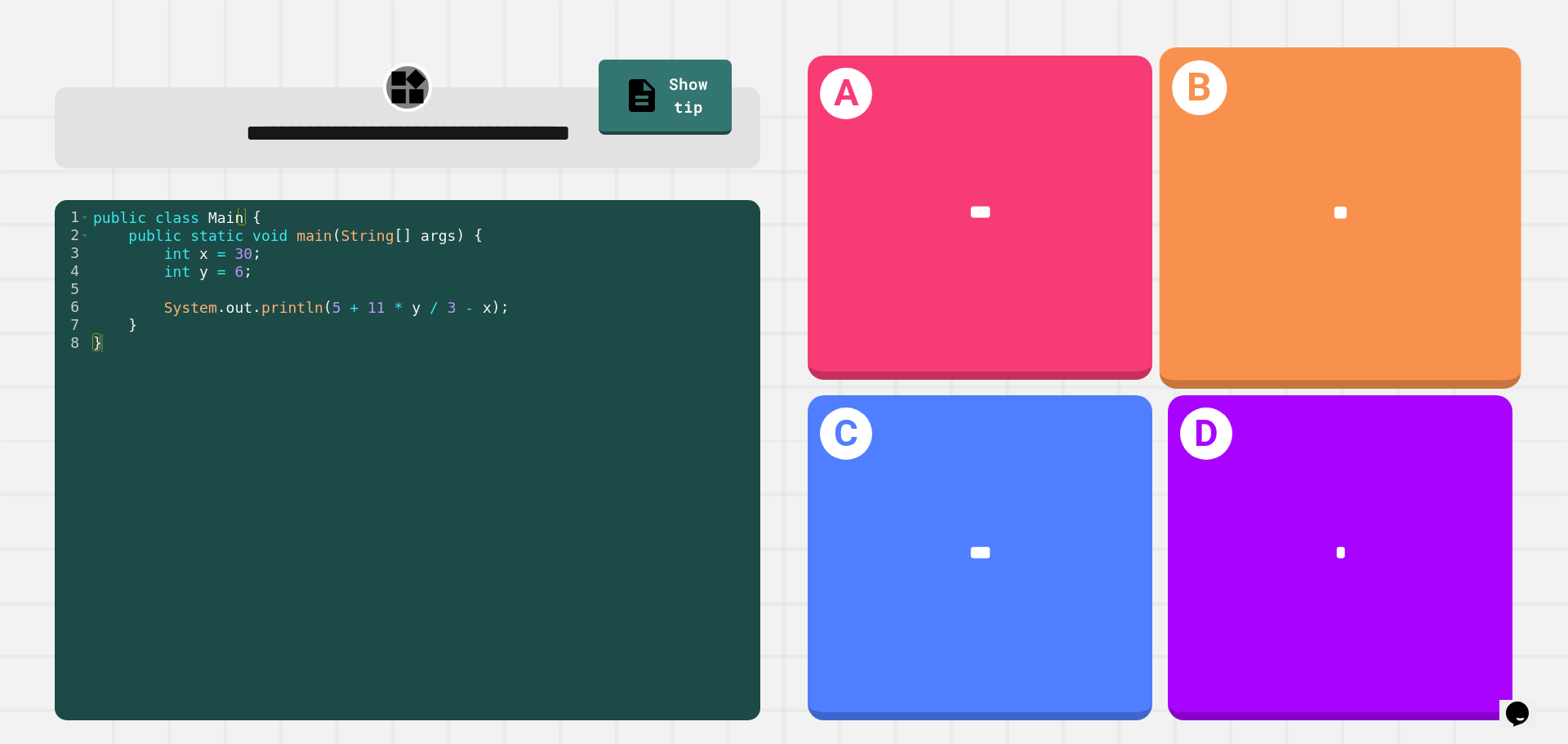
click at [1311, 198] on div "**" at bounding box center [1340, 213] width 282 height 30
